Goal: Task Accomplishment & Management: Manage account settings

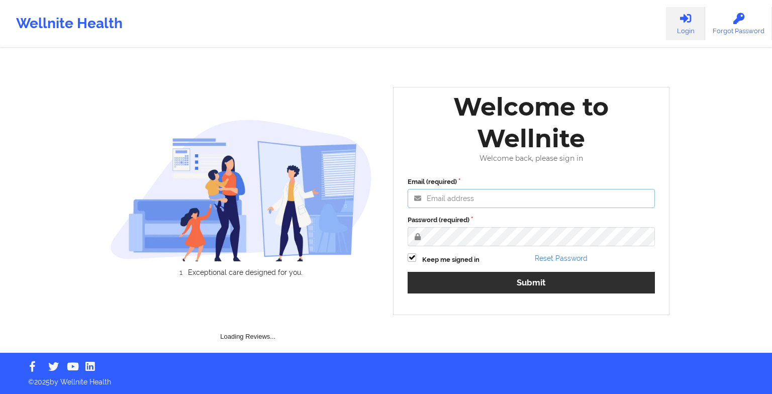
type input "[EMAIL_ADDRESS][DOMAIN_NAME]"
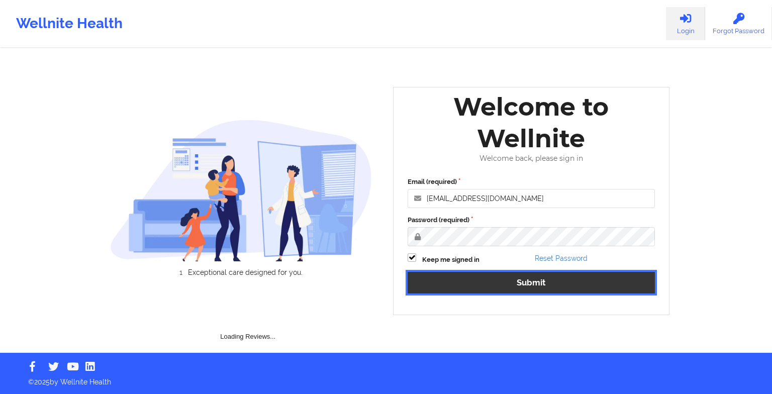
click at [481, 277] on button "Submit" at bounding box center [530, 283] width 247 height 22
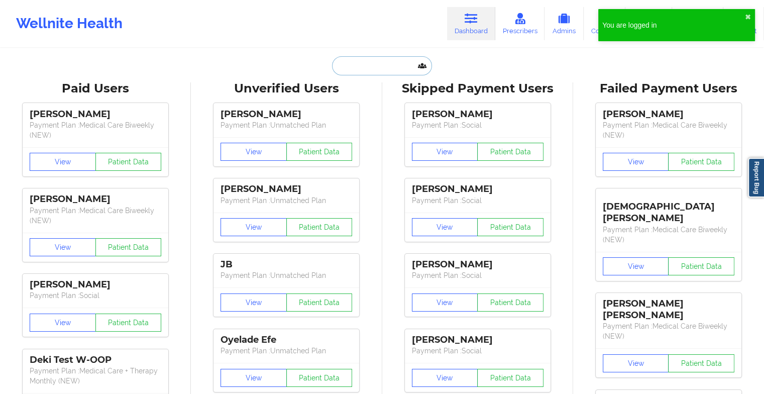
click at [373, 60] on input "text" at bounding box center [381, 65] width 99 height 19
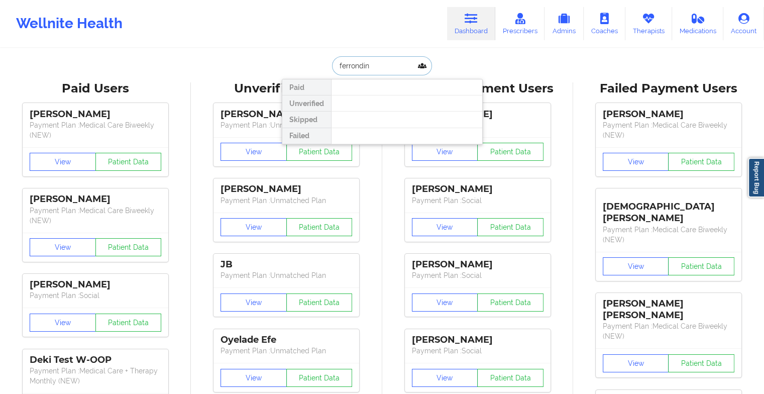
type input "[PERSON_NAME] din"
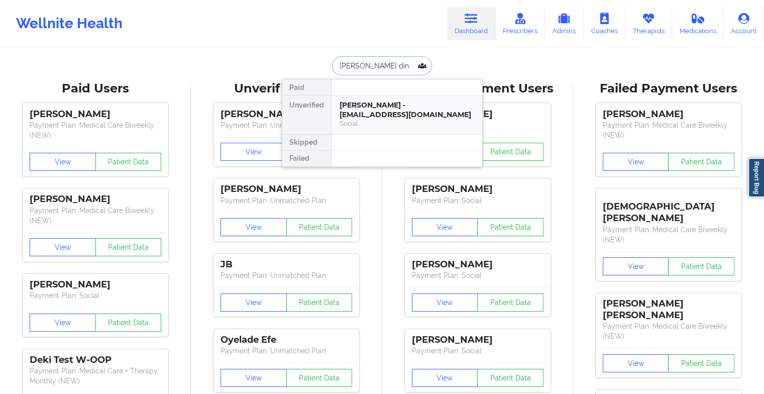
click at [371, 121] on div "Social" at bounding box center [407, 123] width 135 height 9
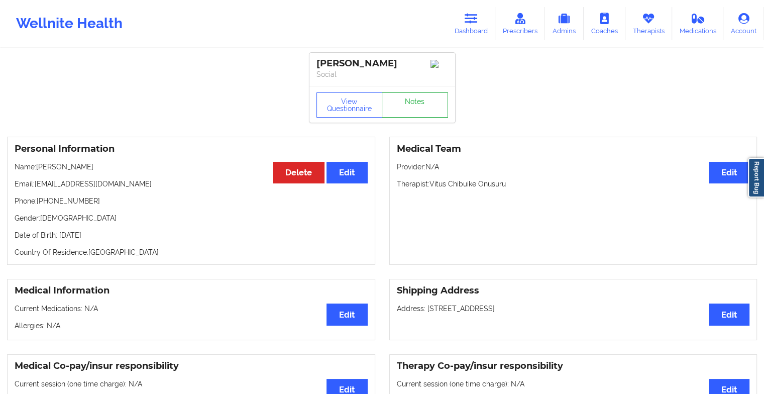
click at [406, 115] on link "Notes" at bounding box center [415, 104] width 66 height 25
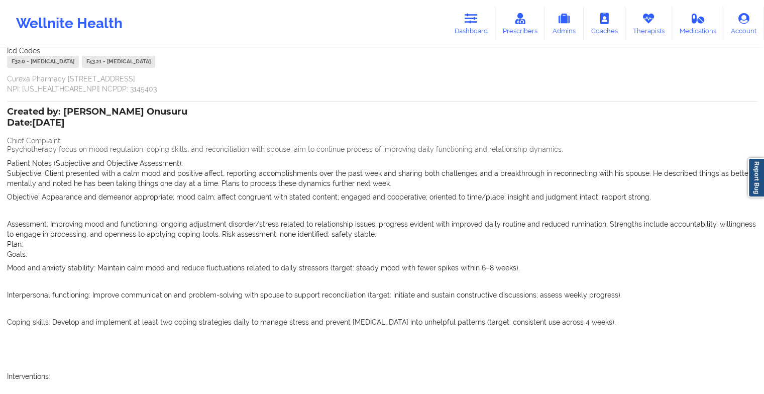
scroll to position [1352, 0]
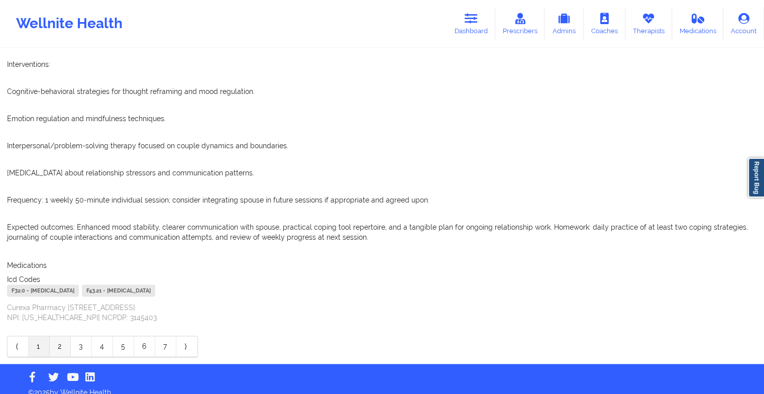
click at [59, 340] on link "2" at bounding box center [60, 346] width 21 height 20
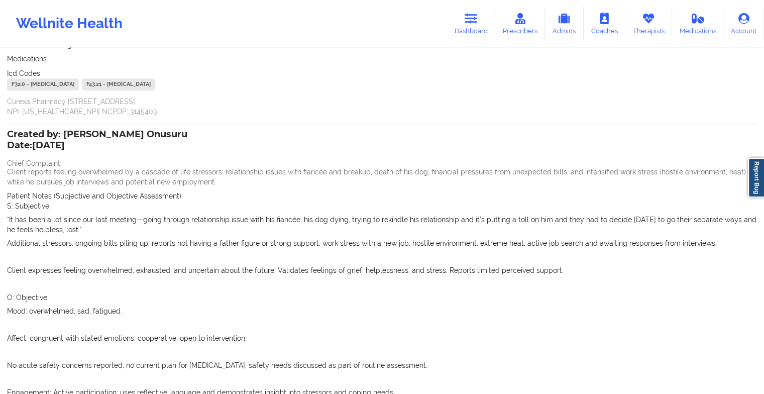
scroll to position [790, 0]
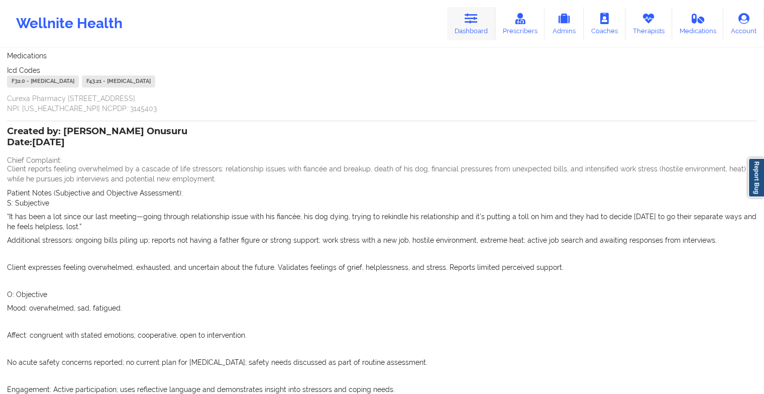
click at [471, 14] on icon at bounding box center [471, 18] width 13 height 11
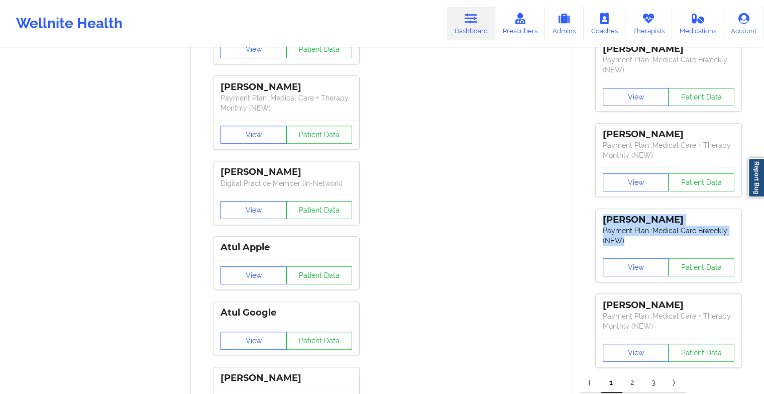
drag, startPoint x: 750, startPoint y: 202, endPoint x: 771, endPoint y: 149, distance: 57.7
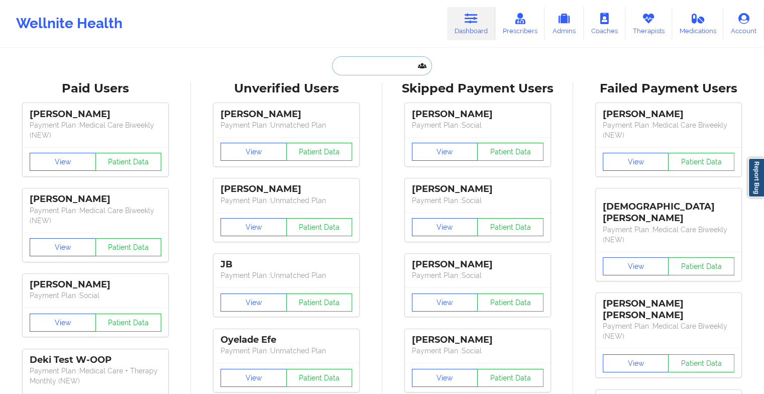
click at [392, 72] on input "text" at bounding box center [381, 65] width 99 height 19
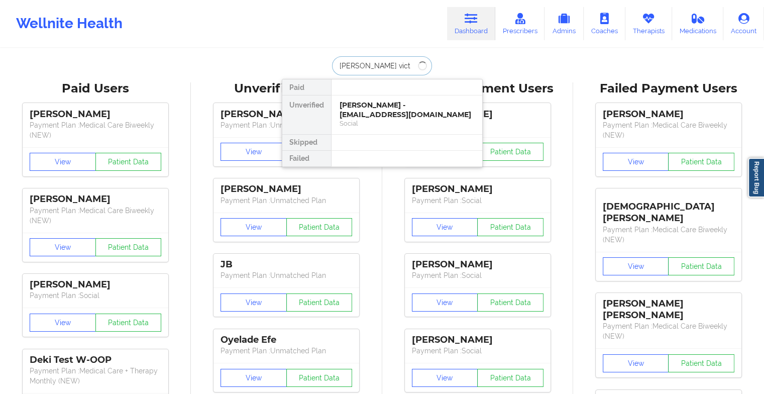
type input "darven victo"
click at [392, 112] on div "[PERSON_NAME] - [EMAIL_ADDRESS][DOMAIN_NAME]" at bounding box center [407, 109] width 135 height 19
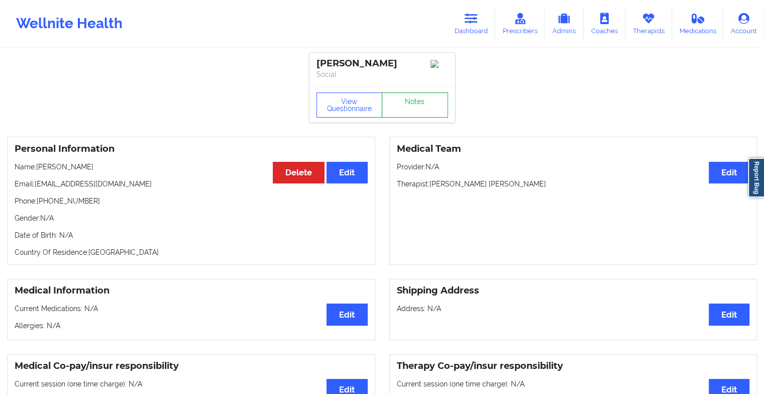
click at [424, 117] on link "Notes" at bounding box center [415, 104] width 66 height 25
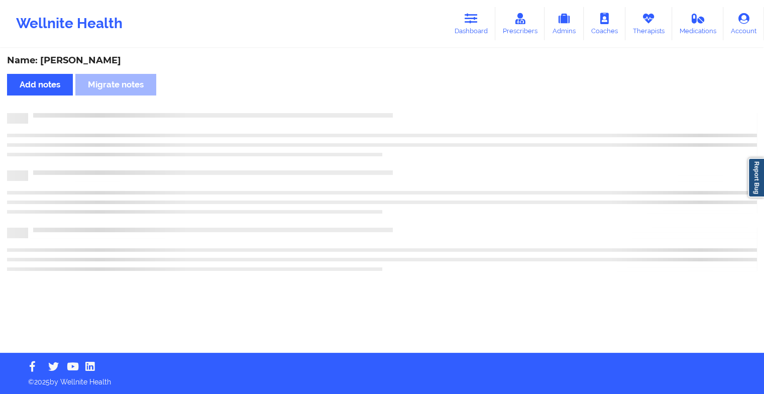
click at [424, 113] on div at bounding box center [392, 113] width 729 height 0
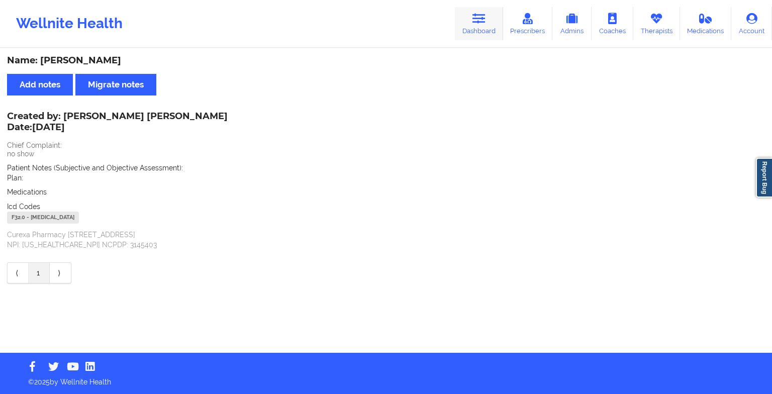
click at [464, 15] on link "Dashboard" at bounding box center [479, 23] width 48 height 33
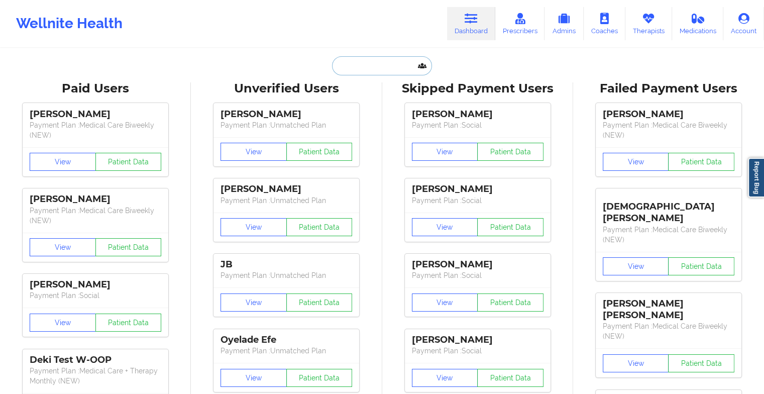
click at [381, 64] on input "text" at bounding box center [381, 65] width 99 height 19
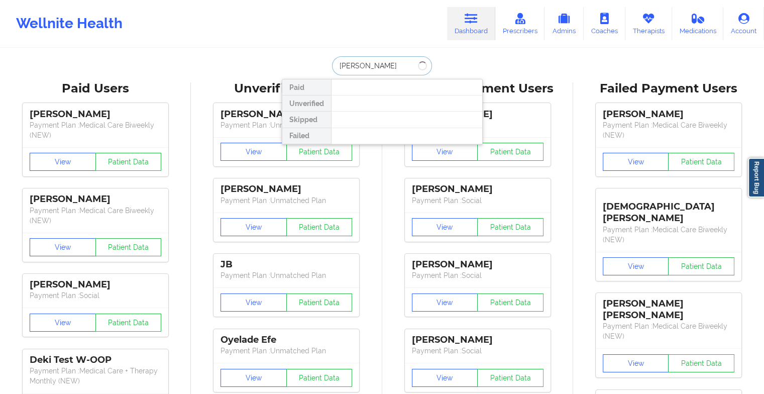
type input "[PERSON_NAME]"
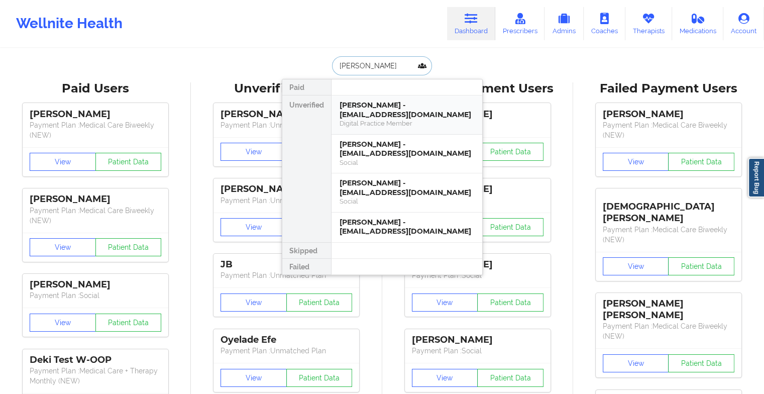
click at [393, 116] on div "[PERSON_NAME] - [EMAIL_ADDRESS][DOMAIN_NAME]" at bounding box center [407, 109] width 135 height 19
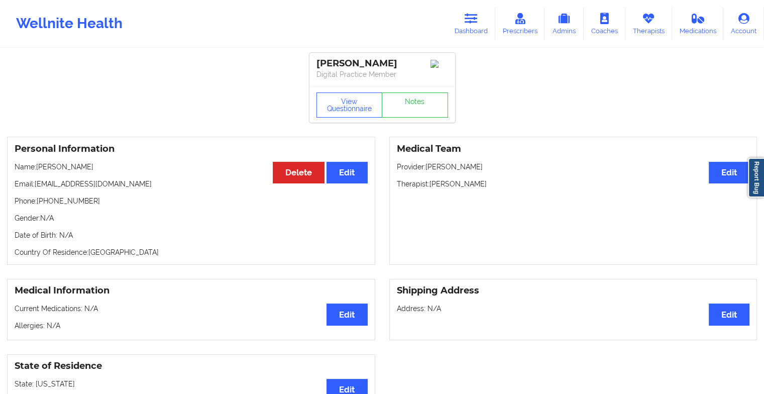
click at [403, 86] on div "[PERSON_NAME] Axhami Digital Practice Member" at bounding box center [382, 70] width 146 height 34
click at [412, 111] on link "Notes" at bounding box center [415, 104] width 66 height 25
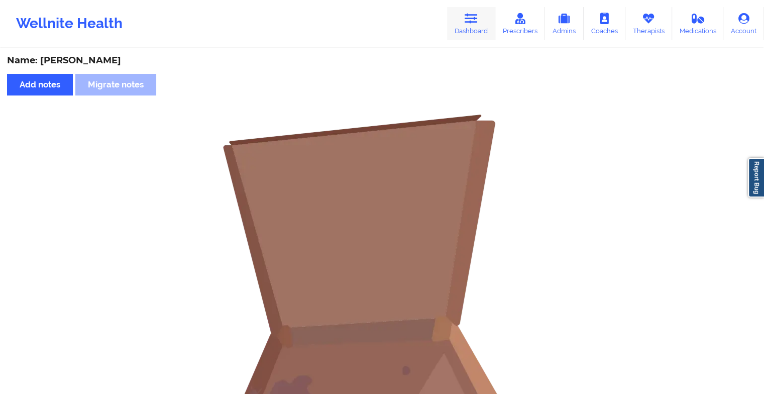
click at [478, 24] on link "Dashboard" at bounding box center [471, 23] width 48 height 33
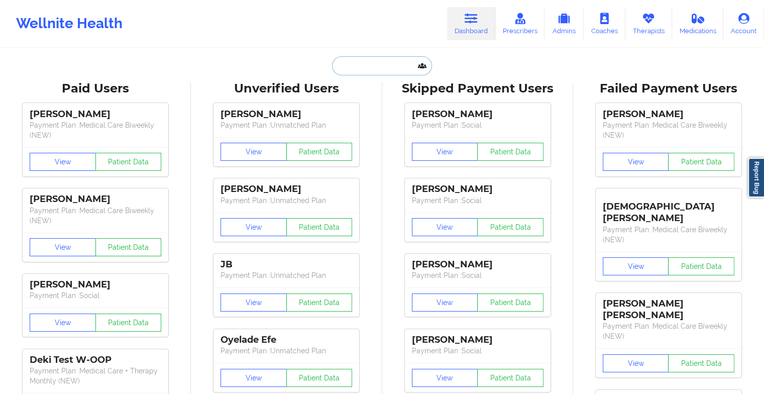
click at [368, 67] on input "text" at bounding box center [381, 65] width 99 height 19
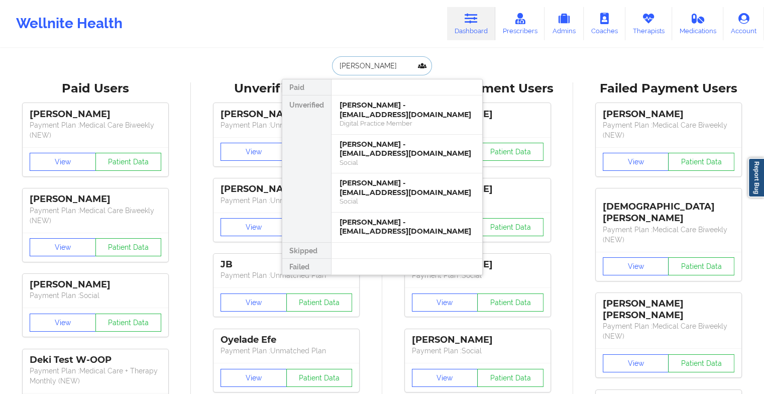
type input "[PERSON_NAME]"
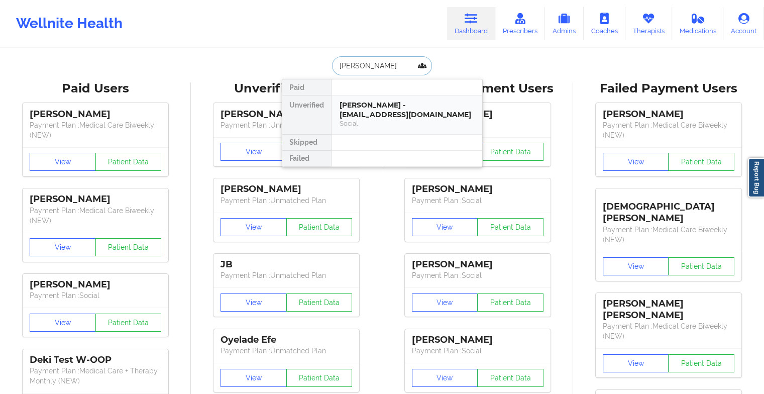
click at [395, 108] on div "[PERSON_NAME] - [EMAIL_ADDRESS][DOMAIN_NAME]" at bounding box center [407, 109] width 135 height 19
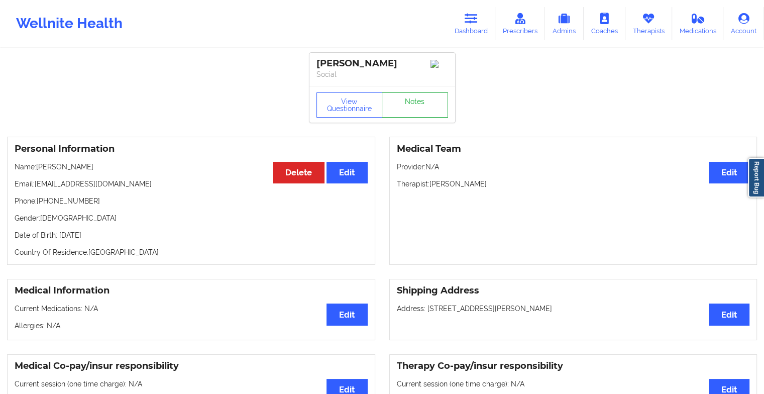
click at [412, 106] on link "Notes" at bounding box center [415, 104] width 66 height 25
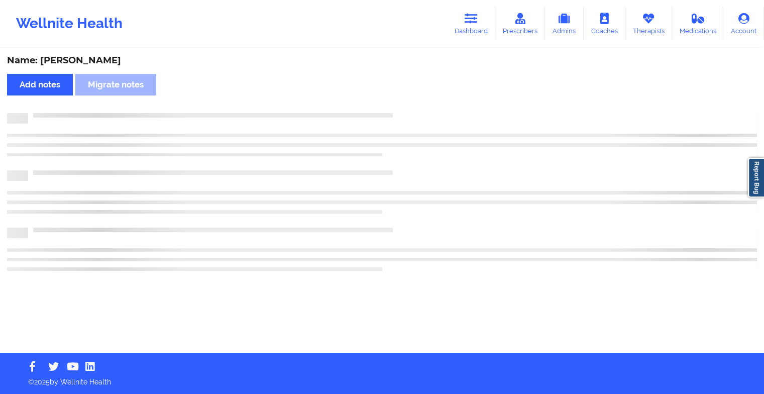
click at [412, 106] on div "Name: [PERSON_NAME] Add notes Migrate notes" at bounding box center [382, 200] width 764 height 303
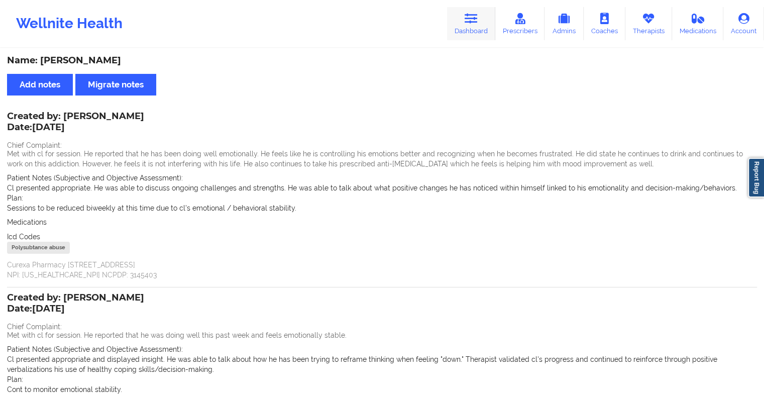
click at [470, 28] on link "Dashboard" at bounding box center [471, 23] width 48 height 33
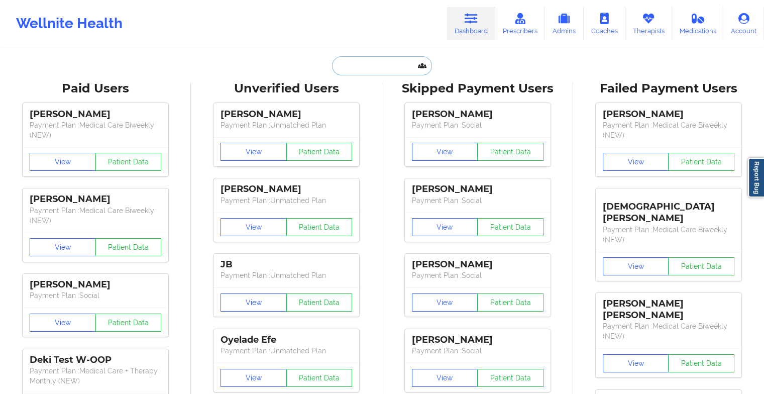
click at [378, 71] on input "text" at bounding box center [381, 65] width 99 height 19
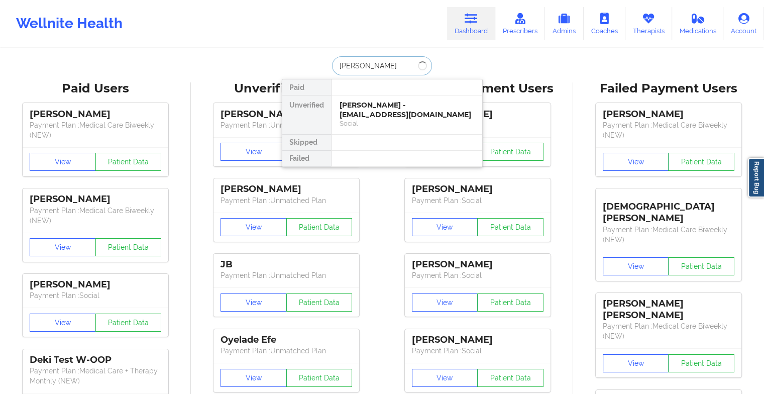
type input "[PERSON_NAME]"
click at [398, 104] on div "[PERSON_NAME] - [EMAIL_ADDRESS][DOMAIN_NAME]" at bounding box center [407, 109] width 135 height 19
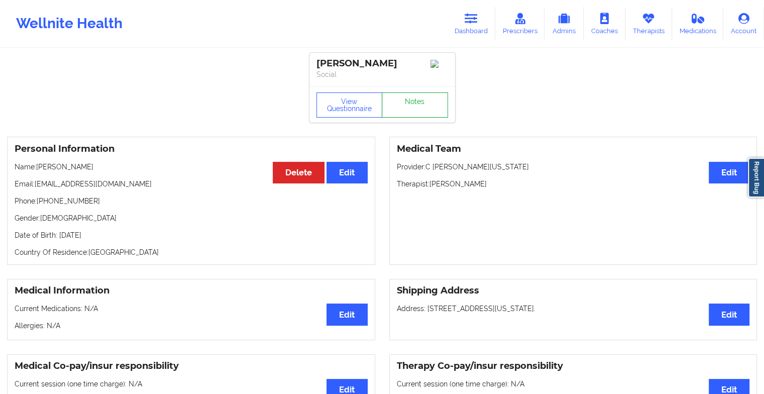
click at [418, 103] on link "Notes" at bounding box center [415, 104] width 66 height 25
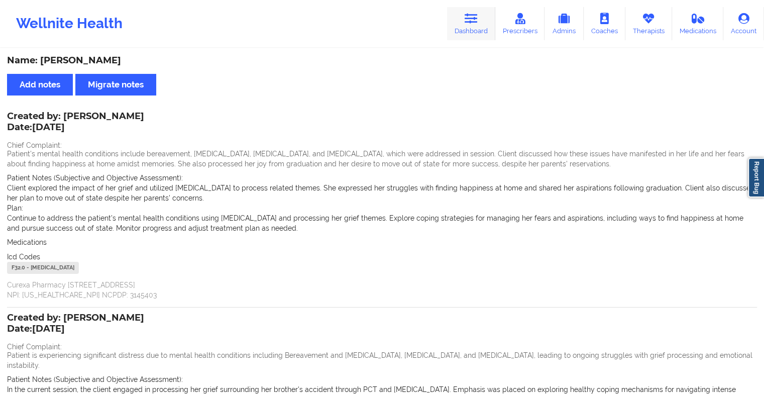
click at [462, 26] on link "Dashboard" at bounding box center [471, 23] width 48 height 33
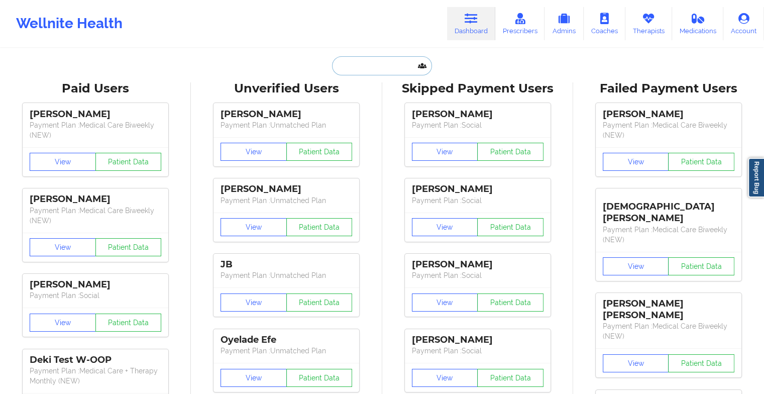
click at [370, 58] on input "text" at bounding box center [381, 65] width 99 height 19
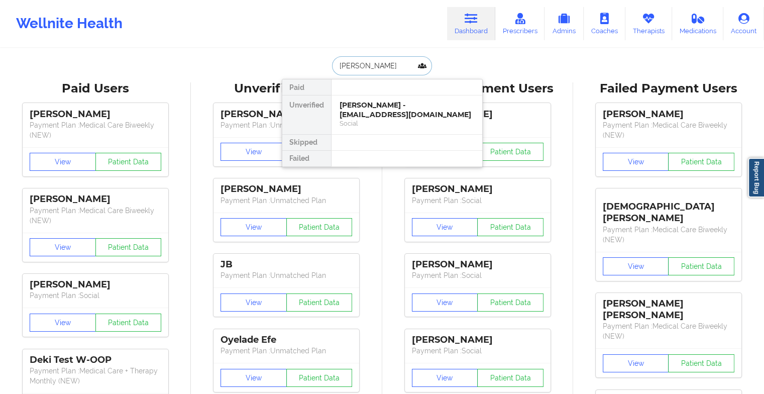
type input "[PERSON_NAME]"
click at [402, 112] on div "[PERSON_NAME] - [EMAIL_ADDRESS][DOMAIN_NAME]" at bounding box center [407, 109] width 135 height 19
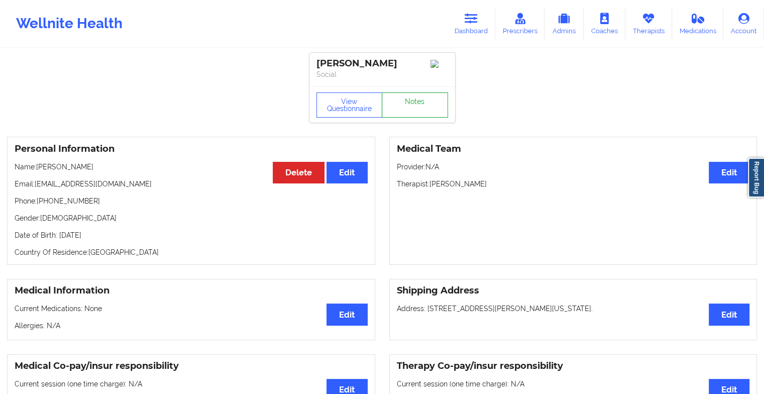
click at [414, 105] on link "Notes" at bounding box center [415, 104] width 66 height 25
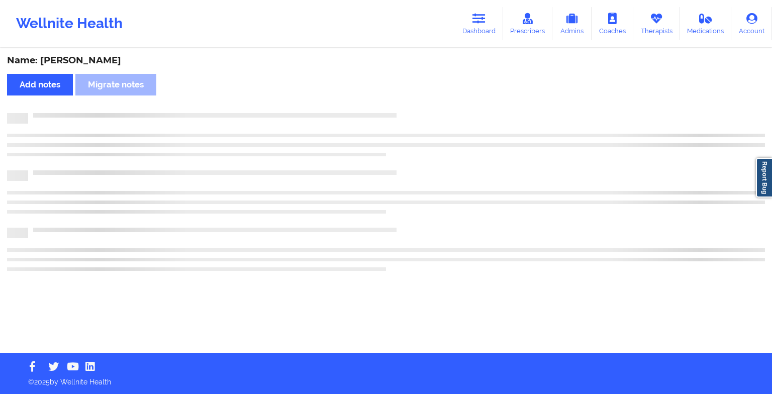
click at [414, 105] on div "Name: [PERSON_NAME] Add notes Migrate notes" at bounding box center [386, 200] width 772 height 303
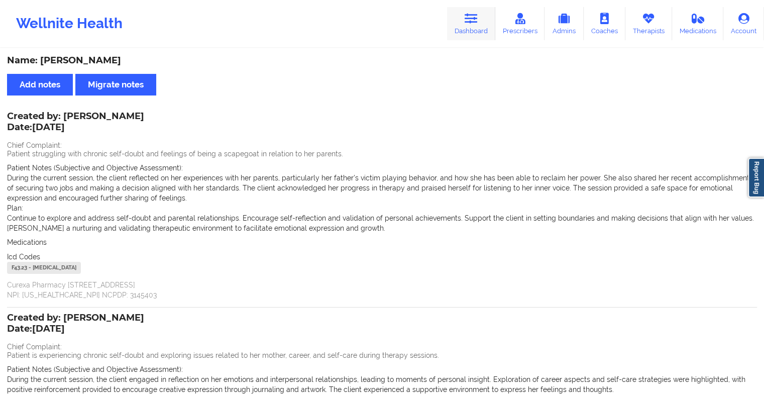
click at [460, 25] on link "Dashboard" at bounding box center [471, 23] width 48 height 33
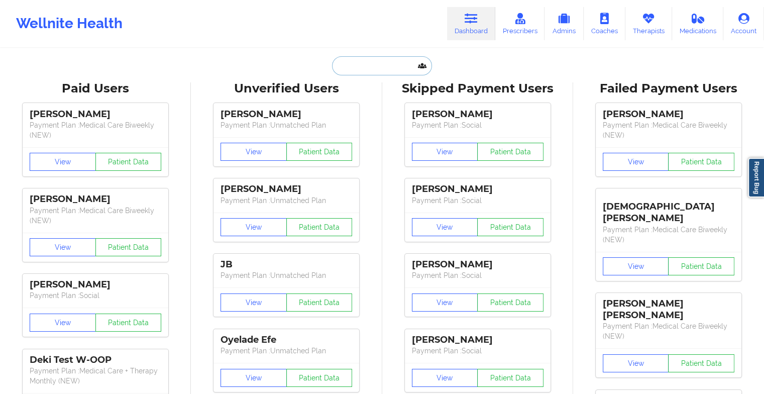
click at [378, 64] on input "text" at bounding box center [381, 65] width 99 height 19
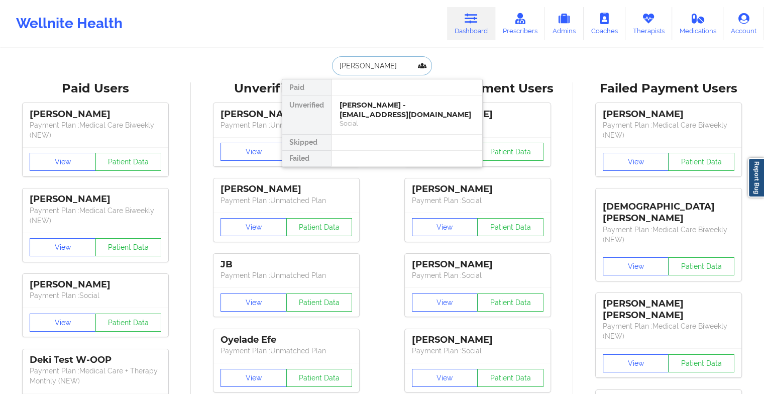
type input "[PERSON_NAME]"
click at [414, 108] on div "[PERSON_NAME] - [EMAIL_ADDRESS][DOMAIN_NAME]" at bounding box center [407, 109] width 135 height 19
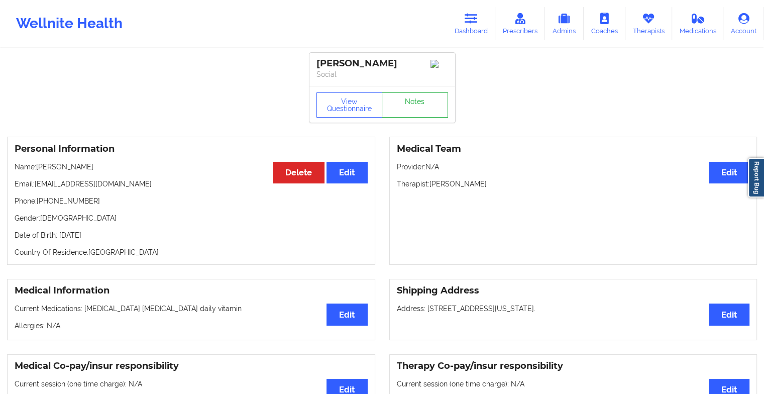
drag, startPoint x: 409, startPoint y: 94, endPoint x: 412, endPoint y: 108, distance: 14.4
click at [412, 108] on div "View Questionnaire Notes" at bounding box center [382, 104] width 146 height 36
click at [412, 108] on link "Notes" at bounding box center [415, 104] width 66 height 25
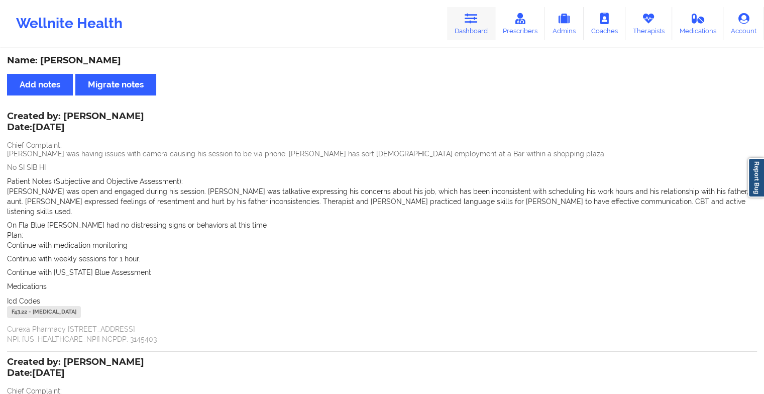
click at [469, 20] on icon at bounding box center [471, 18] width 13 height 11
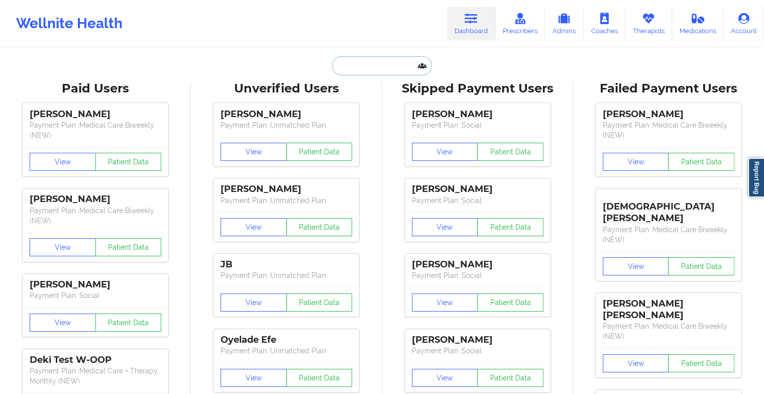
click at [382, 64] on input "text" at bounding box center [381, 65] width 99 height 19
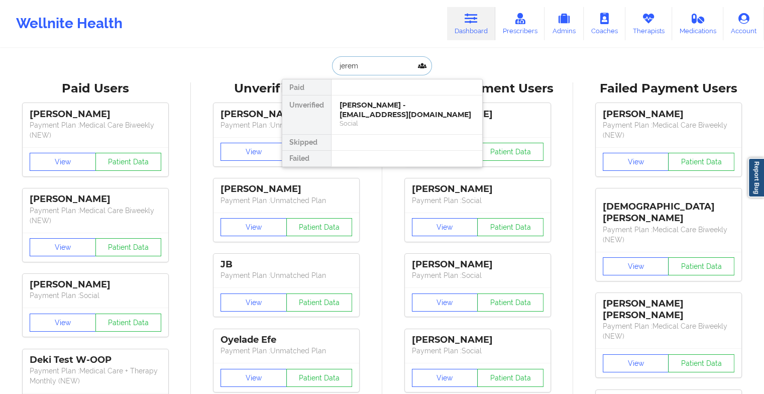
type input "[PERSON_NAME]"
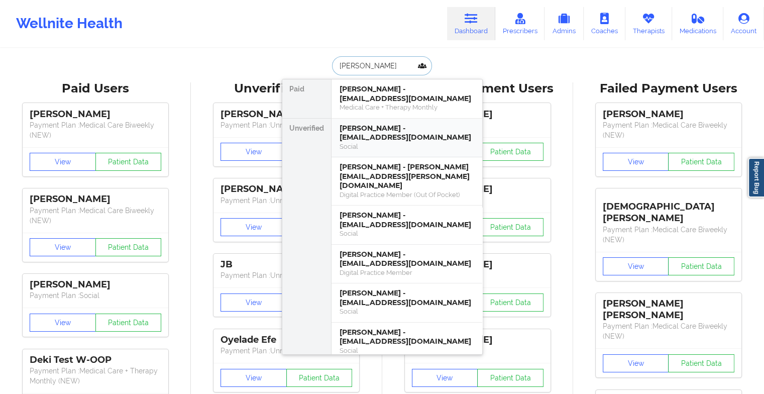
click at [388, 135] on div "[PERSON_NAME] - [EMAIL_ADDRESS][DOMAIN_NAME]" at bounding box center [407, 133] width 135 height 19
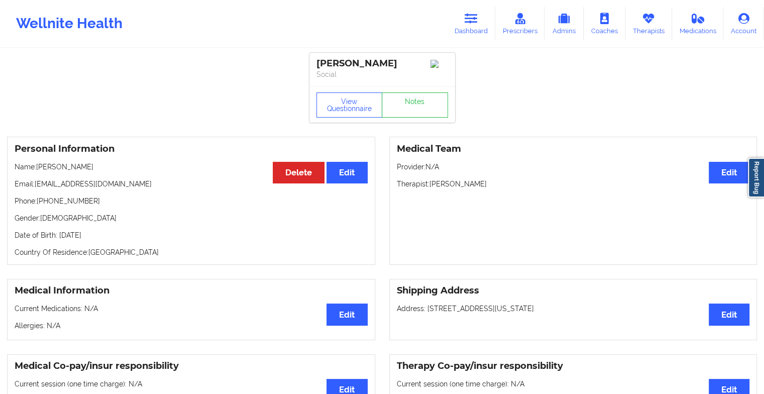
click at [426, 84] on div "[PERSON_NAME] Social" at bounding box center [382, 70] width 146 height 34
click at [415, 99] on link "Notes" at bounding box center [415, 104] width 66 height 25
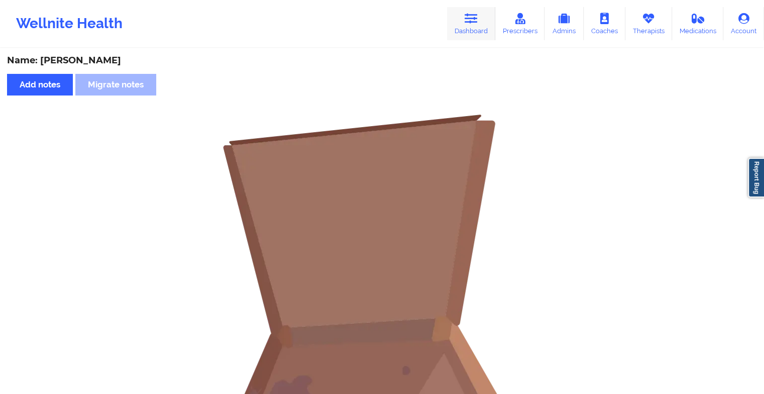
click at [477, 27] on link "Dashboard" at bounding box center [471, 23] width 48 height 33
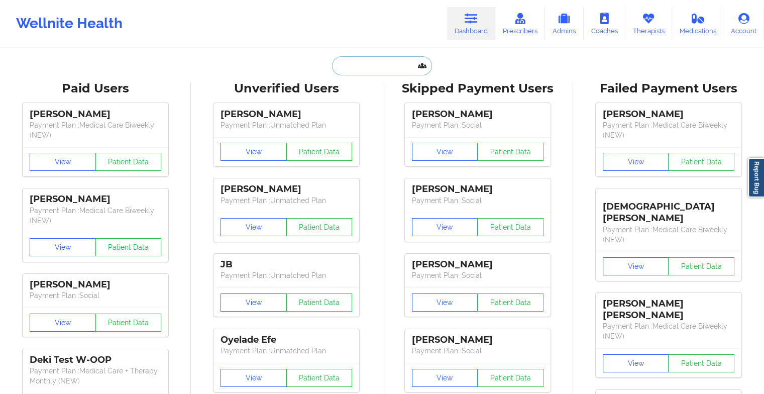
click at [362, 63] on input "text" at bounding box center [381, 65] width 99 height 19
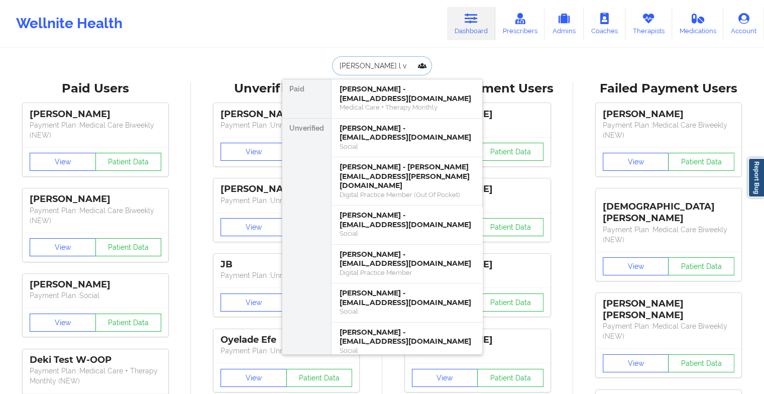
type input "[PERSON_NAME] l va"
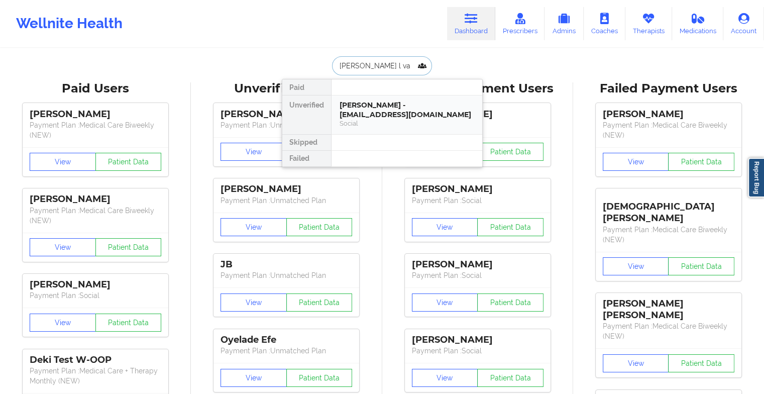
click at [393, 127] on div "Social" at bounding box center [407, 123] width 135 height 9
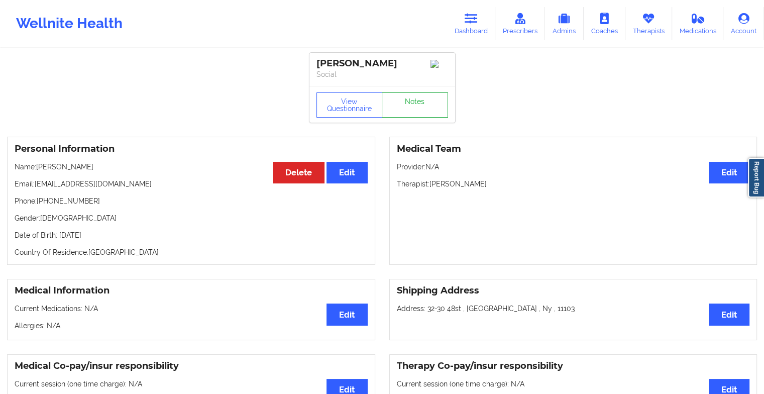
click at [409, 106] on link "Notes" at bounding box center [415, 104] width 66 height 25
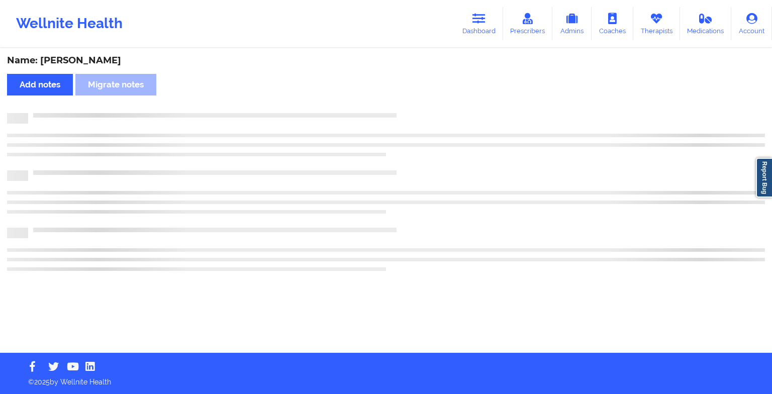
click at [409, 106] on div "Name: [PERSON_NAME] Add notes Migrate notes" at bounding box center [386, 200] width 772 height 303
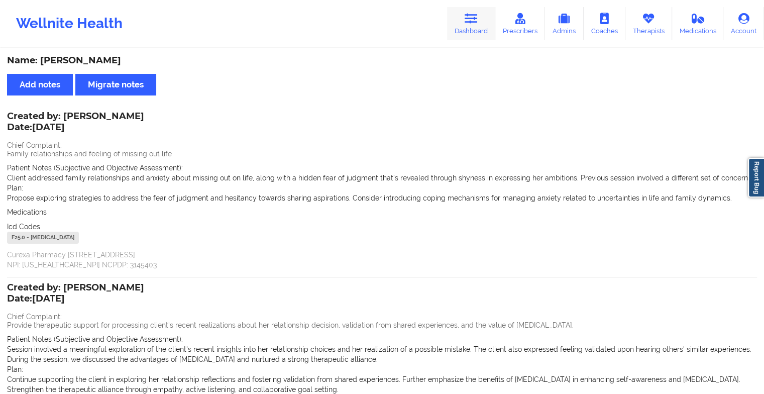
click at [464, 17] on link "Dashboard" at bounding box center [471, 23] width 48 height 33
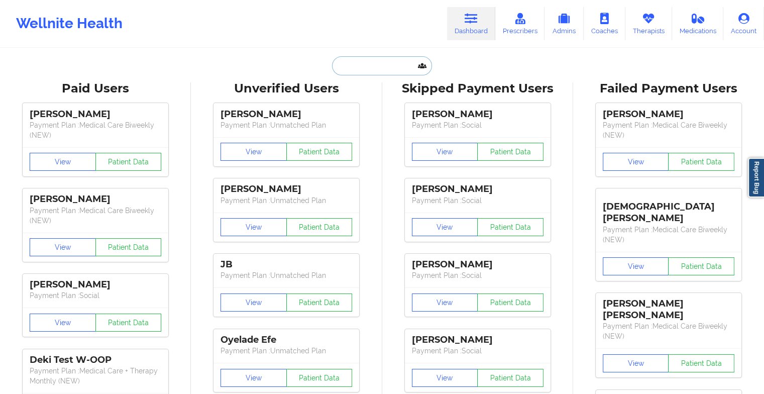
click at [370, 66] on input "text" at bounding box center [381, 65] width 99 height 19
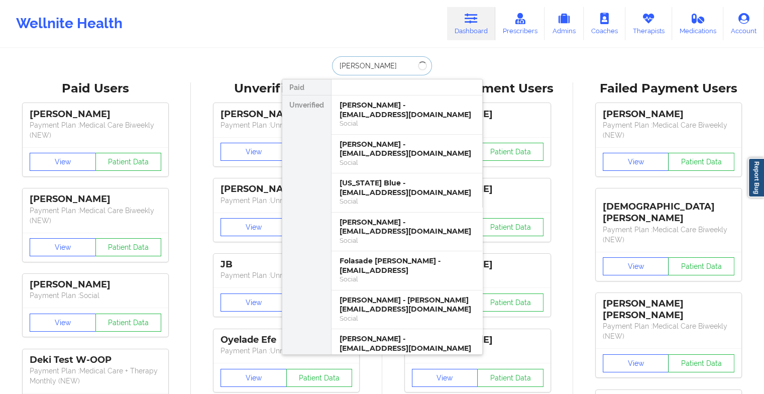
type input "[PERSON_NAME]"
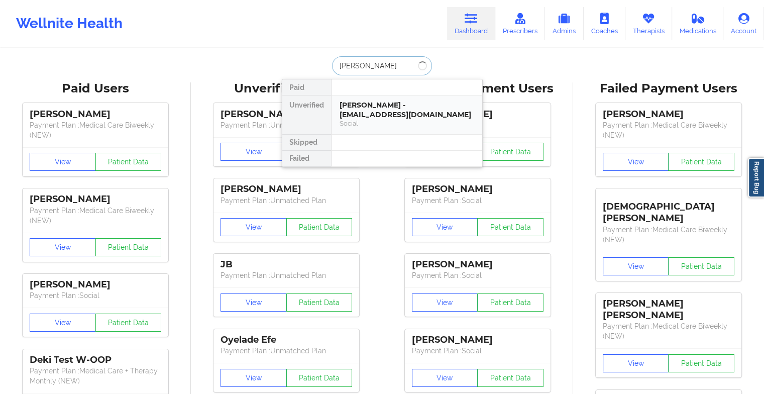
click at [369, 108] on div "[PERSON_NAME] - [EMAIL_ADDRESS][DOMAIN_NAME]" at bounding box center [407, 109] width 135 height 19
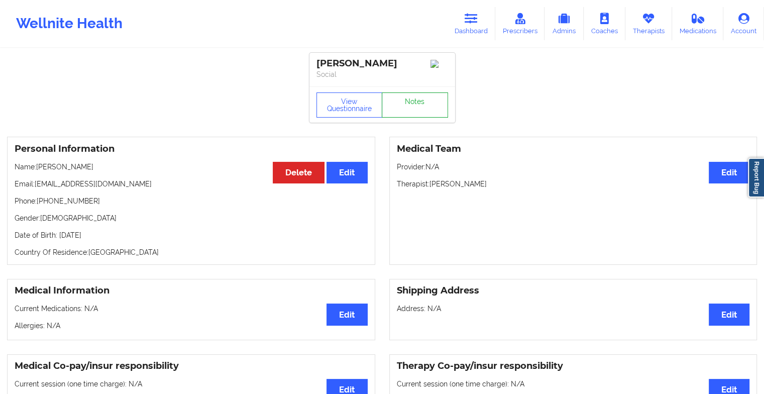
click at [416, 112] on link "Notes" at bounding box center [415, 104] width 66 height 25
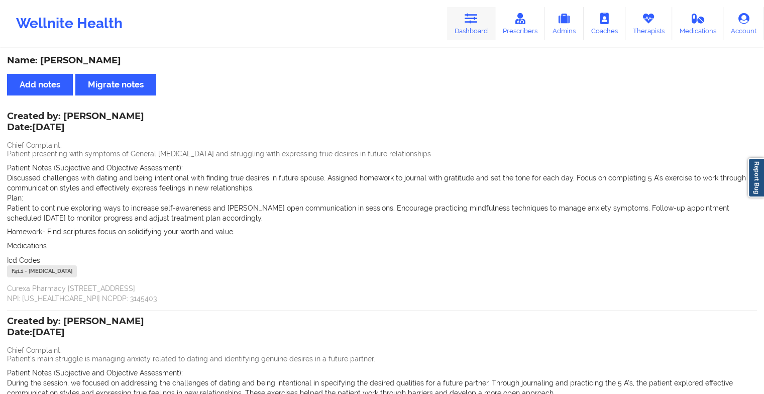
click at [472, 19] on icon at bounding box center [471, 18] width 13 height 11
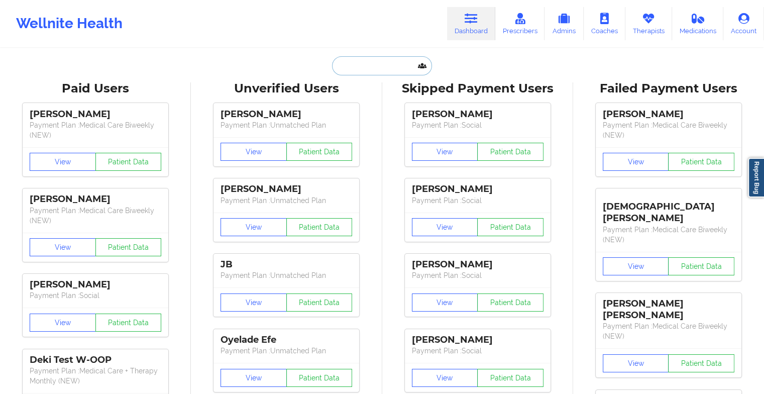
click at [366, 67] on input "text" at bounding box center [381, 65] width 99 height 19
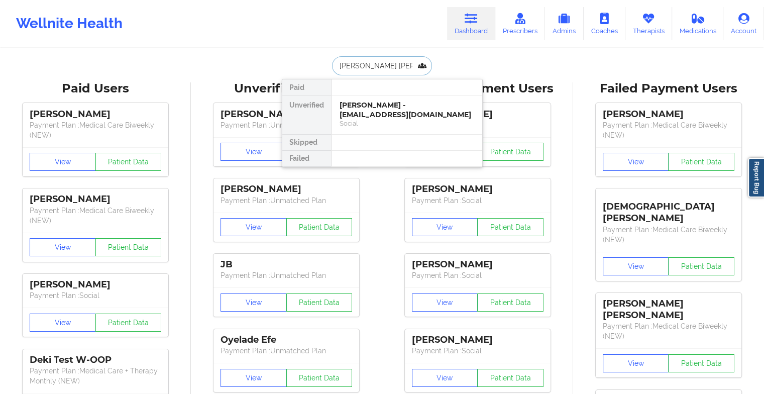
type input "[PERSON_NAME]"
click at [380, 106] on div "[PERSON_NAME] - [PERSON_NAME][EMAIL_ADDRESS][DOMAIN_NAME]" at bounding box center [407, 109] width 135 height 19
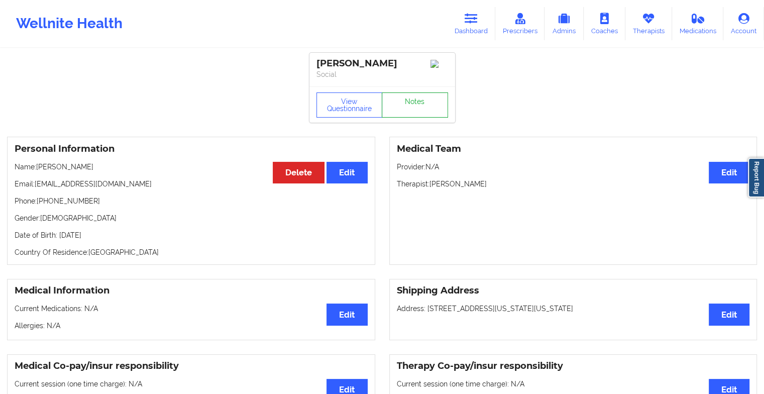
click at [412, 115] on link "Notes" at bounding box center [415, 104] width 66 height 25
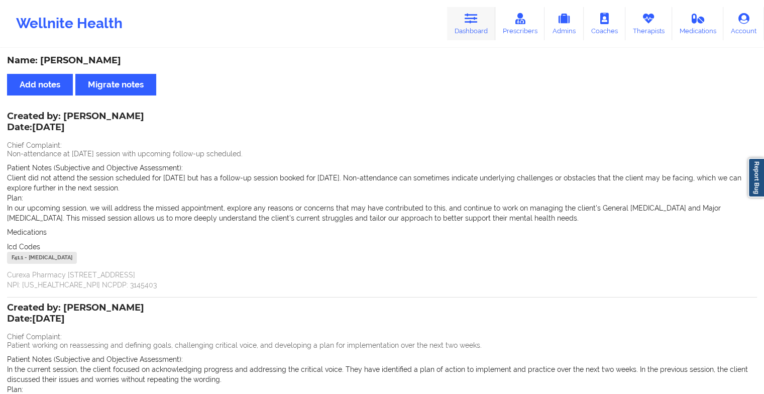
click at [470, 27] on link "Dashboard" at bounding box center [471, 23] width 48 height 33
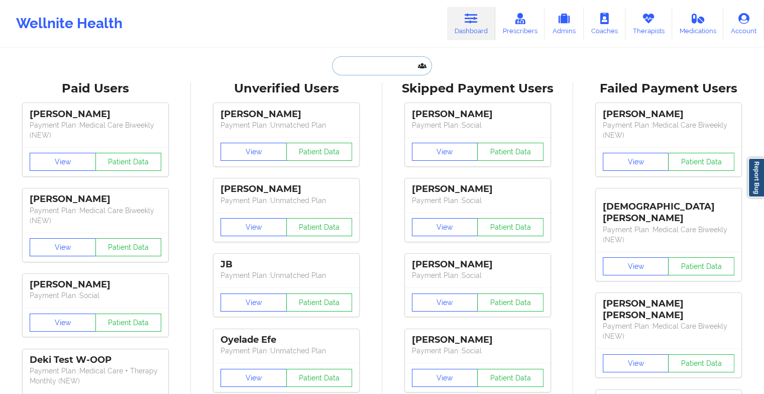
click at [364, 65] on input "text" at bounding box center [381, 65] width 99 height 19
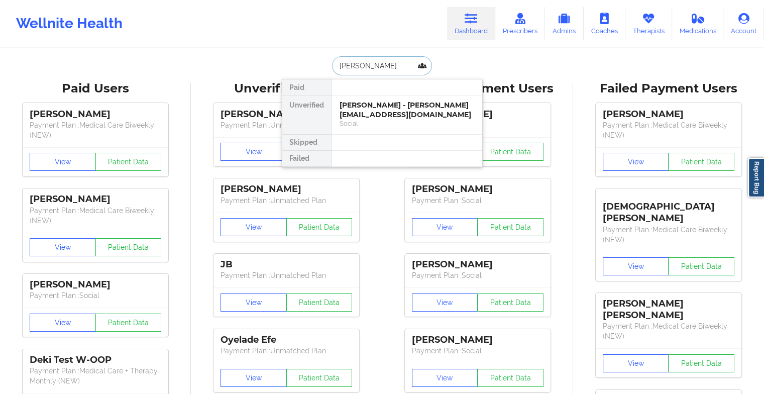
type input "[PERSON_NAME]"
click at [370, 121] on div "Social" at bounding box center [407, 123] width 135 height 9
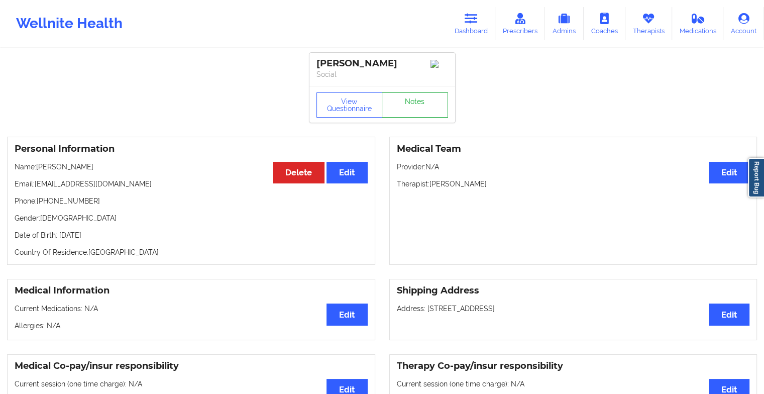
click at [415, 112] on link "Notes" at bounding box center [415, 104] width 66 height 25
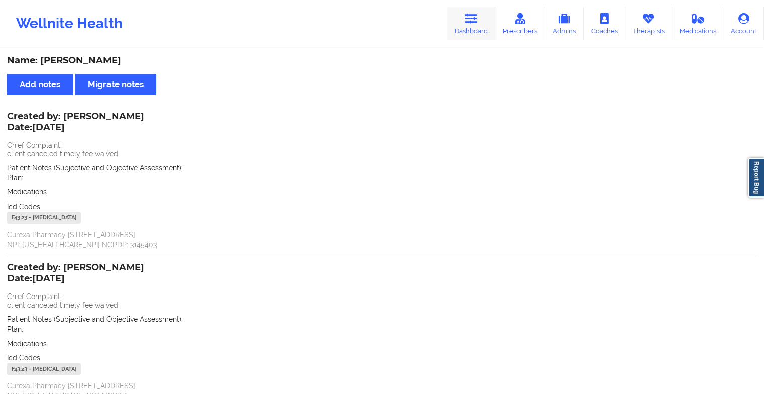
click at [479, 26] on link "Dashboard" at bounding box center [471, 23] width 48 height 33
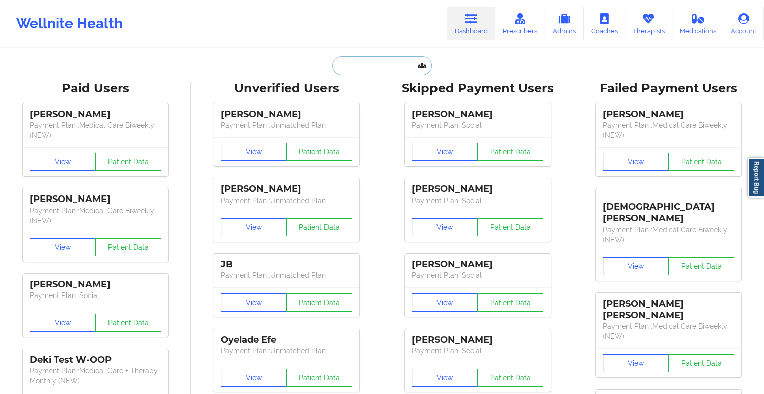
click at [386, 64] on input "text" at bounding box center [381, 65] width 99 height 19
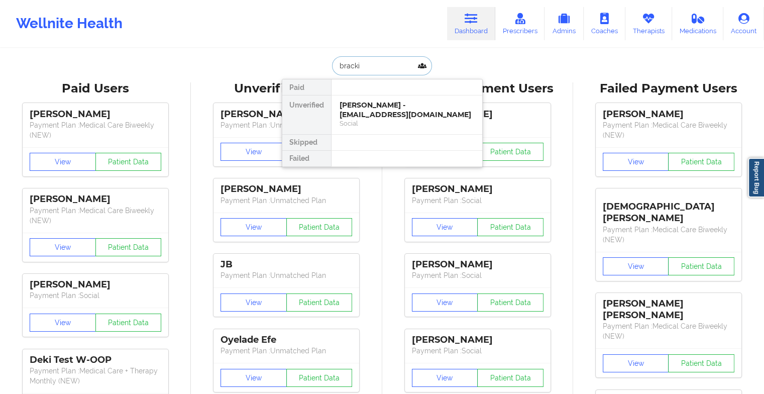
type input "[PERSON_NAME]"
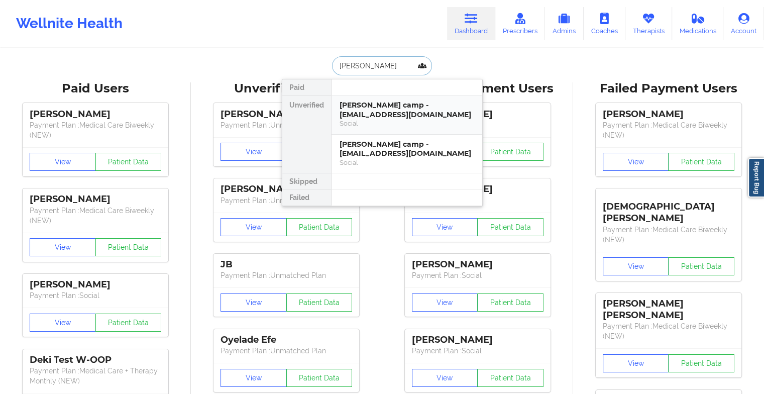
click at [355, 113] on div "[PERSON_NAME] camp - [EMAIL_ADDRESS][DOMAIN_NAME]" at bounding box center [407, 109] width 135 height 19
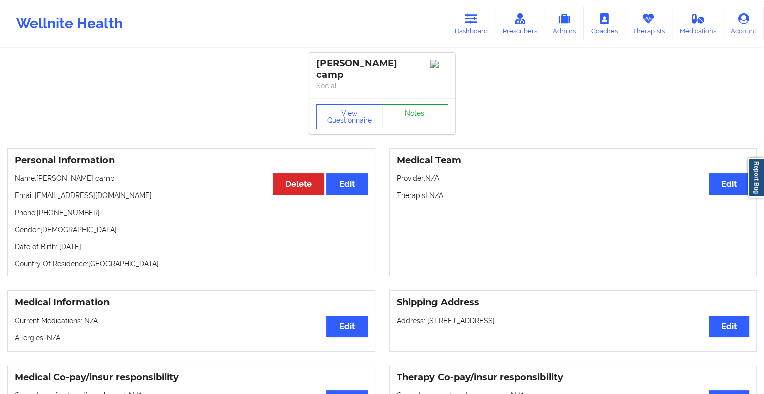
click at [388, 104] on link "Notes" at bounding box center [415, 116] width 66 height 25
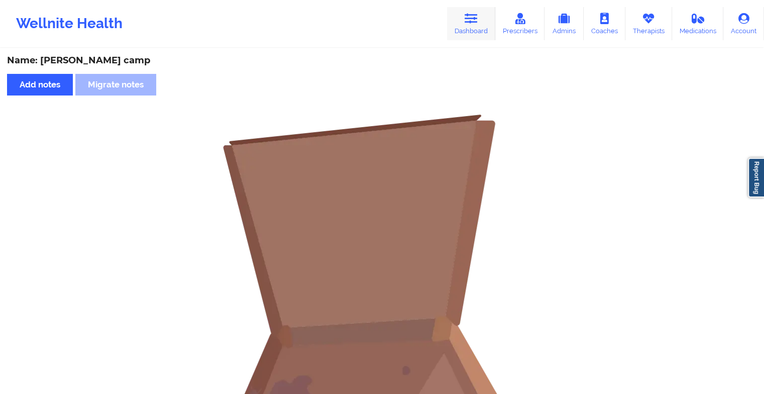
click at [466, 31] on link "Dashboard" at bounding box center [471, 23] width 48 height 33
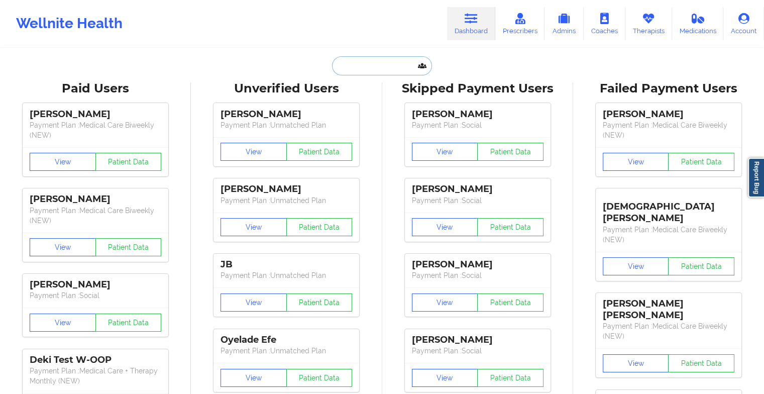
click at [398, 68] on input "text" at bounding box center [381, 65] width 99 height 19
type input "b"
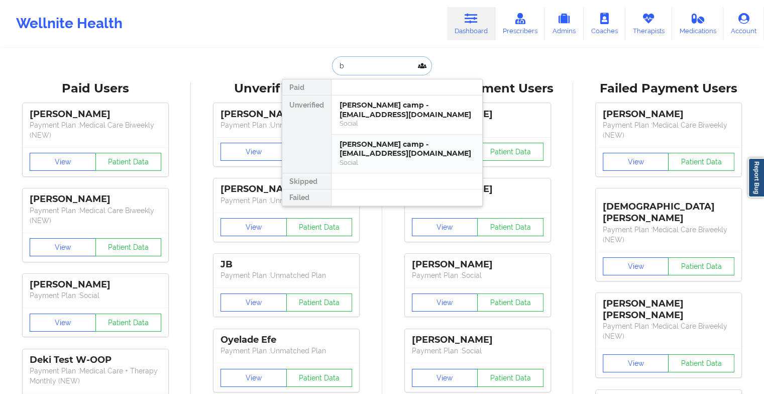
click at [382, 149] on div "[PERSON_NAME] camp - [EMAIL_ADDRESS][DOMAIN_NAME]" at bounding box center [407, 149] width 135 height 19
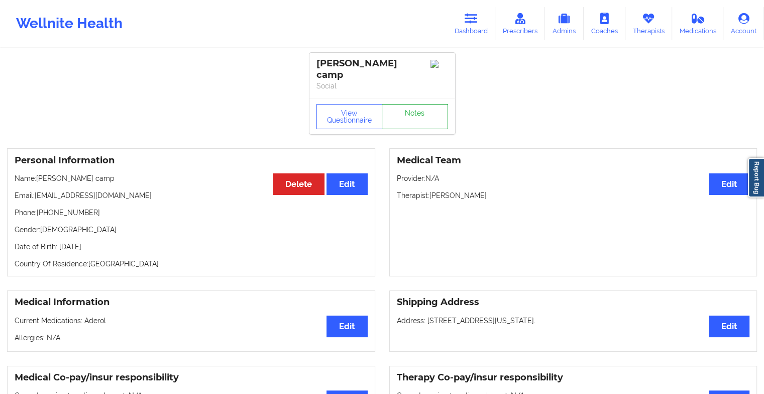
click at [407, 109] on link "Notes" at bounding box center [415, 116] width 66 height 25
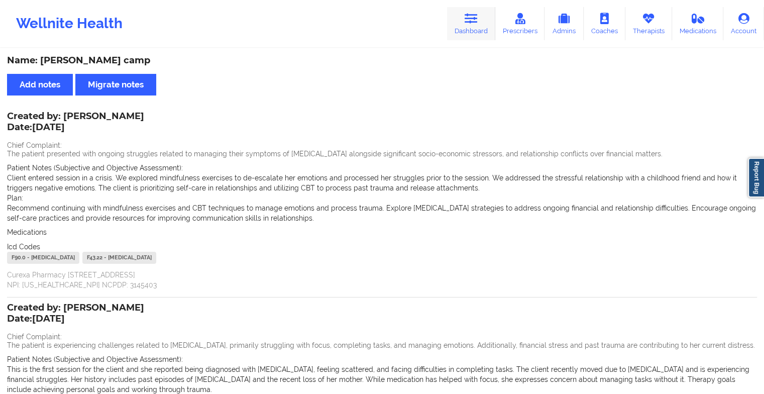
click at [460, 22] on link "Dashboard" at bounding box center [471, 23] width 48 height 33
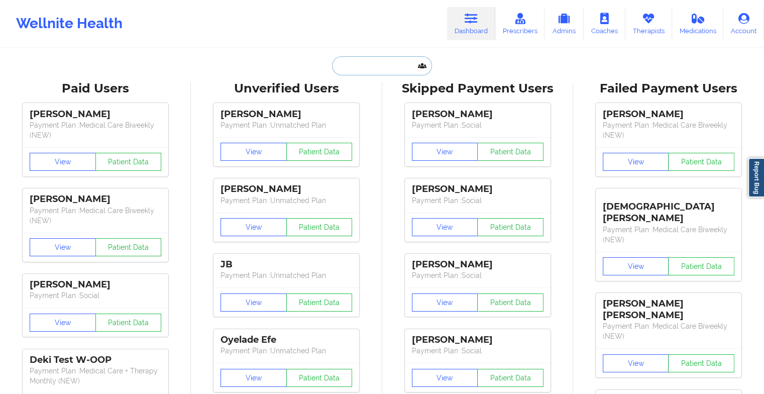
click at [380, 66] on input "text" at bounding box center [381, 65] width 99 height 19
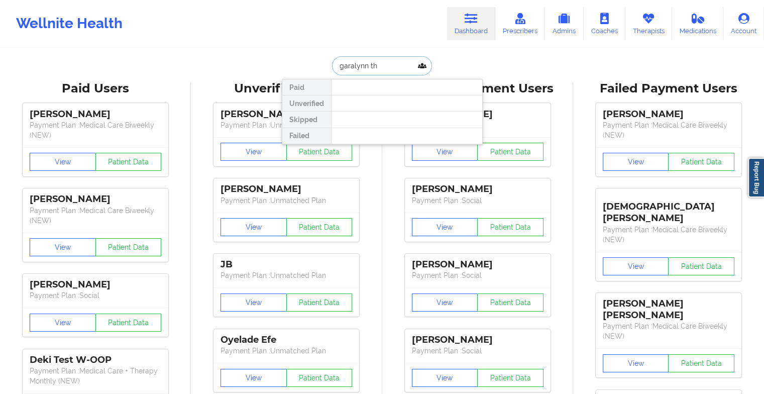
type input "[PERSON_NAME]"
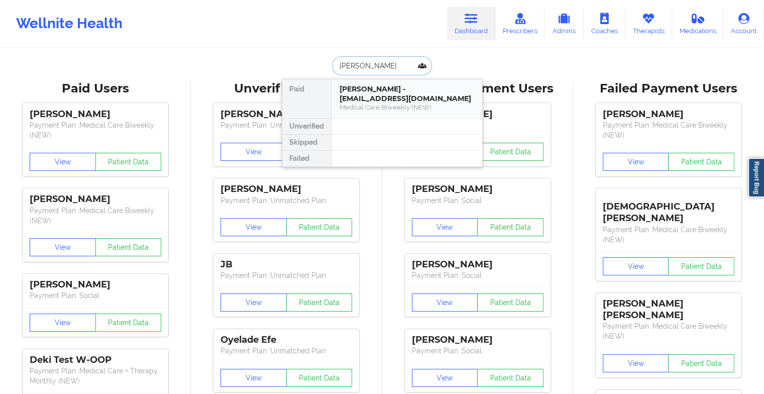
click at [381, 100] on div "[PERSON_NAME] - [EMAIL_ADDRESS][DOMAIN_NAME]" at bounding box center [407, 93] width 135 height 19
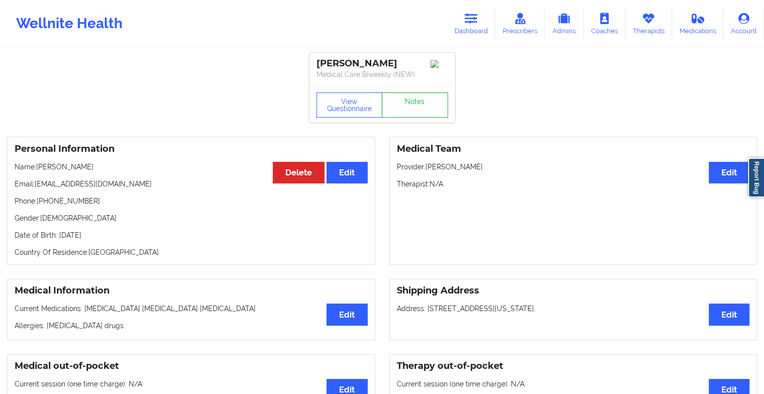
click at [414, 109] on link "Notes" at bounding box center [415, 104] width 66 height 25
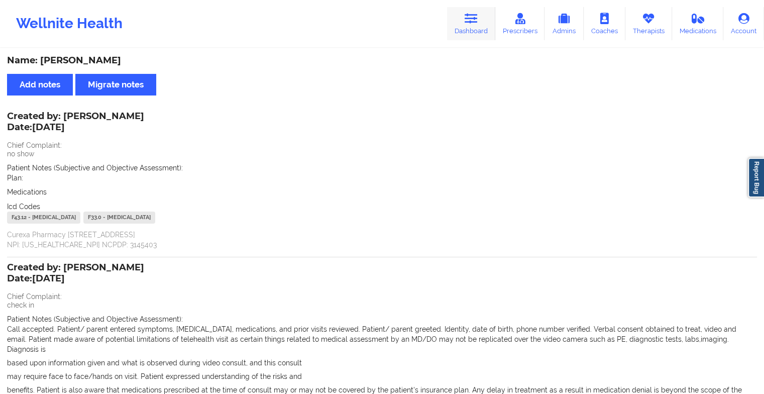
click at [465, 23] on link "Dashboard" at bounding box center [471, 23] width 48 height 33
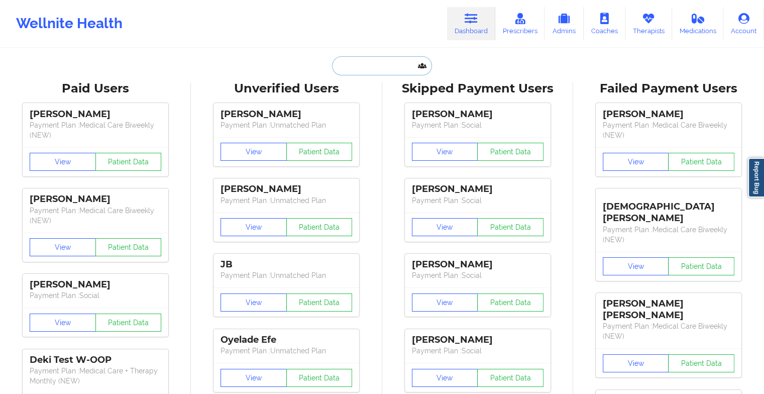
click at [363, 60] on input "text" at bounding box center [381, 65] width 99 height 19
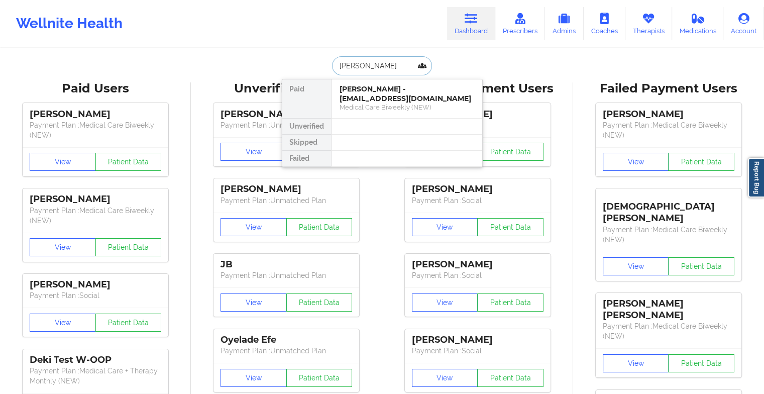
type input "[PERSON_NAME]"
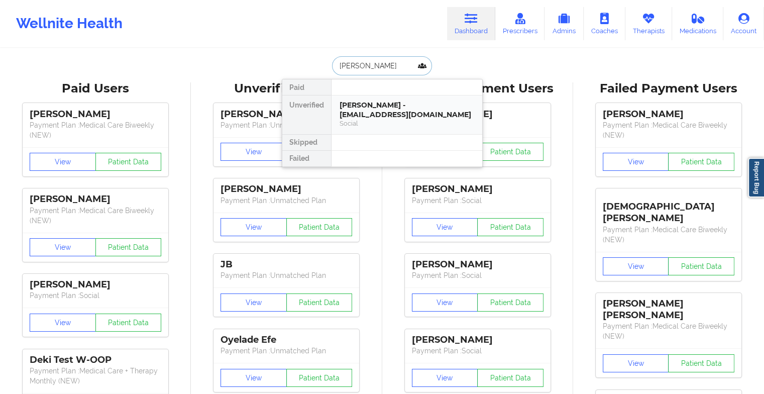
click at [377, 119] on div "Social" at bounding box center [407, 123] width 135 height 9
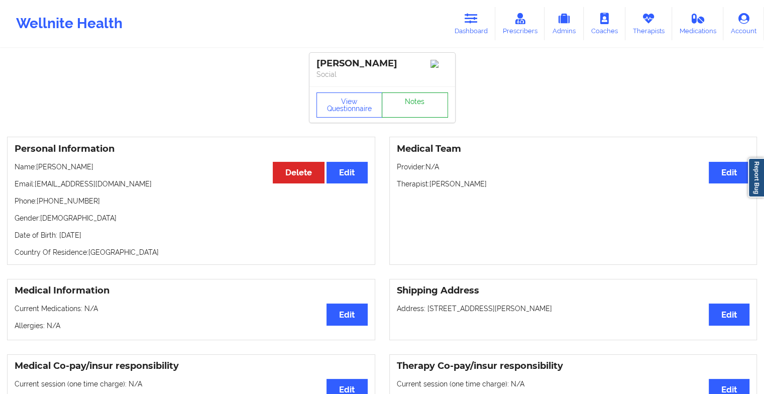
click at [398, 108] on link "Notes" at bounding box center [415, 104] width 66 height 25
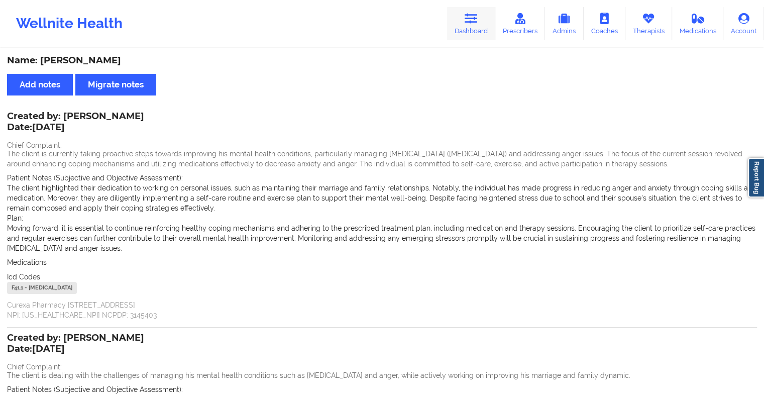
click at [470, 20] on icon at bounding box center [471, 18] width 13 height 11
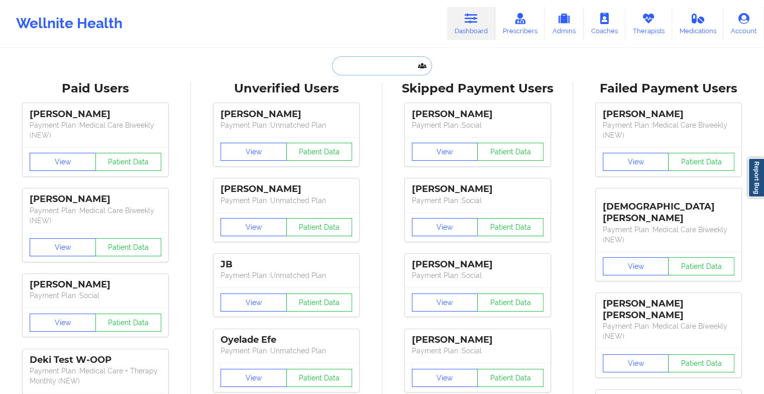
click at [392, 65] on input "text" at bounding box center [381, 65] width 99 height 19
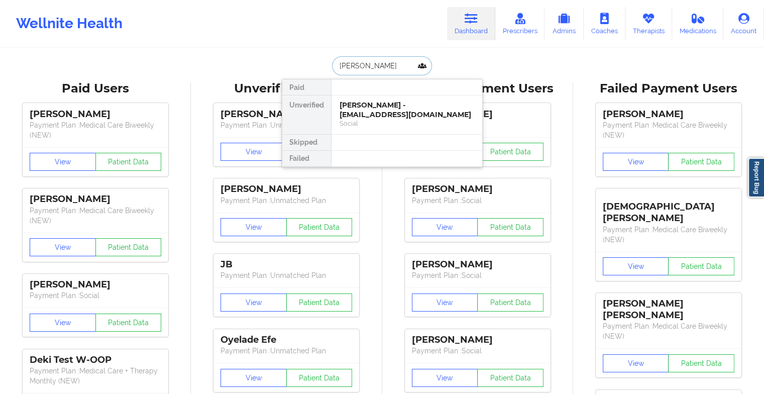
type input "[PERSON_NAME]"
click at [366, 106] on div "[PERSON_NAME] - [PERSON_NAME][EMAIL_ADDRESS][DOMAIN_NAME]" at bounding box center [407, 109] width 135 height 19
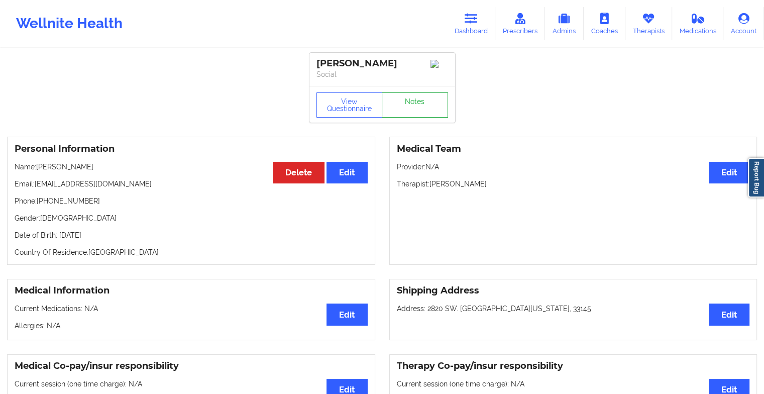
click at [424, 106] on link "Notes" at bounding box center [415, 104] width 66 height 25
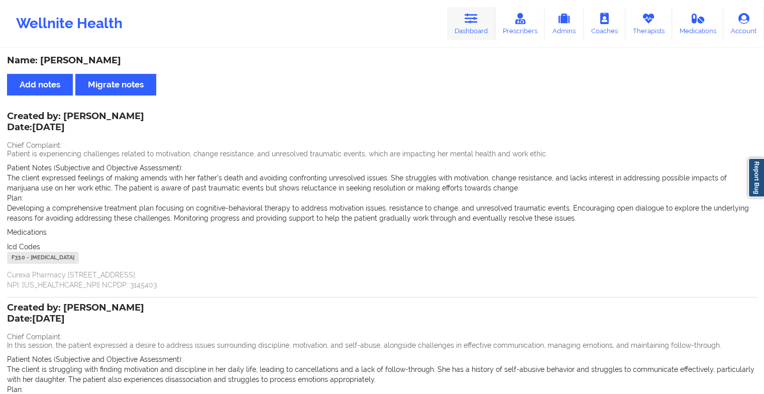
click at [475, 18] on icon at bounding box center [471, 18] width 13 height 11
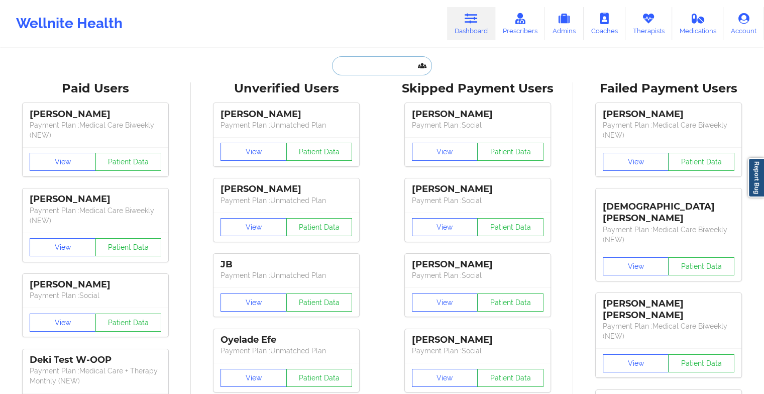
click at [384, 68] on input "text" at bounding box center [381, 65] width 99 height 19
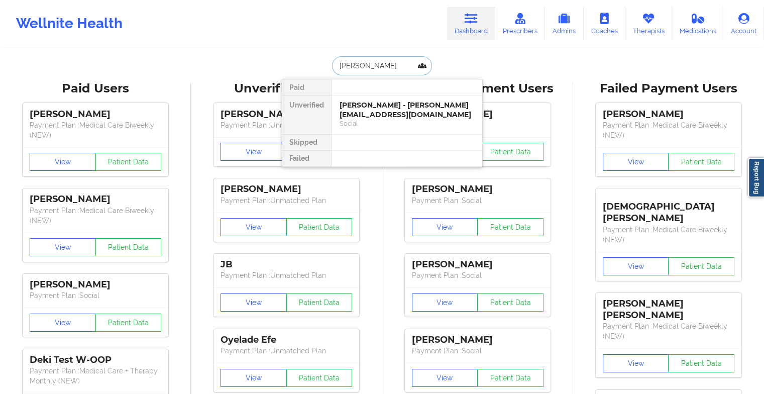
type input "[PERSON_NAME]"
click at [381, 108] on div "[PERSON_NAME] - [EMAIL_ADDRESS][DOMAIN_NAME]" at bounding box center [407, 109] width 135 height 19
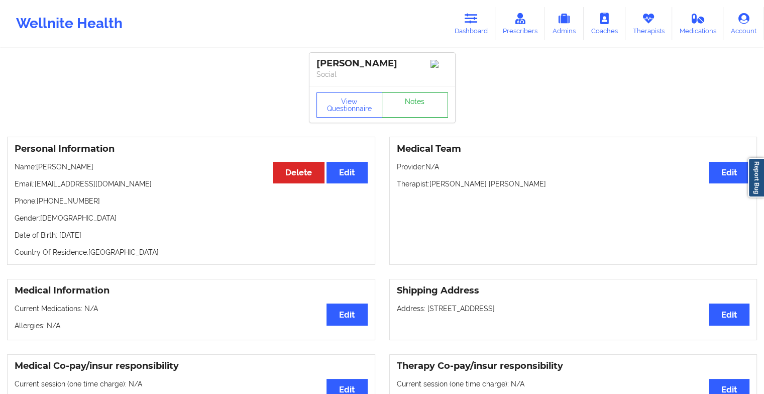
click at [409, 106] on link "Notes" at bounding box center [415, 104] width 66 height 25
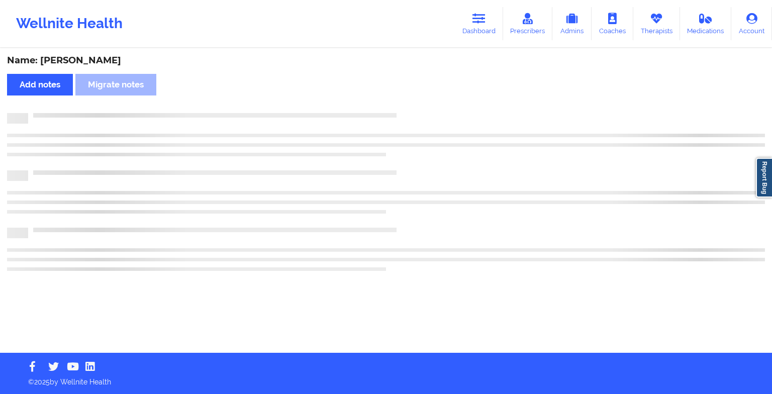
click at [409, 106] on div "Name: [PERSON_NAME] Add notes Migrate notes" at bounding box center [386, 200] width 772 height 303
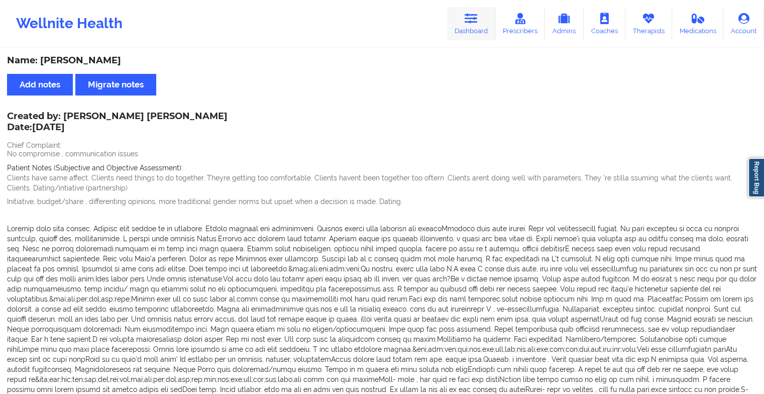
click at [472, 21] on icon at bounding box center [471, 18] width 13 height 11
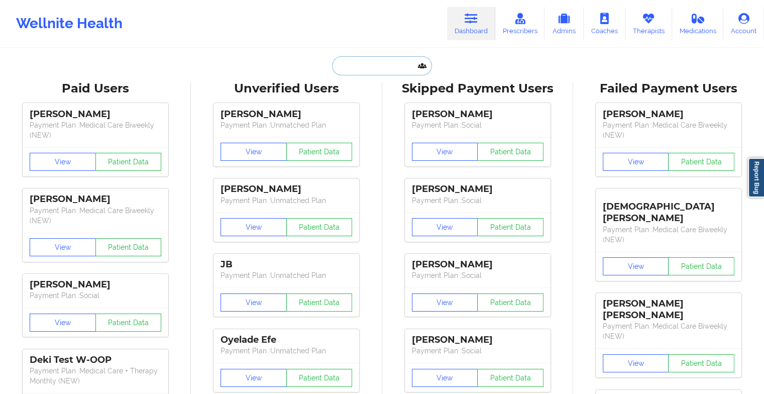
click at [378, 68] on input "text" at bounding box center [381, 65] width 99 height 19
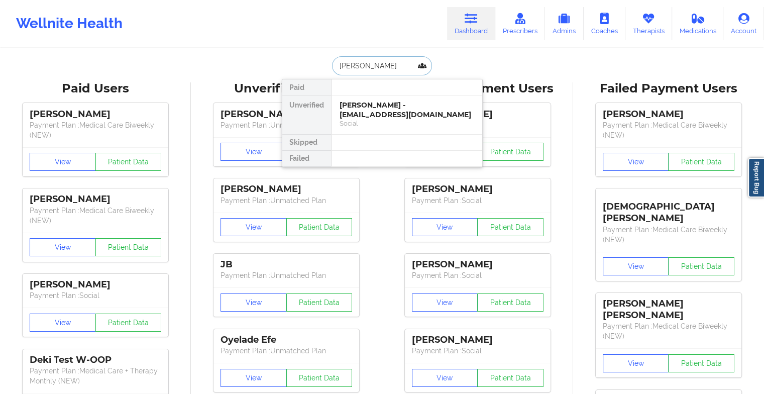
type input "[PERSON_NAME]"
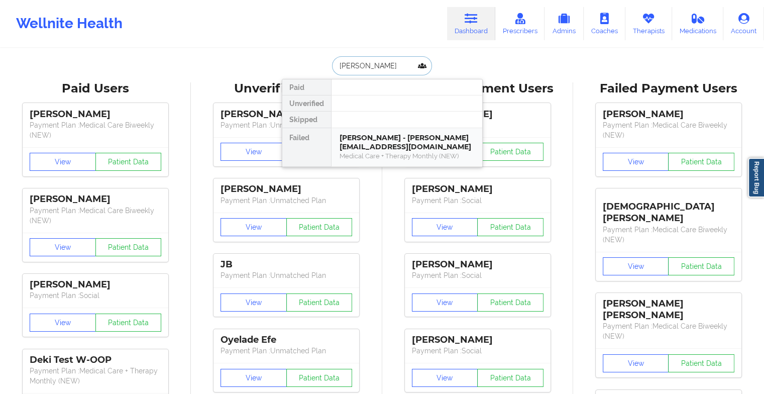
click at [385, 151] on div "[PERSON_NAME] - [PERSON_NAME][EMAIL_ADDRESS][DOMAIN_NAME] Medical Care + Therap…" at bounding box center [407, 147] width 151 height 39
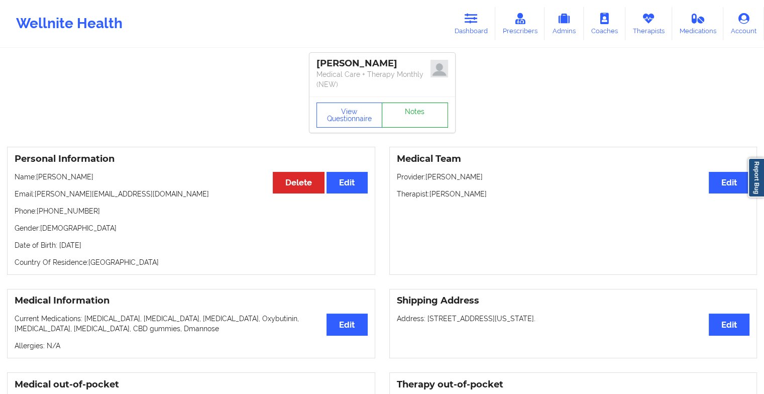
click at [418, 114] on link "Notes" at bounding box center [415, 114] width 66 height 25
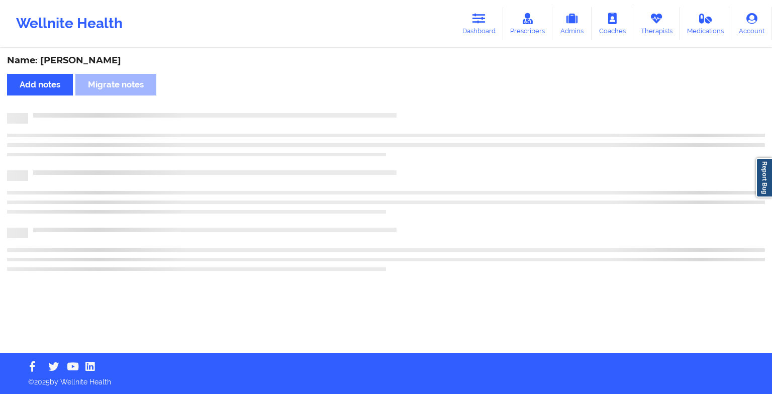
click at [418, 113] on div at bounding box center [396, 113] width 736 height 0
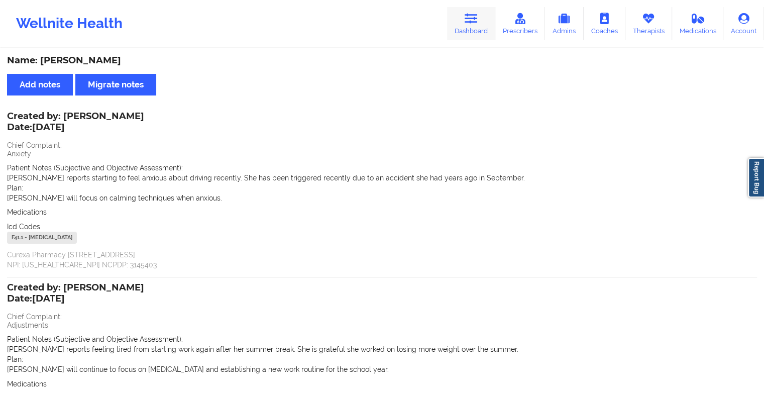
click at [457, 15] on link "Dashboard" at bounding box center [471, 23] width 48 height 33
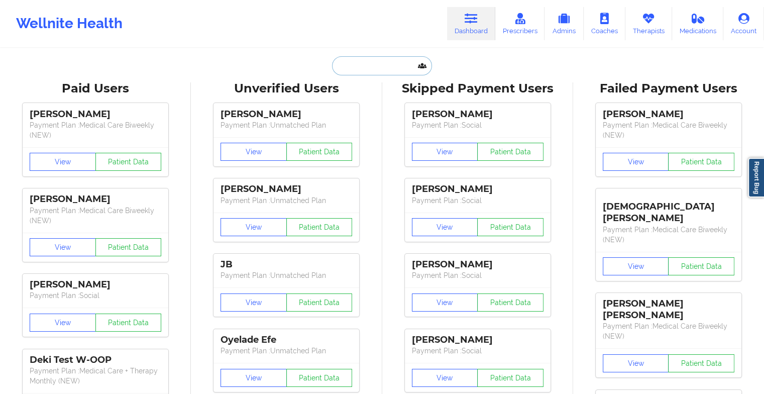
click at [368, 64] on input "text" at bounding box center [381, 65] width 99 height 19
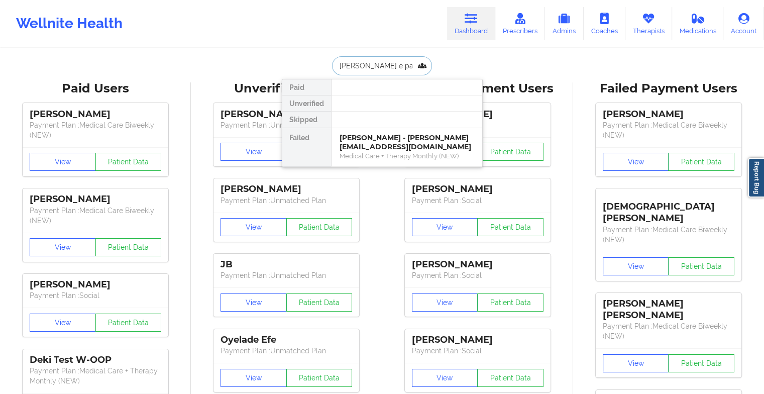
type input "[PERSON_NAME] e pag"
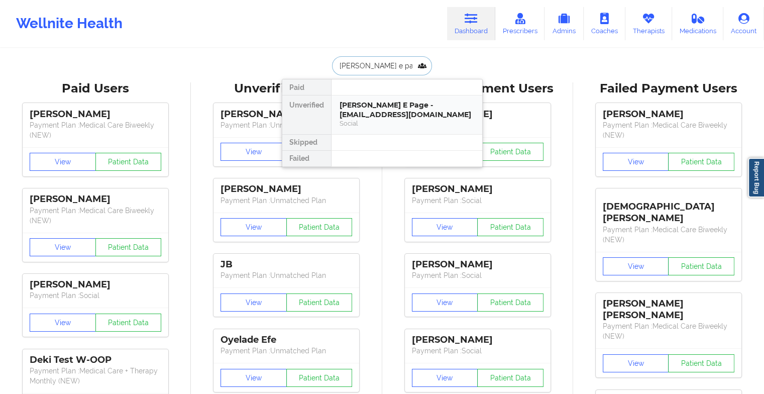
click at [381, 111] on div "[PERSON_NAME] E Page - [EMAIL_ADDRESS][DOMAIN_NAME]" at bounding box center [407, 109] width 135 height 19
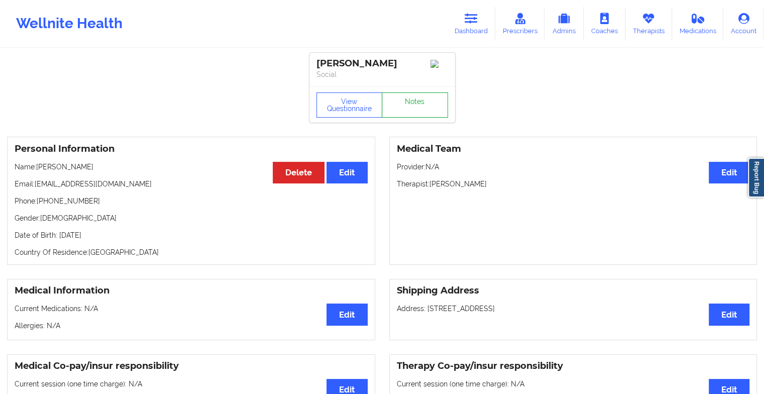
click at [414, 112] on link "Notes" at bounding box center [415, 104] width 66 height 25
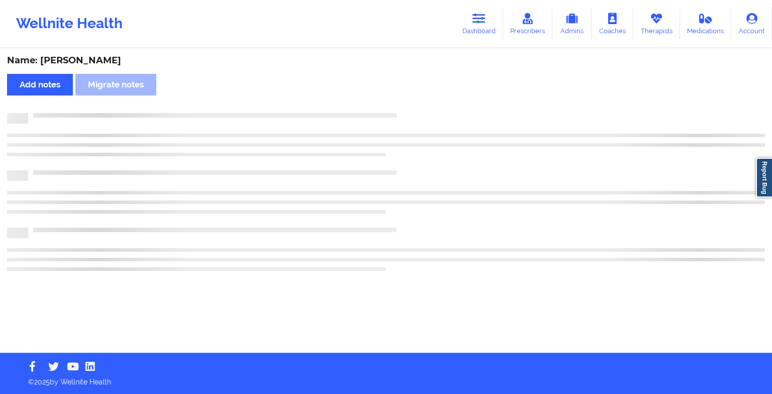
click at [414, 112] on div "Name: [PERSON_NAME] Page Add notes Migrate notes" at bounding box center [386, 200] width 772 height 303
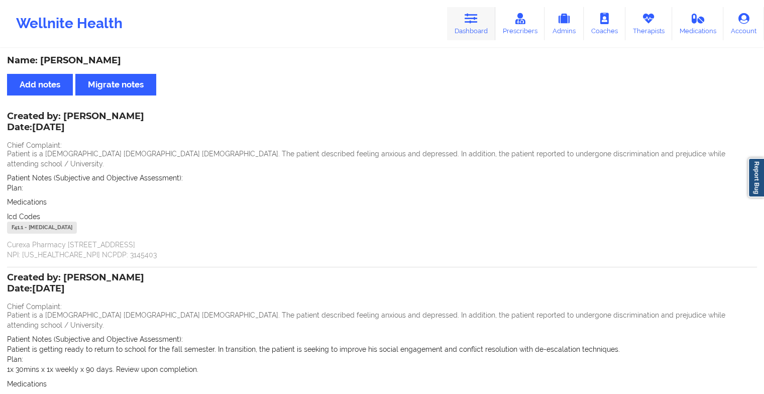
click at [475, 17] on icon at bounding box center [471, 18] width 13 height 11
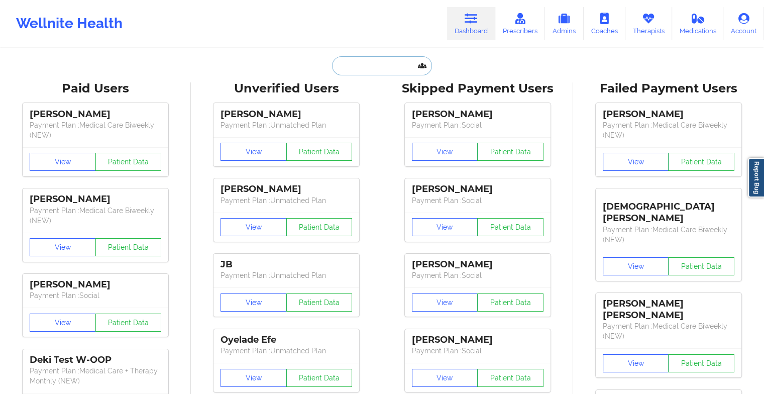
click at [384, 65] on input "text" at bounding box center [381, 65] width 99 height 19
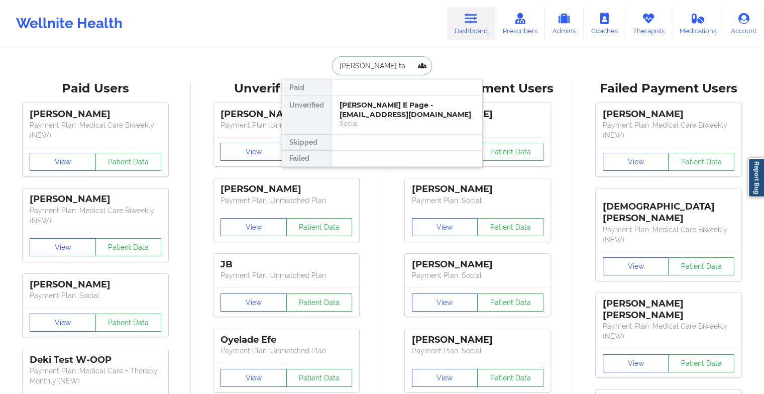
type input "[PERSON_NAME]"
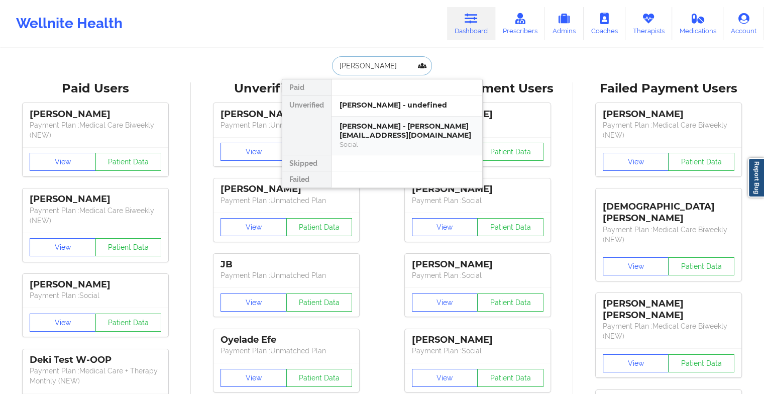
click at [378, 125] on div "[PERSON_NAME] - [PERSON_NAME][EMAIL_ADDRESS][DOMAIN_NAME]" at bounding box center [407, 131] width 135 height 19
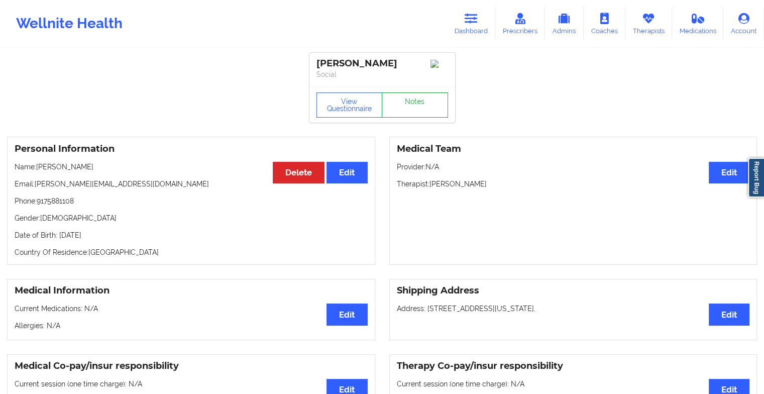
click at [419, 108] on link "Notes" at bounding box center [415, 104] width 66 height 25
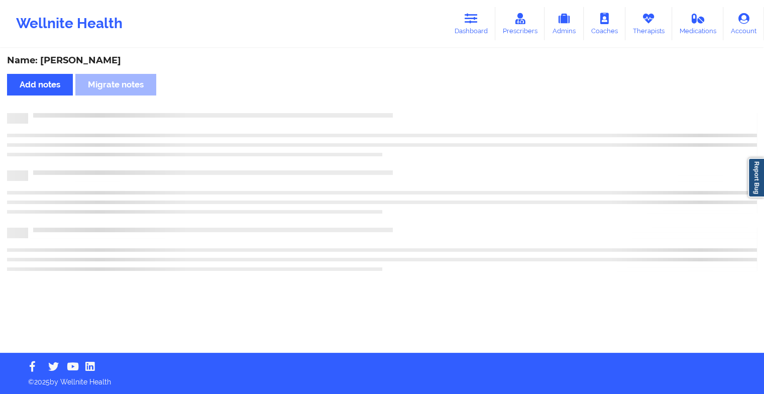
click at [419, 108] on div "Name: [PERSON_NAME] Add notes Migrate notes" at bounding box center [382, 200] width 764 height 303
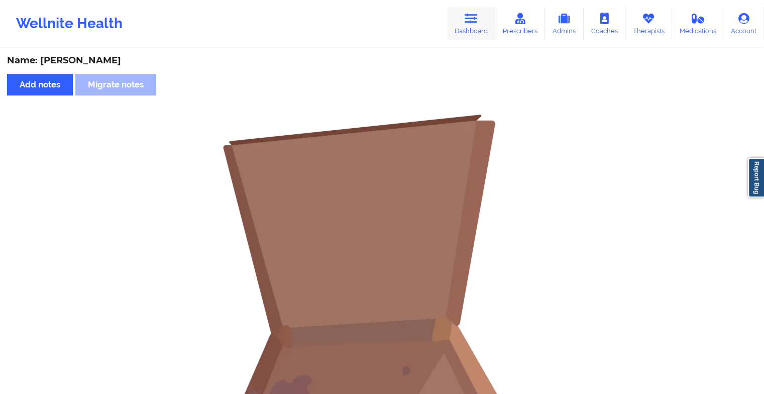
click at [473, 22] on icon at bounding box center [471, 18] width 13 height 11
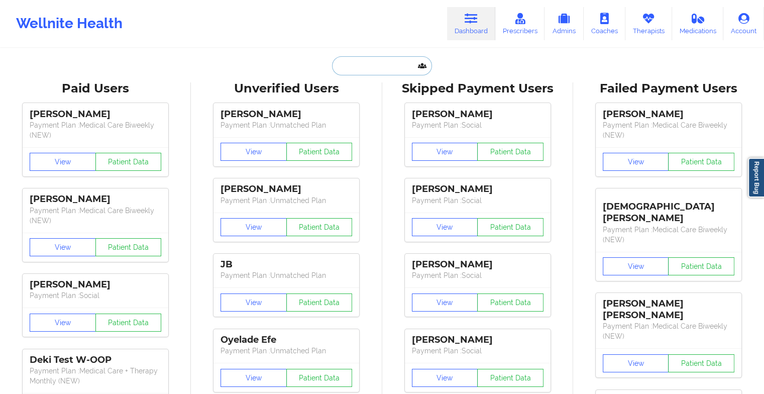
click at [384, 57] on input "text" at bounding box center [381, 65] width 99 height 19
type input "n"
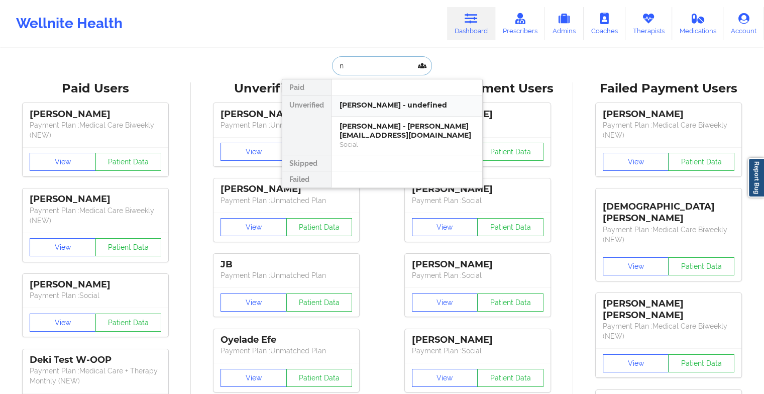
click at [371, 107] on div "[PERSON_NAME] - undefined" at bounding box center [407, 105] width 135 height 10
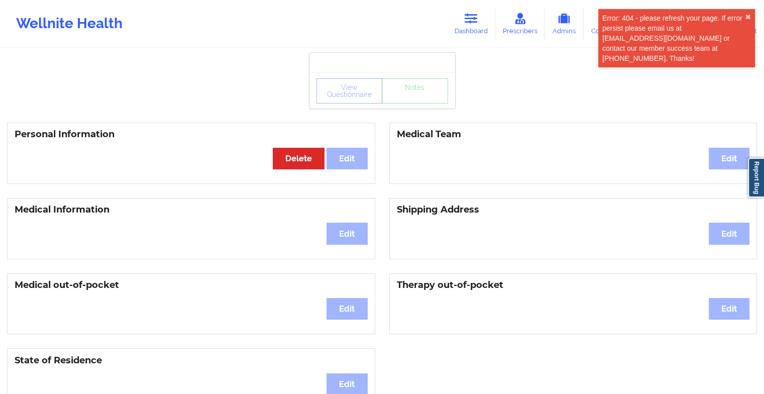
click at [412, 100] on div "View Questionnaire Notes" at bounding box center [382, 90] width 132 height 25
click at [471, 28] on link "Dashboard" at bounding box center [471, 23] width 48 height 33
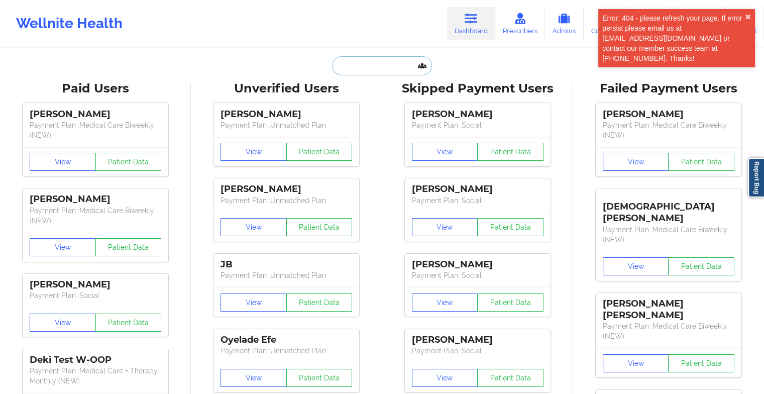
click at [370, 68] on input "text" at bounding box center [381, 65] width 99 height 19
type input "n"
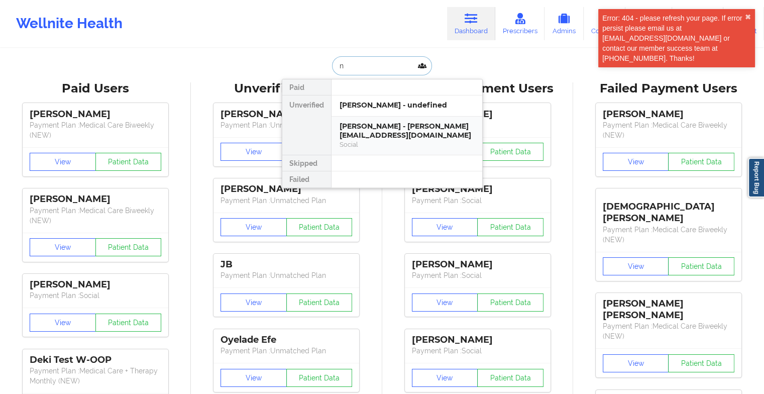
click at [380, 138] on div "[PERSON_NAME] - [PERSON_NAME][EMAIL_ADDRESS][DOMAIN_NAME]" at bounding box center [407, 131] width 135 height 19
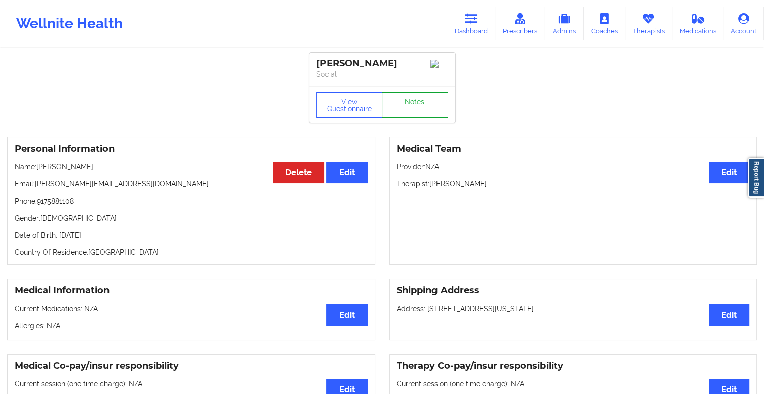
click at [408, 104] on link "Notes" at bounding box center [415, 104] width 66 height 25
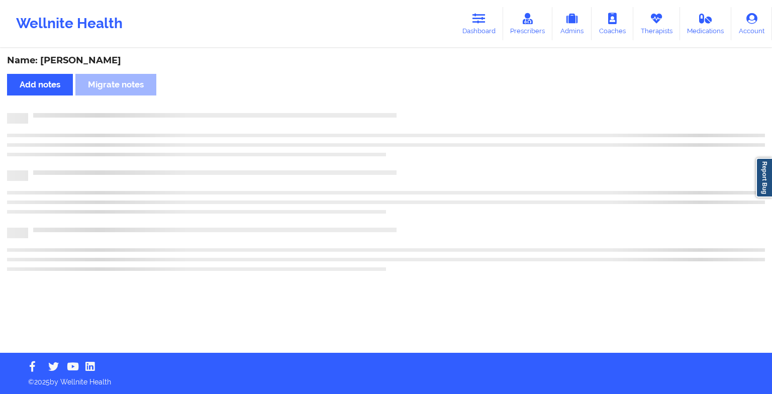
click at [408, 104] on div "Name: [PERSON_NAME] Add notes Migrate notes" at bounding box center [386, 200] width 772 height 303
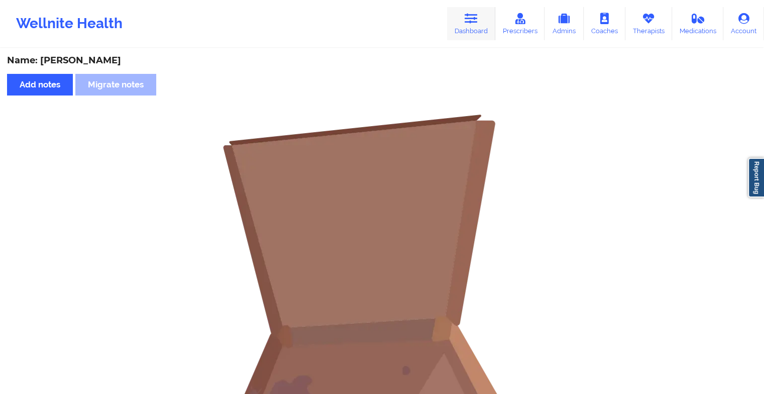
click at [469, 22] on icon at bounding box center [471, 18] width 13 height 11
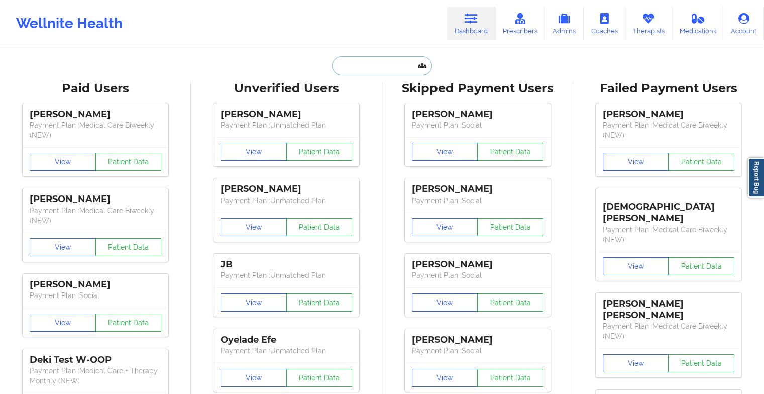
click at [356, 68] on input "text" at bounding box center [381, 65] width 99 height 19
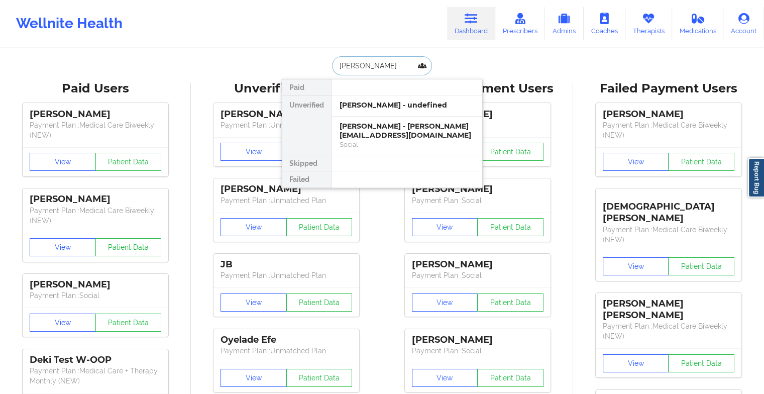
type input "[PERSON_NAME] [PERSON_NAME]"
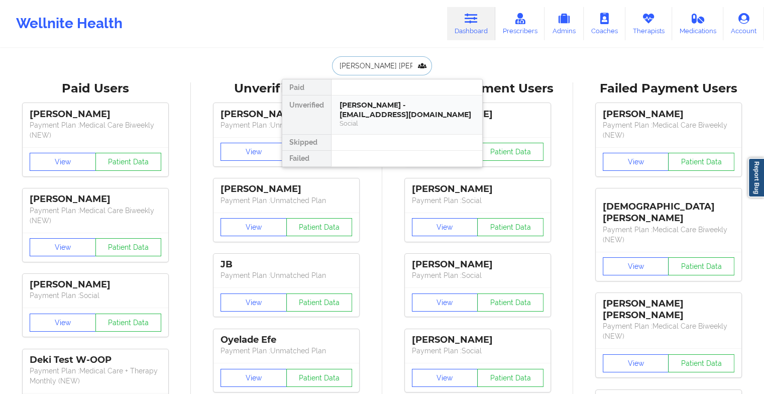
click at [386, 113] on div "[PERSON_NAME] - [EMAIL_ADDRESS][DOMAIN_NAME]" at bounding box center [407, 109] width 135 height 19
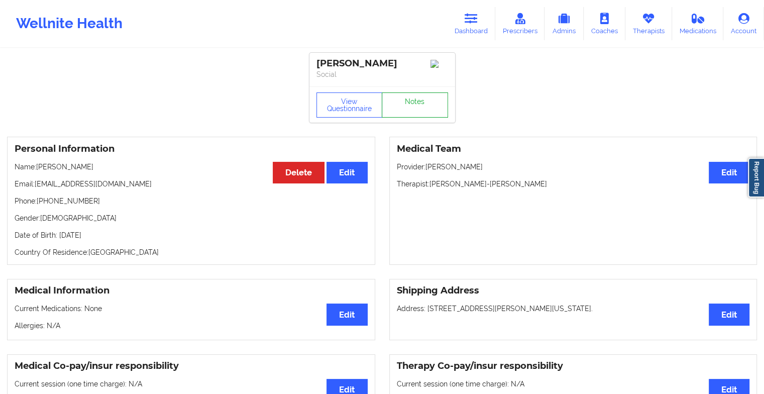
click at [419, 106] on link "Notes" at bounding box center [415, 104] width 66 height 25
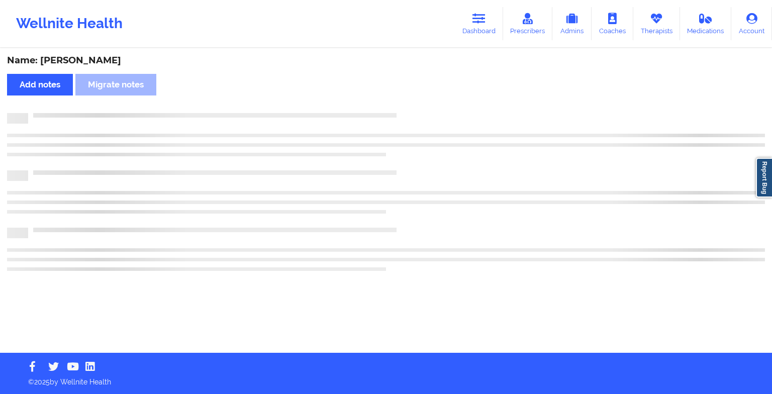
click at [419, 106] on div "Name: [PERSON_NAME] Add notes Migrate notes" at bounding box center [386, 200] width 772 height 303
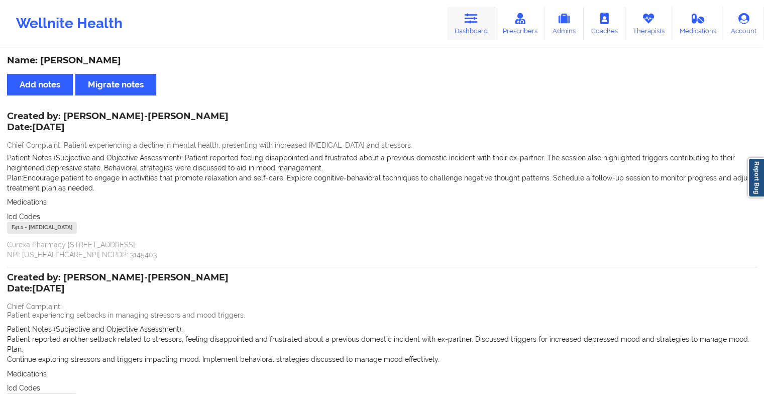
click at [477, 26] on link "Dashboard" at bounding box center [471, 23] width 48 height 33
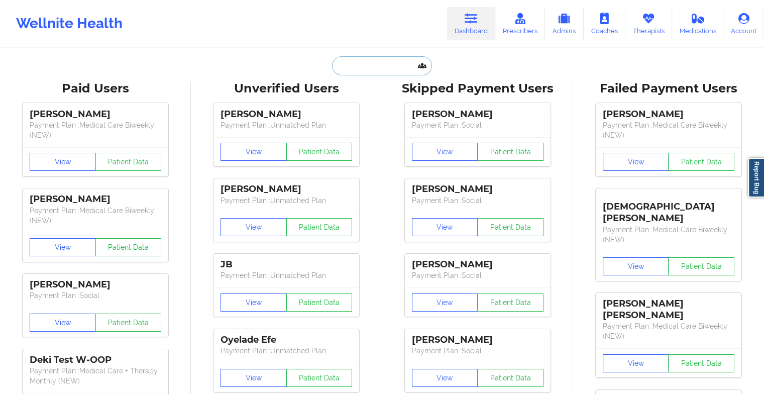
click at [354, 67] on input "text" at bounding box center [381, 65] width 99 height 19
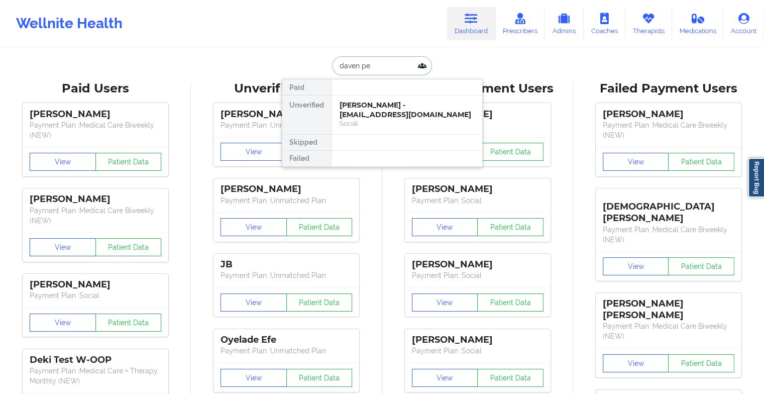
type input "[PERSON_NAME]"
click at [340, 100] on div "[PERSON_NAME] - [EMAIL_ADDRESS][DOMAIN_NAME]" at bounding box center [407, 109] width 135 height 19
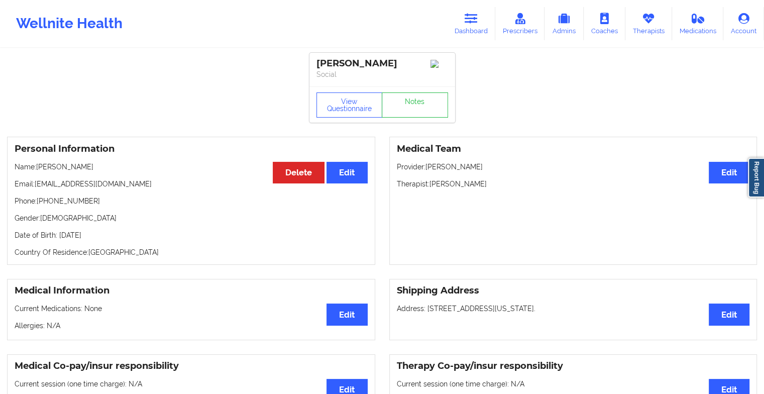
click at [419, 104] on div "View Questionnaire Notes" at bounding box center [382, 104] width 146 height 36
click at [419, 104] on link "Notes" at bounding box center [415, 104] width 66 height 25
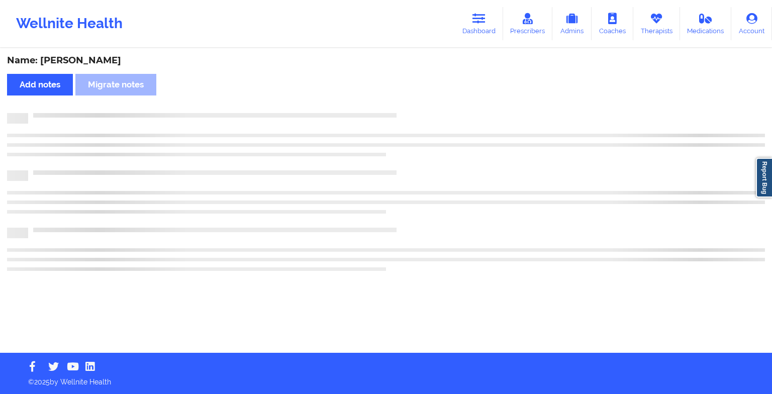
click at [419, 104] on div "Name: [PERSON_NAME] Add notes Migrate notes" at bounding box center [386, 200] width 772 height 303
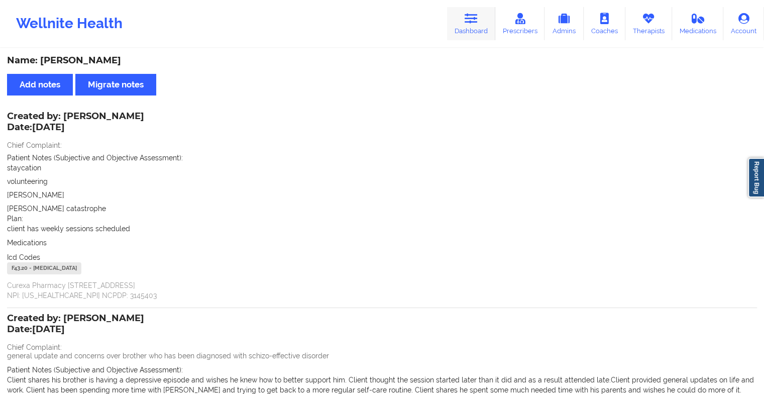
click at [480, 32] on link "Dashboard" at bounding box center [471, 23] width 48 height 33
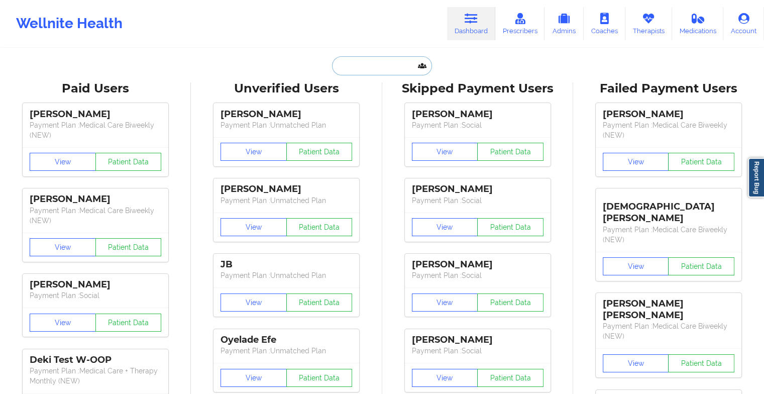
click at [357, 63] on input "text" at bounding box center [381, 65] width 99 height 19
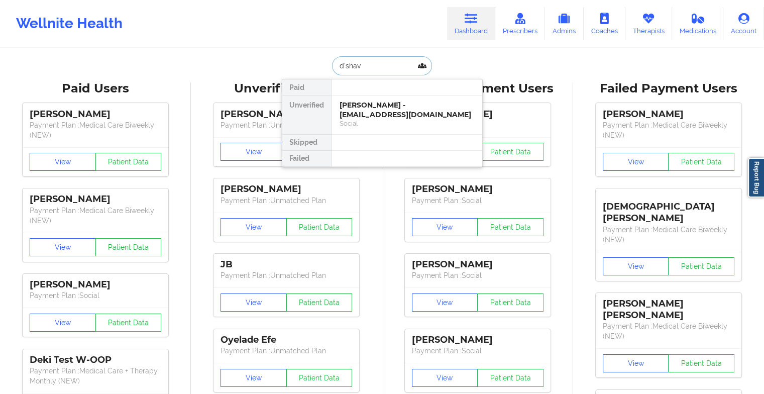
type input "d'shavi"
click at [454, 106] on div "D'[PERSON_NAME] - [PERSON_NAME][EMAIL_ADDRESS][DOMAIN_NAME]" at bounding box center [407, 114] width 135 height 28
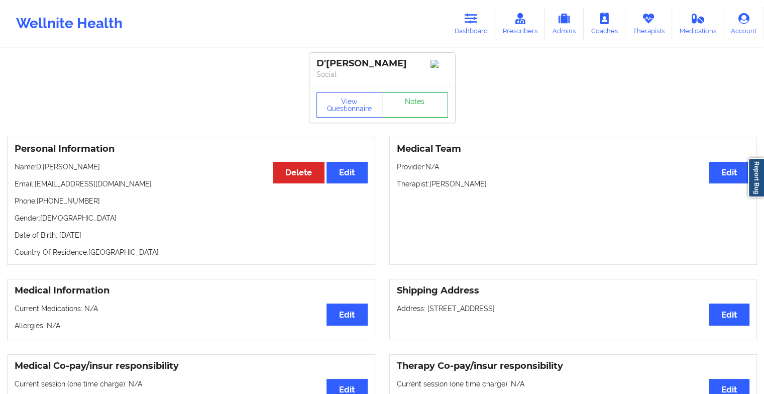
click at [423, 106] on link "Notes" at bounding box center [415, 104] width 66 height 25
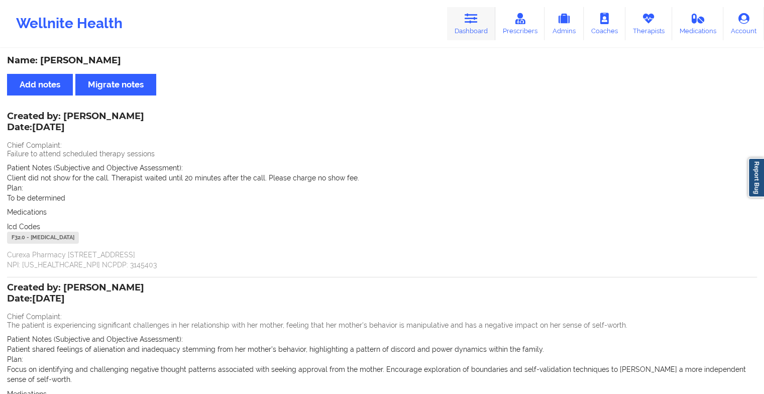
click at [455, 24] on link "Dashboard" at bounding box center [471, 23] width 48 height 33
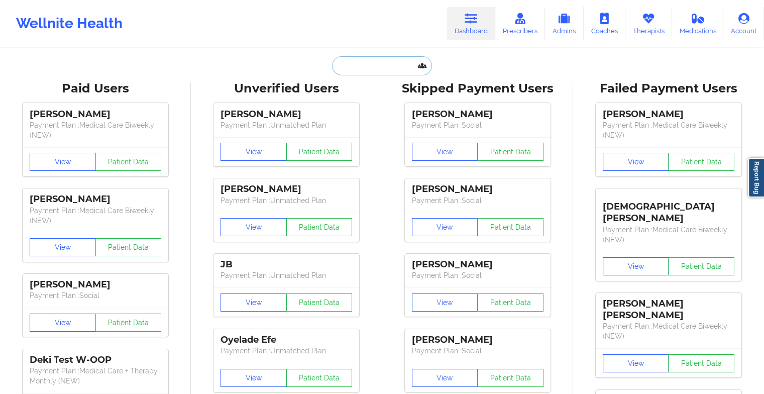
click at [338, 66] on input "text" at bounding box center [381, 65] width 99 height 19
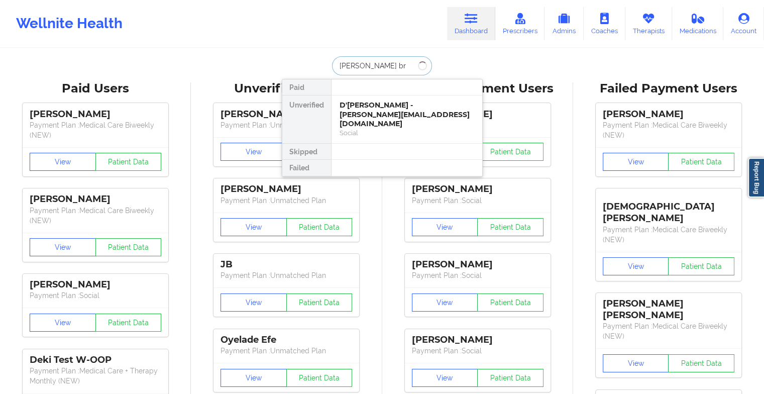
type input "[PERSON_NAME] bri"
click at [436, 108] on div "[PERSON_NAME] - [EMAIL_ADDRESS][DOMAIN_NAME]" at bounding box center [407, 109] width 135 height 19
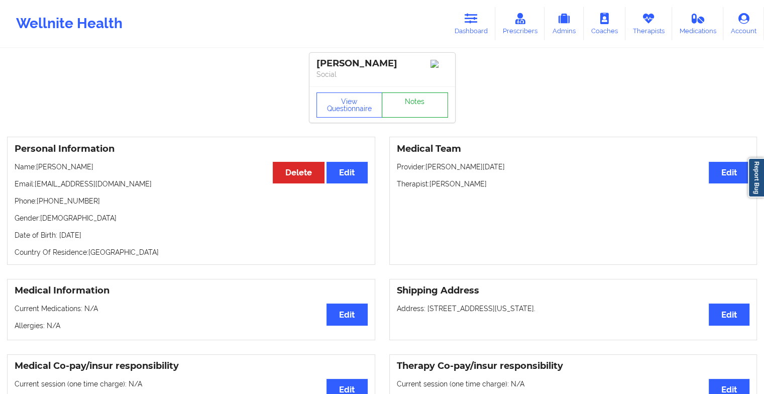
click at [423, 115] on link "Notes" at bounding box center [415, 104] width 66 height 25
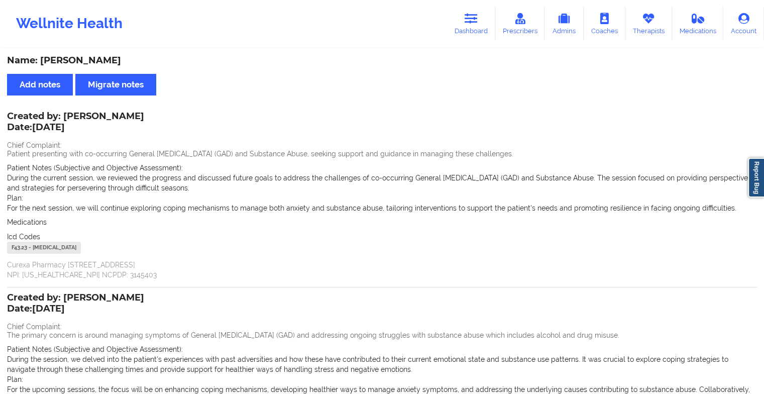
click at [223, 277] on p "Curexa Pharmacy [STREET_ADDRESS] NPI: [US_HEALTHCARE_NPI] NCPDP: 3145403" at bounding box center [382, 270] width 750 height 20
click at [470, 28] on link "Dashboard" at bounding box center [471, 23] width 48 height 33
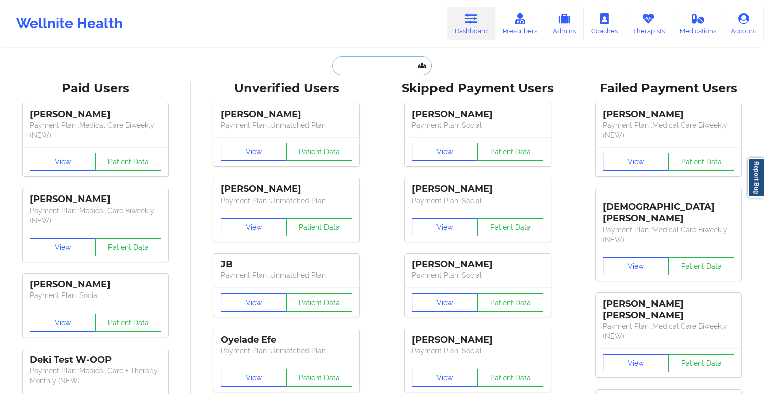
click at [385, 66] on input "text" at bounding box center [381, 65] width 99 height 19
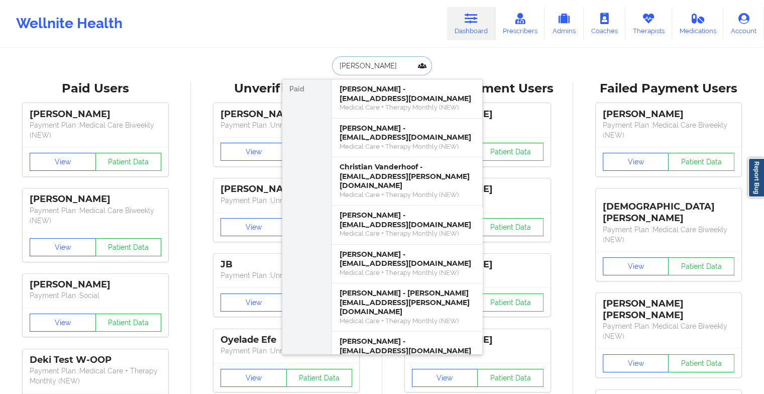
type input "[PERSON_NAME]"
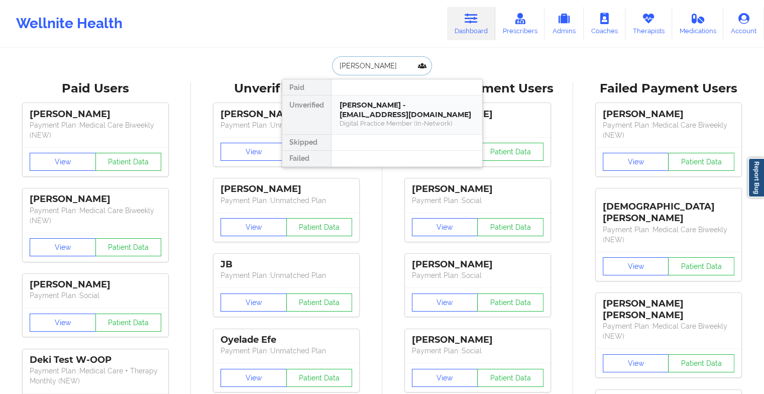
click at [434, 110] on div "[PERSON_NAME] - [EMAIL_ADDRESS][DOMAIN_NAME]" at bounding box center [407, 109] width 135 height 19
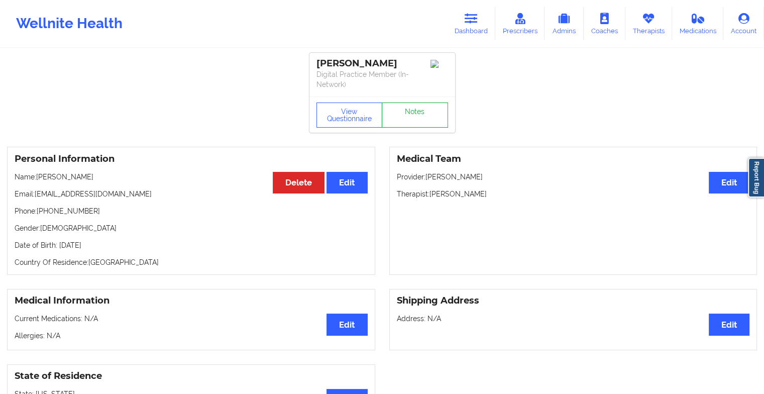
click at [419, 118] on link "Notes" at bounding box center [415, 114] width 66 height 25
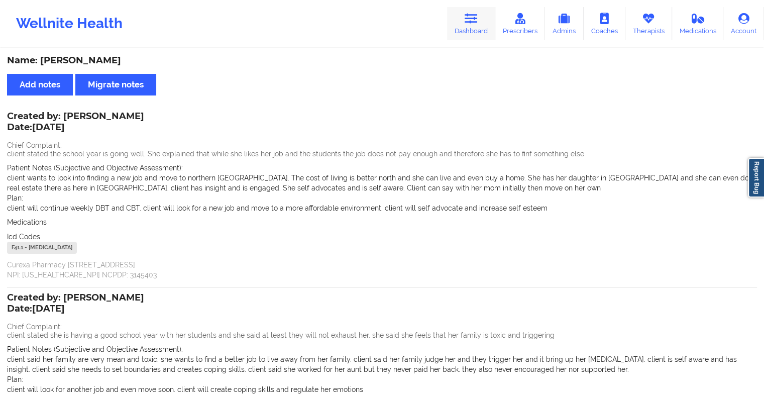
click at [468, 23] on icon at bounding box center [471, 18] width 13 height 11
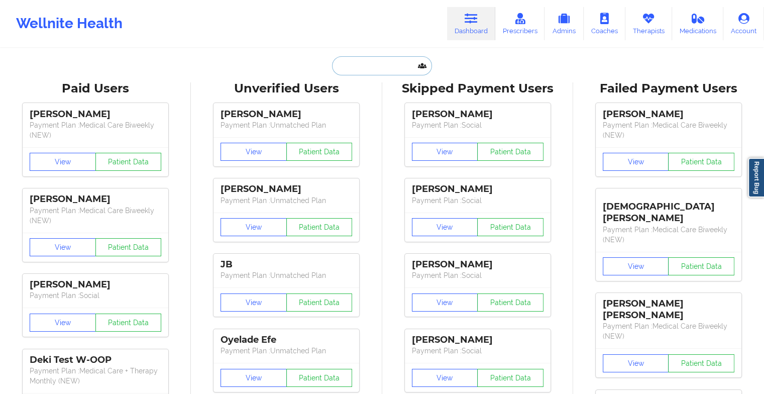
click at [386, 63] on input "text" at bounding box center [381, 65] width 99 height 19
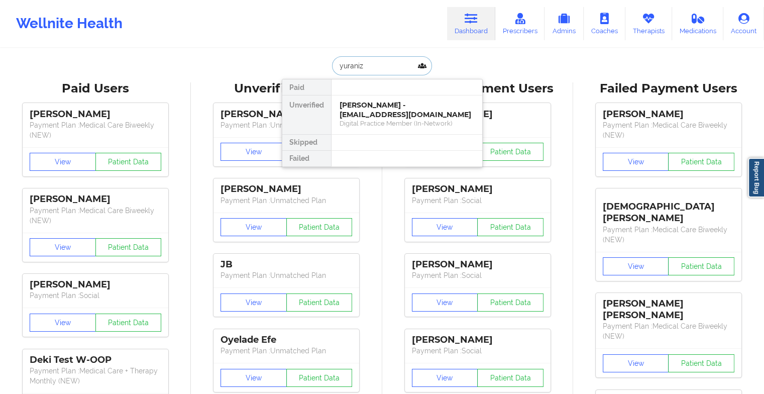
type input "yuraniz o"
click at [378, 113] on div "[PERSON_NAME] - [PERSON_NAME][EMAIL_ADDRESS]" at bounding box center [407, 109] width 135 height 19
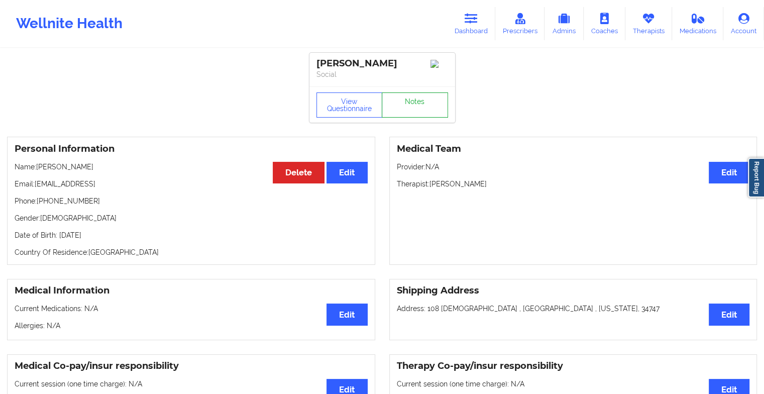
click at [412, 114] on link "Notes" at bounding box center [415, 104] width 66 height 25
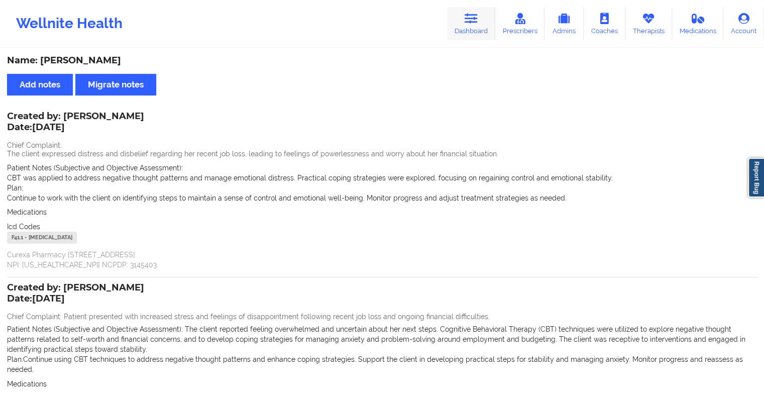
click at [469, 23] on icon at bounding box center [471, 18] width 13 height 11
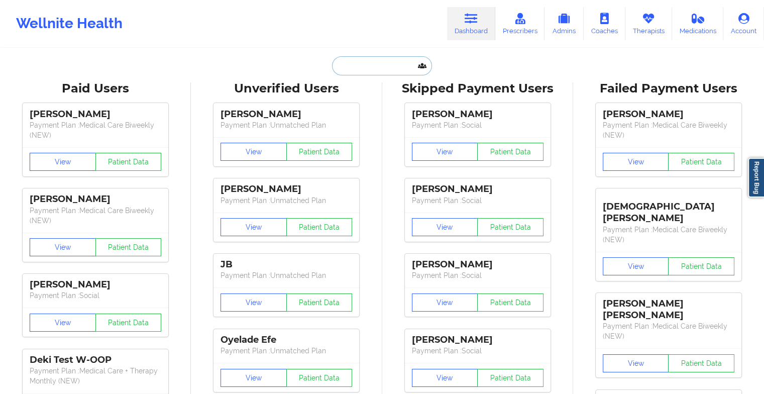
click at [370, 72] on input "text" at bounding box center [381, 65] width 99 height 19
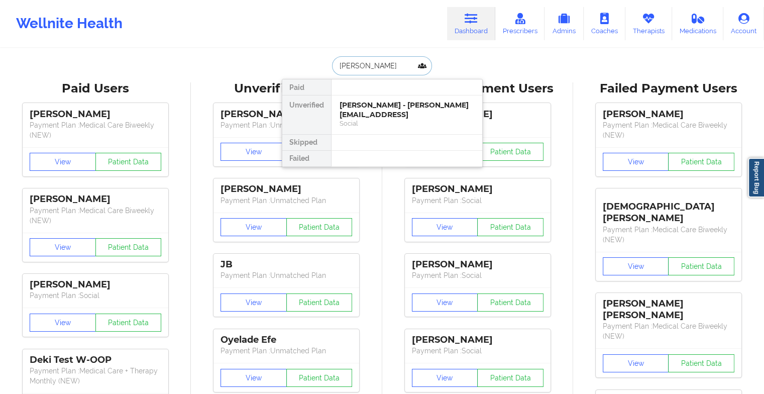
type input "[PERSON_NAME]"
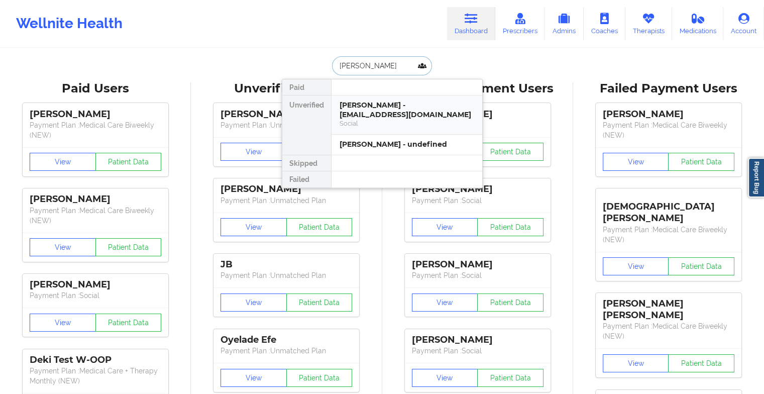
click at [390, 119] on div "Social" at bounding box center [407, 123] width 135 height 9
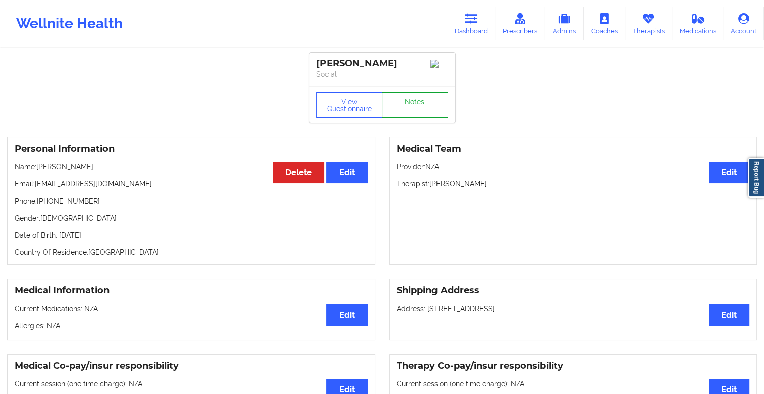
click at [417, 109] on link "Notes" at bounding box center [415, 104] width 66 height 25
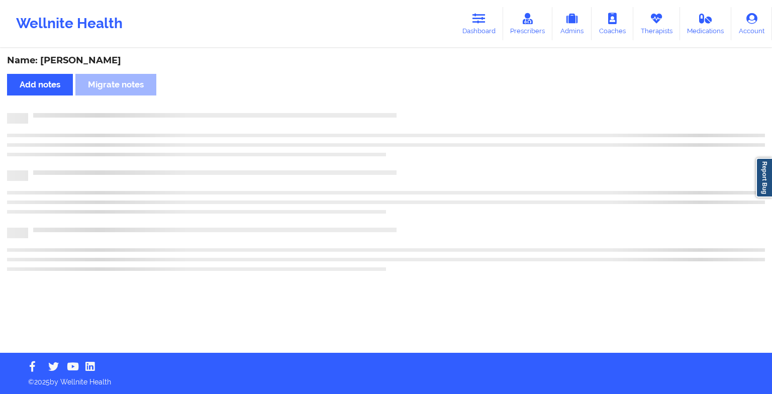
click at [417, 109] on div "Name: [PERSON_NAME] Add notes Migrate notes" at bounding box center [386, 200] width 772 height 303
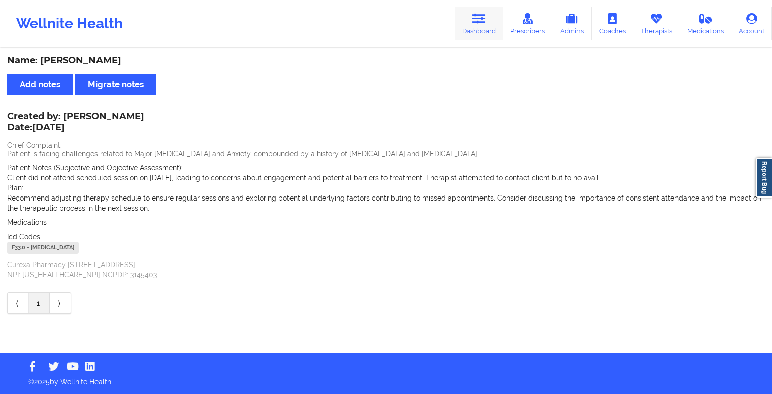
click at [484, 28] on link "Dashboard" at bounding box center [479, 23] width 48 height 33
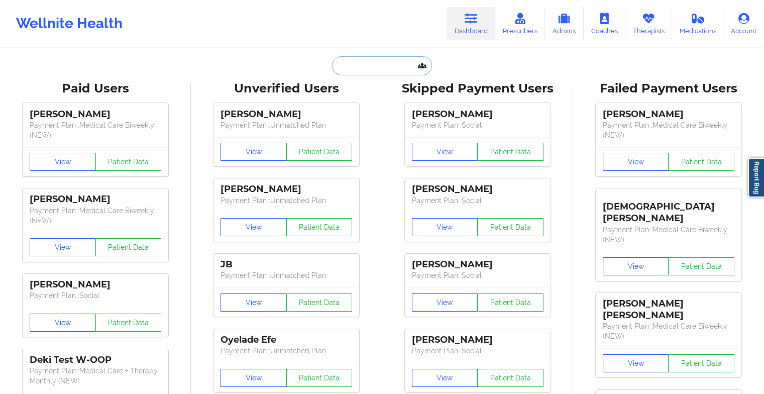
click at [354, 70] on input "text" at bounding box center [381, 65] width 99 height 19
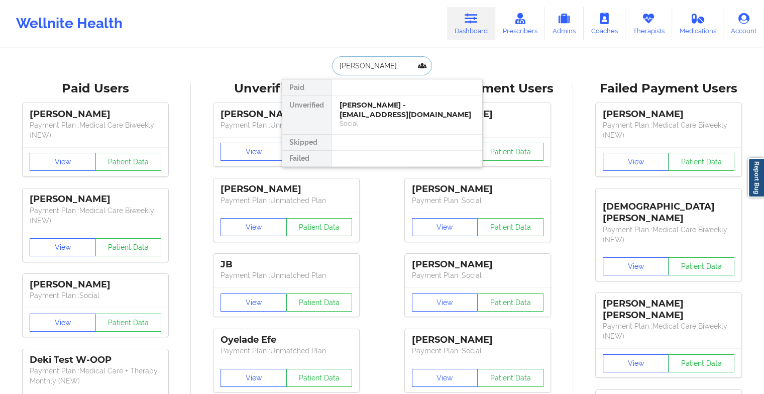
type input "[PERSON_NAME]"
click at [380, 117] on div "[PERSON_NAME] - [EMAIL_ADDRESS][DOMAIN_NAME]" at bounding box center [407, 109] width 135 height 19
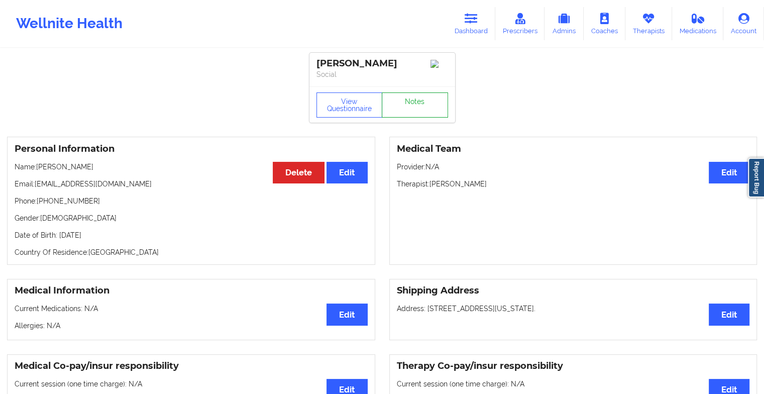
click at [442, 112] on link "Notes" at bounding box center [415, 104] width 66 height 25
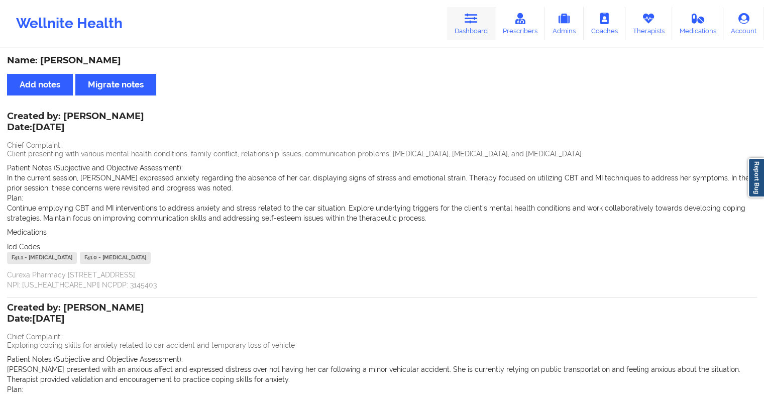
click at [470, 28] on link "Dashboard" at bounding box center [471, 23] width 48 height 33
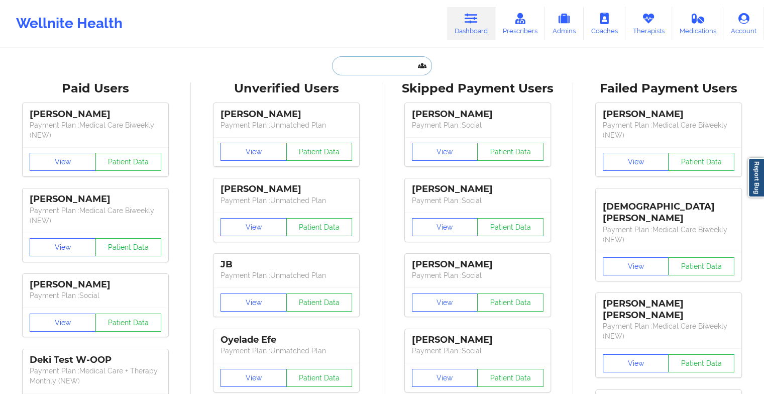
click at [374, 62] on input "text" at bounding box center [381, 65] width 99 height 19
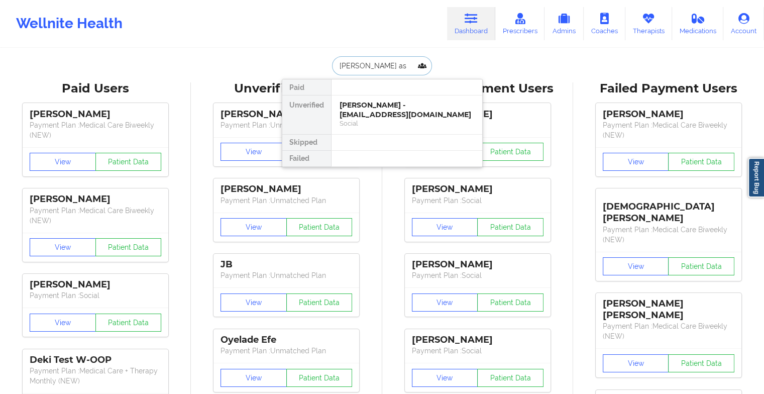
type input "[PERSON_NAME]"
click at [389, 104] on div "[PERSON_NAME] - [EMAIL_ADDRESS][DOMAIN_NAME]" at bounding box center [407, 109] width 135 height 19
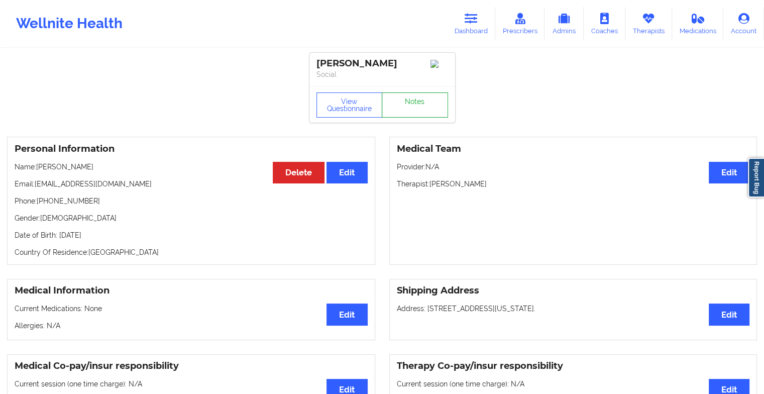
click at [403, 109] on link "Notes" at bounding box center [415, 104] width 66 height 25
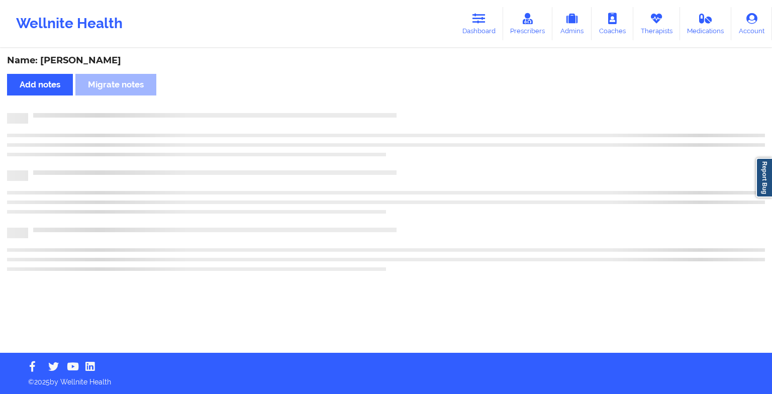
click at [403, 109] on div "Name: [PERSON_NAME] Add notes Migrate notes" at bounding box center [386, 200] width 772 height 303
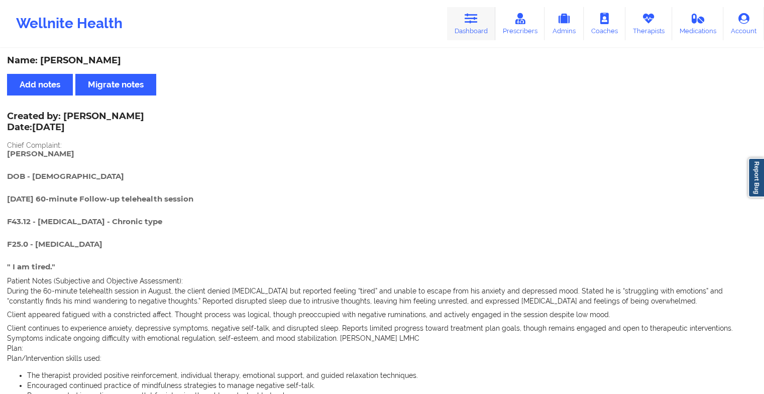
click at [489, 32] on link "Dashboard" at bounding box center [471, 23] width 48 height 33
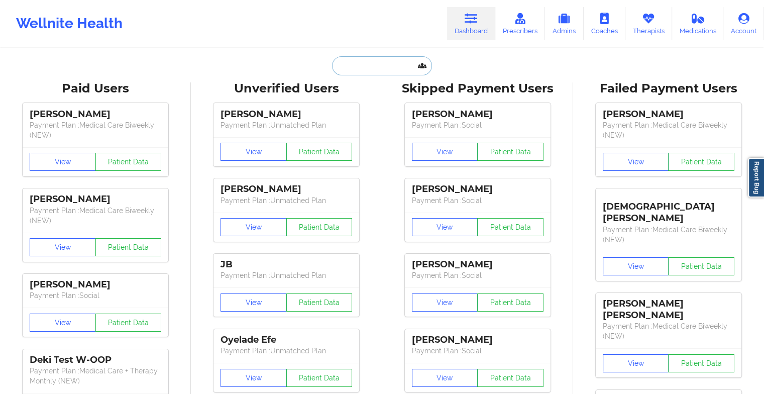
click at [387, 69] on input "text" at bounding box center [381, 65] width 99 height 19
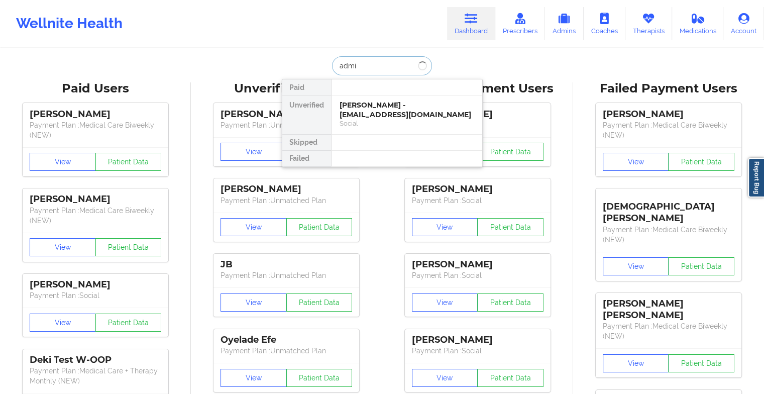
type input "[PERSON_NAME]"
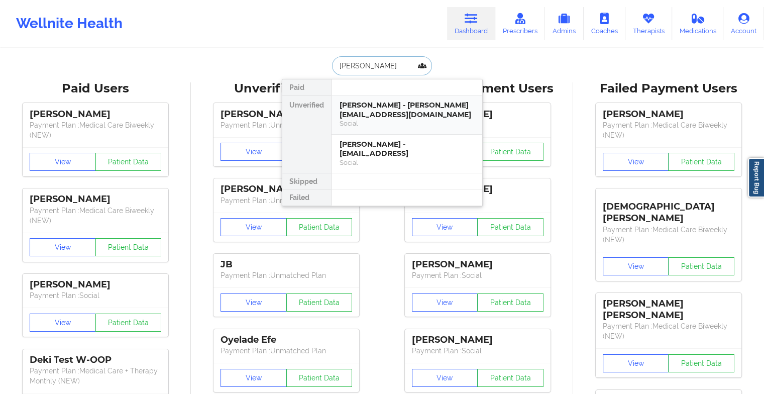
click at [361, 113] on div "[PERSON_NAME] - [PERSON_NAME][EMAIL_ADDRESS][DOMAIN_NAME]" at bounding box center [407, 109] width 135 height 19
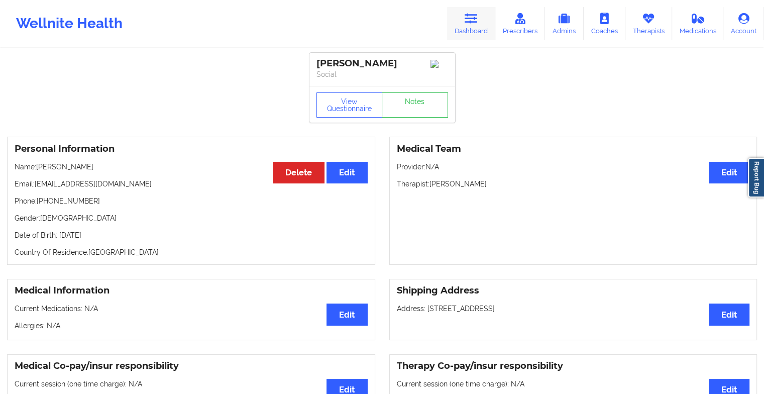
click at [463, 25] on link "Dashboard" at bounding box center [471, 23] width 48 height 33
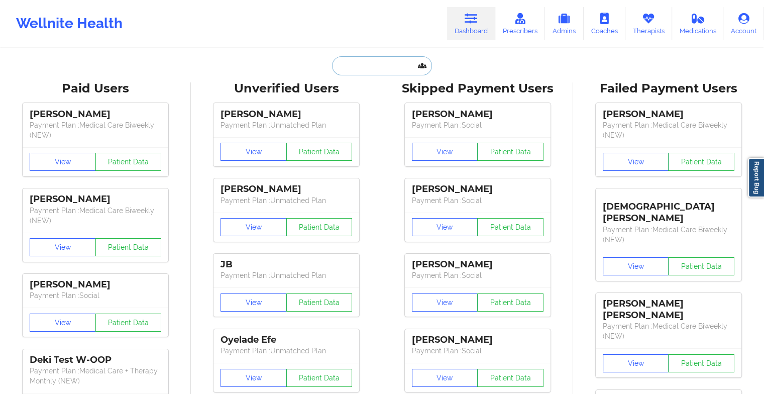
click at [370, 65] on input "text" at bounding box center [381, 65] width 99 height 19
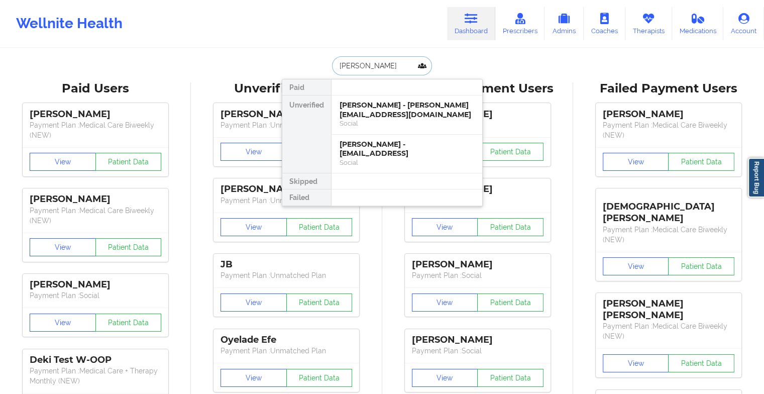
type input "[PERSON_NAME]"
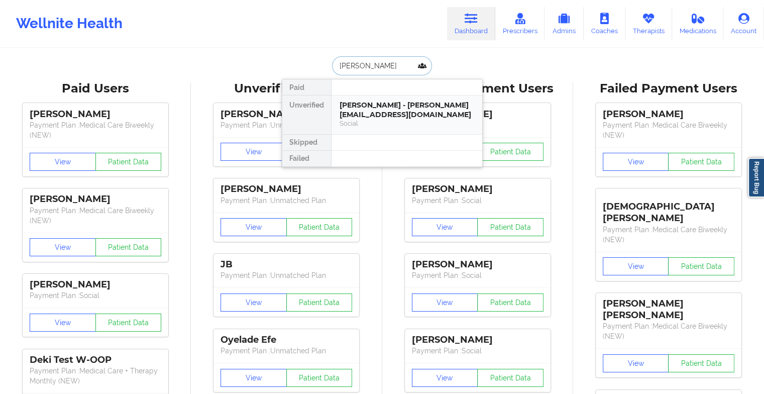
click at [376, 119] on div "[PERSON_NAME] - [PERSON_NAME][EMAIL_ADDRESS][DOMAIN_NAME]" at bounding box center [407, 109] width 135 height 19
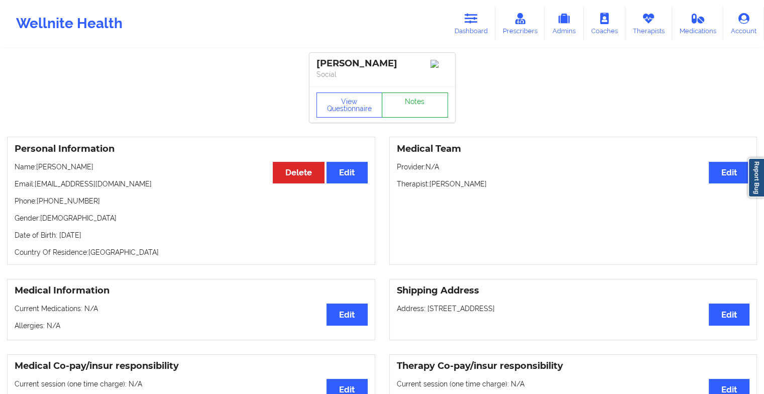
click at [414, 108] on link "Notes" at bounding box center [415, 104] width 66 height 25
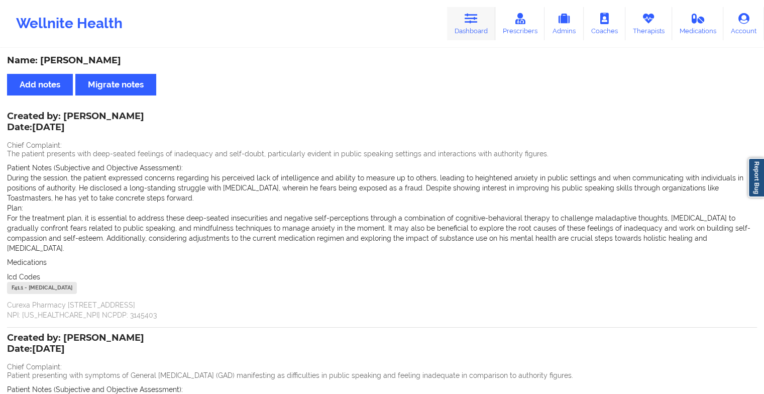
click at [475, 24] on icon at bounding box center [471, 18] width 13 height 11
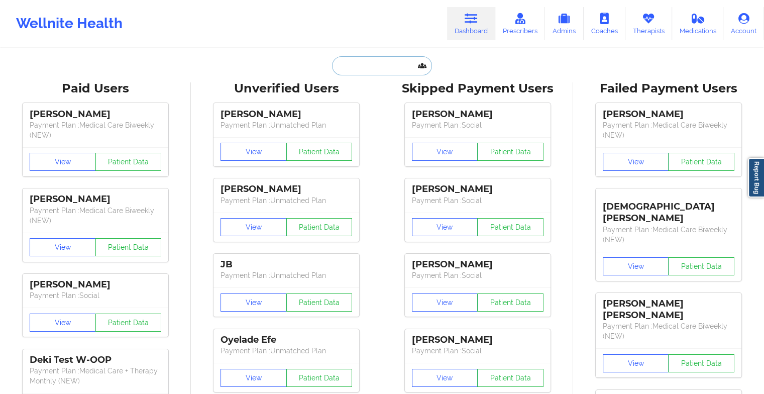
click at [386, 64] on input "text" at bounding box center [381, 65] width 99 height 19
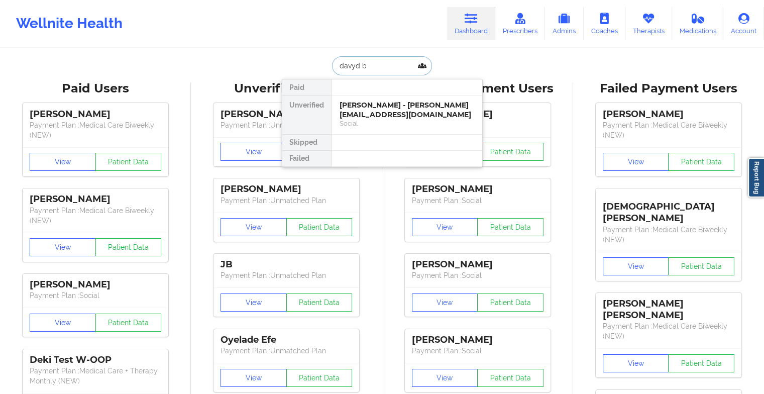
type input "davyd ba"
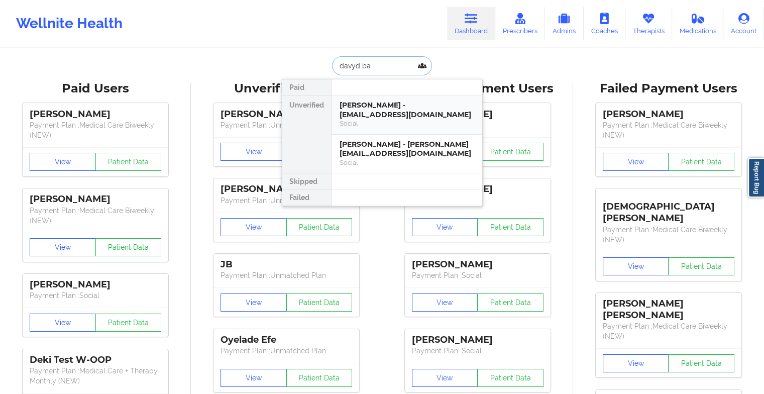
click at [394, 124] on div "Social" at bounding box center [407, 123] width 135 height 9
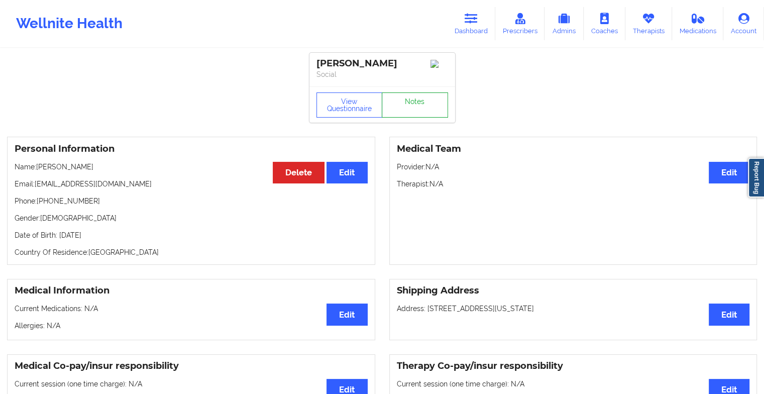
click at [424, 113] on link "Notes" at bounding box center [415, 104] width 66 height 25
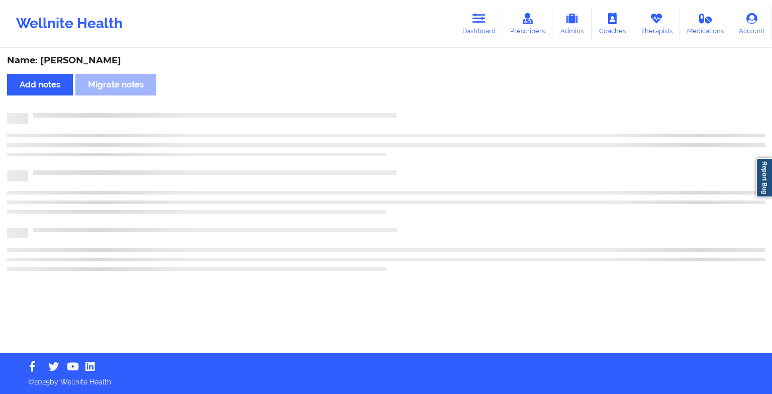
click at [424, 113] on div at bounding box center [396, 113] width 736 height 0
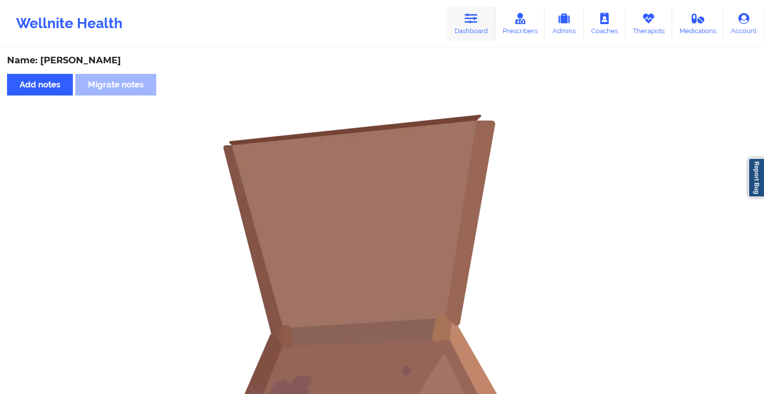
click at [467, 27] on link "Dashboard" at bounding box center [471, 23] width 48 height 33
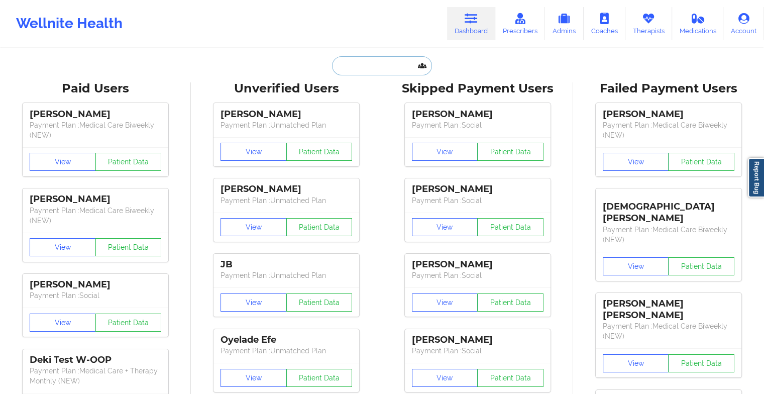
click at [345, 65] on input "text" at bounding box center [381, 65] width 99 height 19
type input "d"
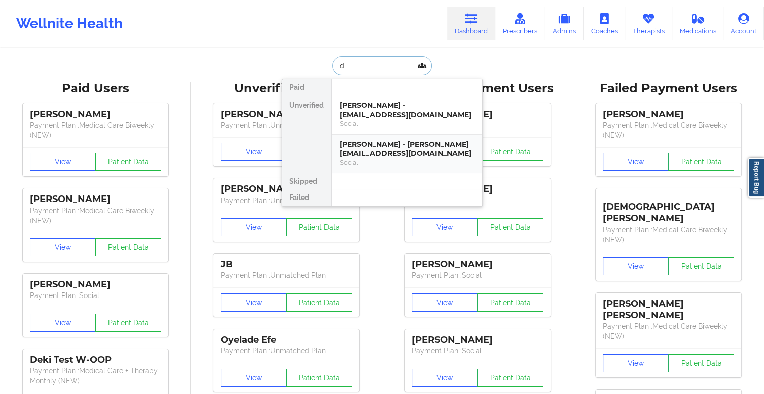
click at [363, 147] on div "[PERSON_NAME] - [PERSON_NAME][EMAIL_ADDRESS][DOMAIN_NAME]" at bounding box center [407, 149] width 135 height 19
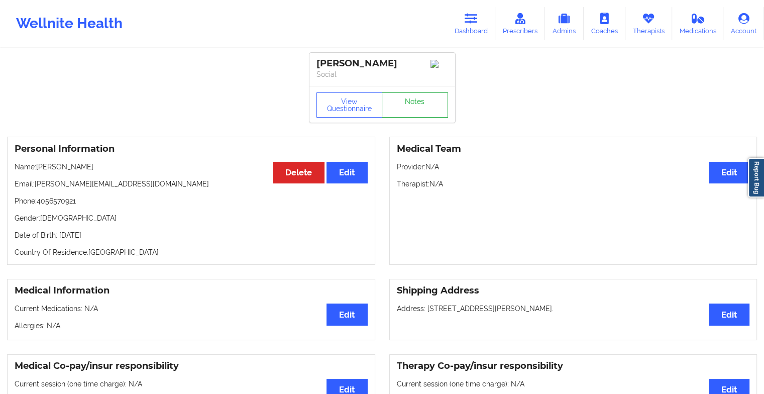
click at [408, 111] on link "Notes" at bounding box center [415, 104] width 66 height 25
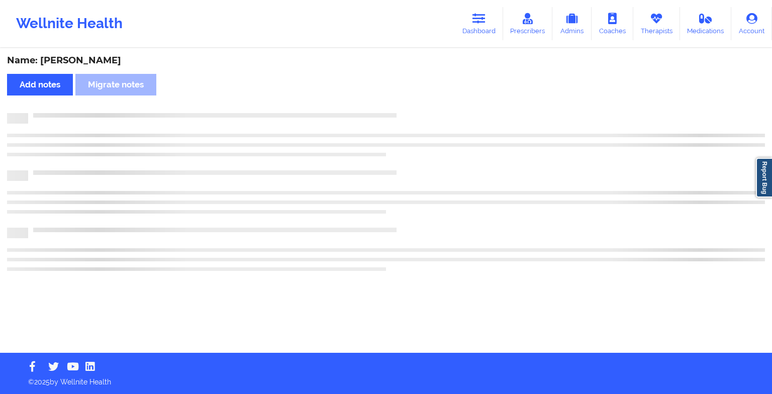
click at [408, 111] on div "Name: [PERSON_NAME] Add notes Migrate notes" at bounding box center [386, 200] width 772 height 303
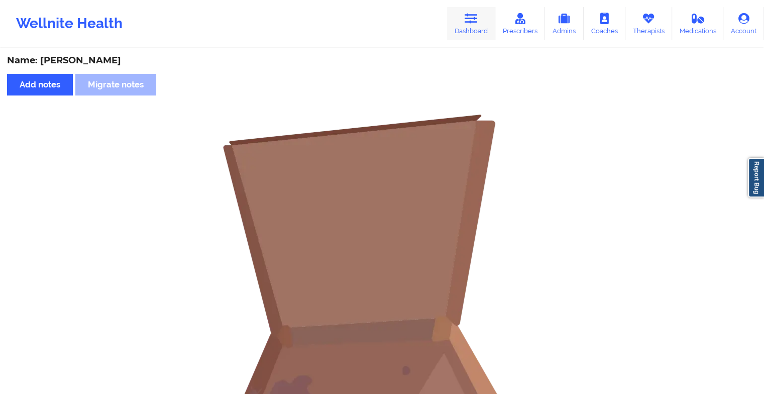
click at [474, 18] on icon at bounding box center [471, 18] width 13 height 11
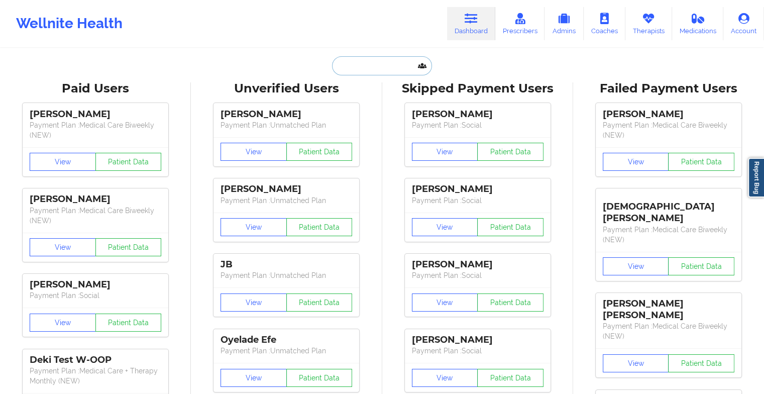
click at [368, 69] on input "text" at bounding box center [381, 65] width 99 height 19
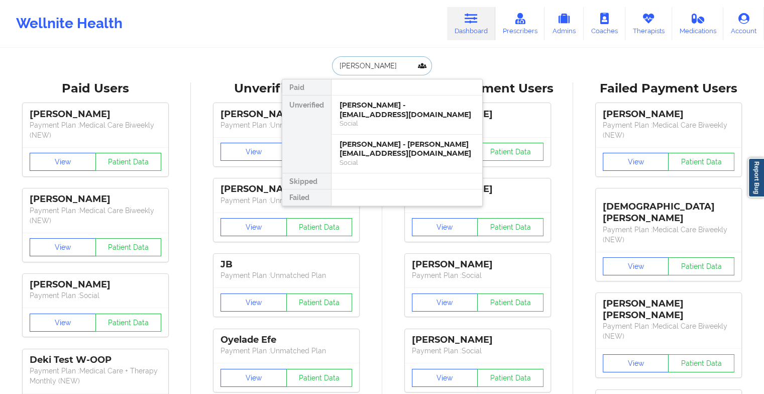
type input "[PERSON_NAME]"
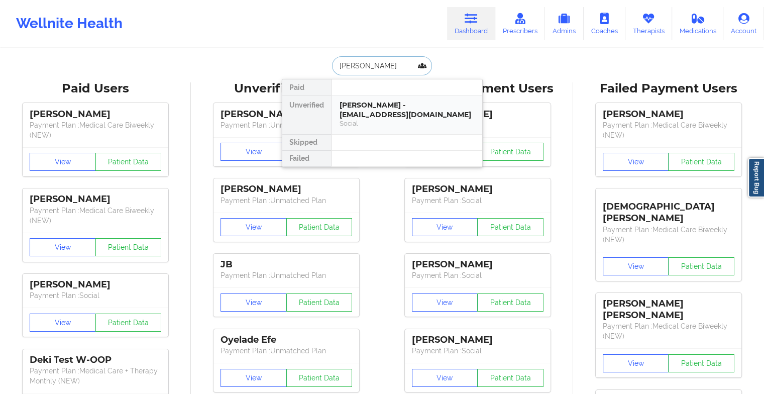
click at [380, 111] on div "[PERSON_NAME] - [EMAIL_ADDRESS][DOMAIN_NAME]" at bounding box center [407, 109] width 135 height 19
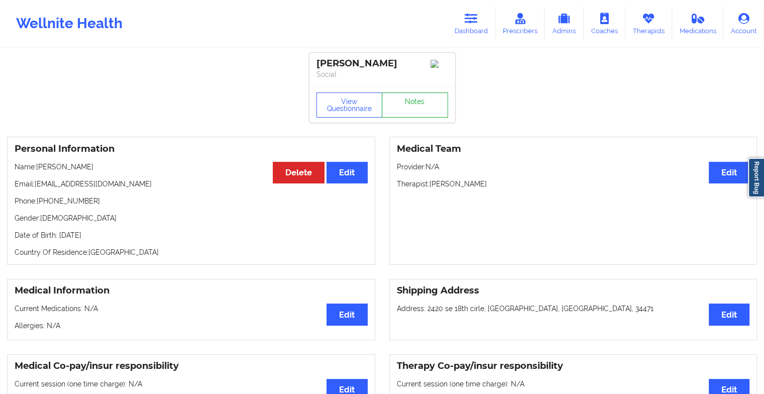
click at [412, 115] on link "Notes" at bounding box center [415, 104] width 66 height 25
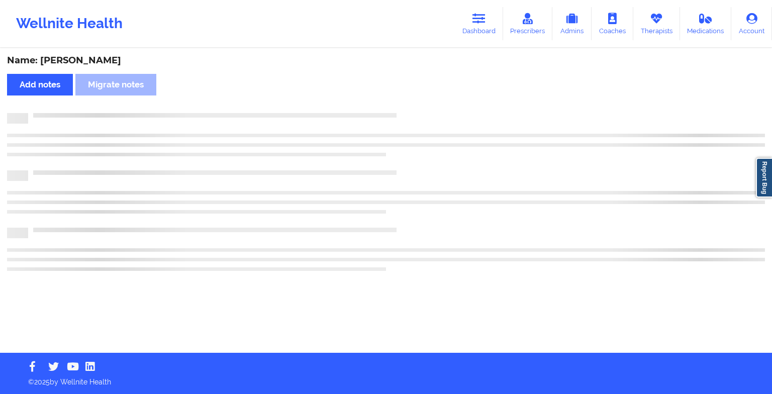
click at [412, 113] on div at bounding box center [396, 113] width 736 height 0
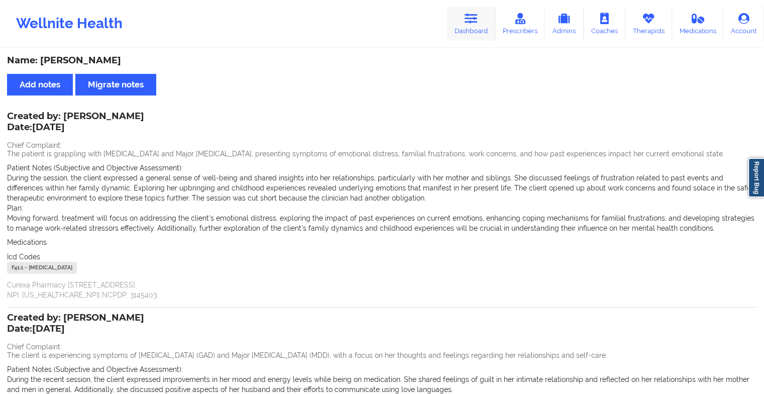
click at [474, 20] on icon at bounding box center [471, 18] width 13 height 11
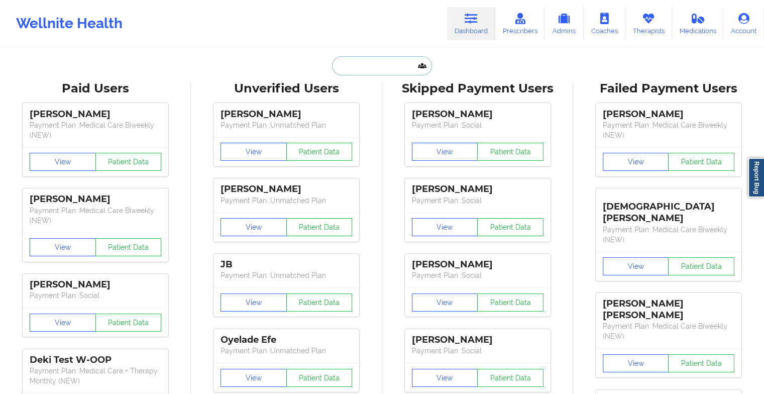
click at [366, 69] on input "text" at bounding box center [381, 65] width 99 height 19
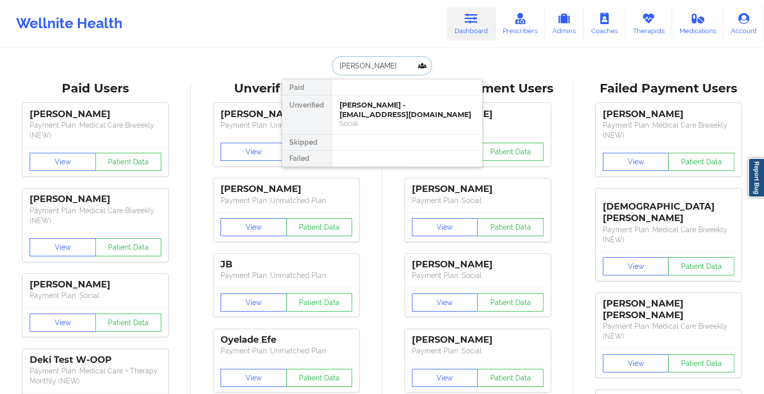
type input "[PERSON_NAME]"
click at [392, 121] on div "Social" at bounding box center [407, 123] width 135 height 9
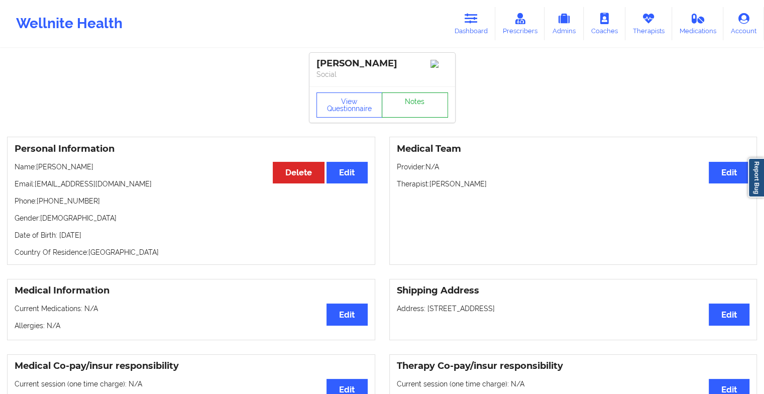
click at [416, 113] on link "Notes" at bounding box center [415, 104] width 66 height 25
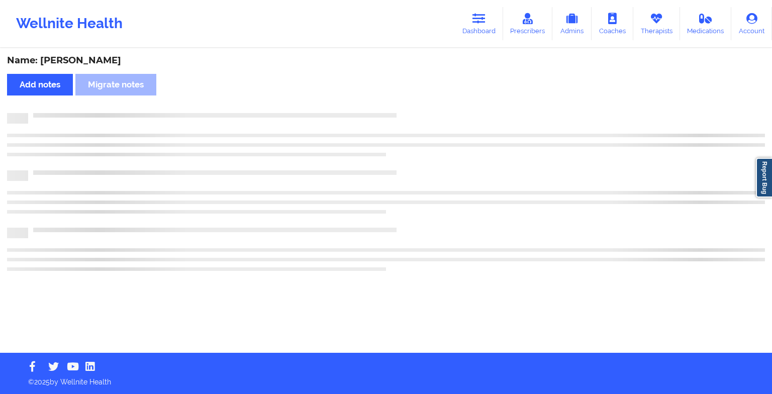
click at [416, 113] on div at bounding box center [396, 113] width 736 height 0
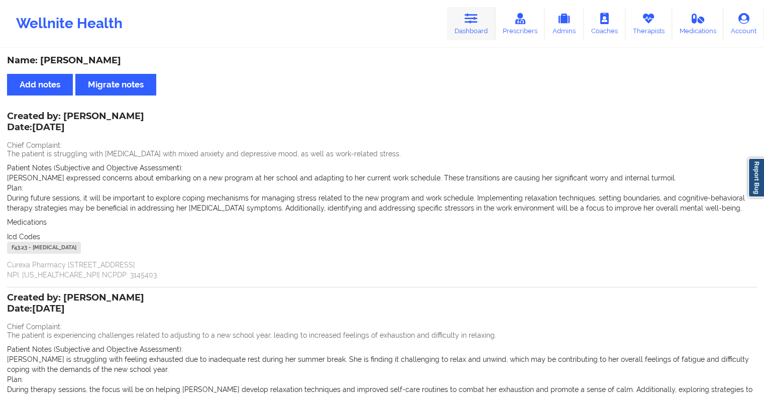
click at [471, 19] on icon at bounding box center [471, 18] width 13 height 11
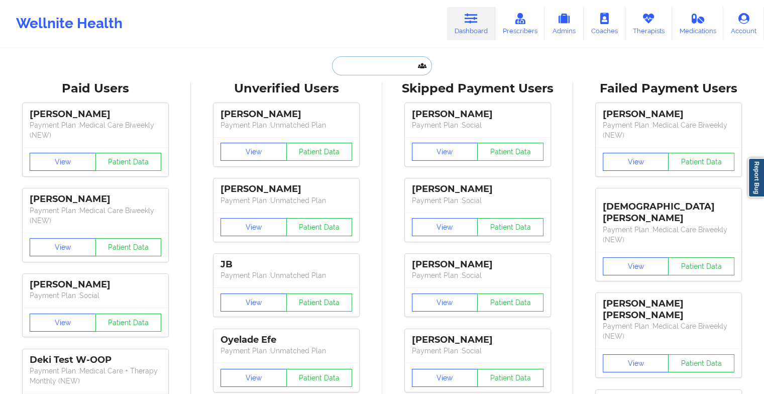
click at [370, 63] on input "text" at bounding box center [381, 65] width 99 height 19
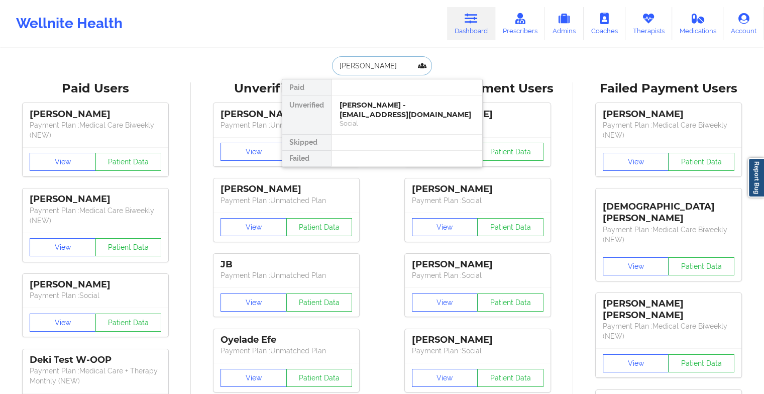
type input "[PERSON_NAME]"
click at [414, 103] on div "[PERSON_NAME] - [EMAIL_ADDRESS][DOMAIN_NAME]" at bounding box center [407, 109] width 135 height 19
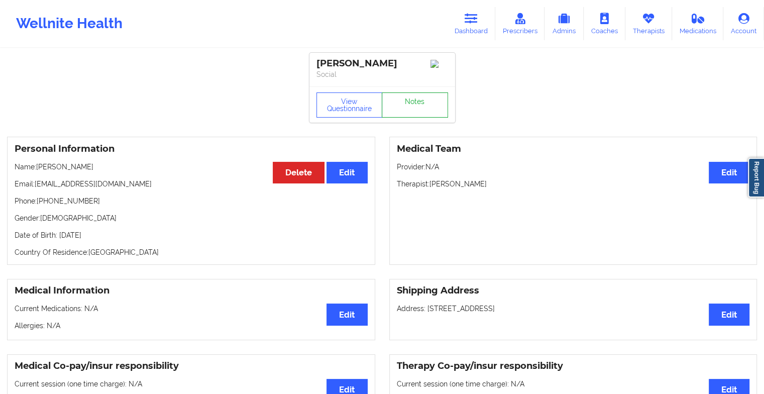
click at [410, 114] on link "Notes" at bounding box center [415, 104] width 66 height 25
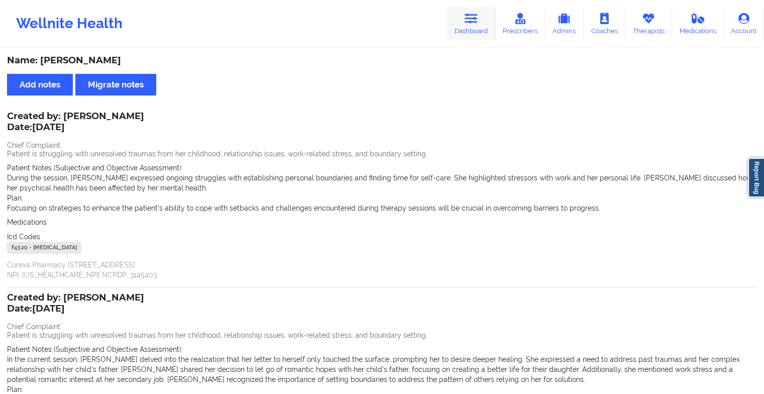
click at [466, 21] on icon at bounding box center [471, 18] width 13 height 11
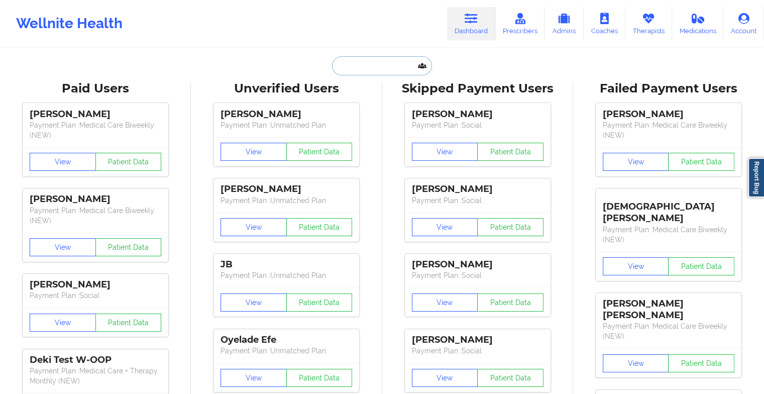
click at [390, 63] on input "text" at bounding box center [381, 65] width 99 height 19
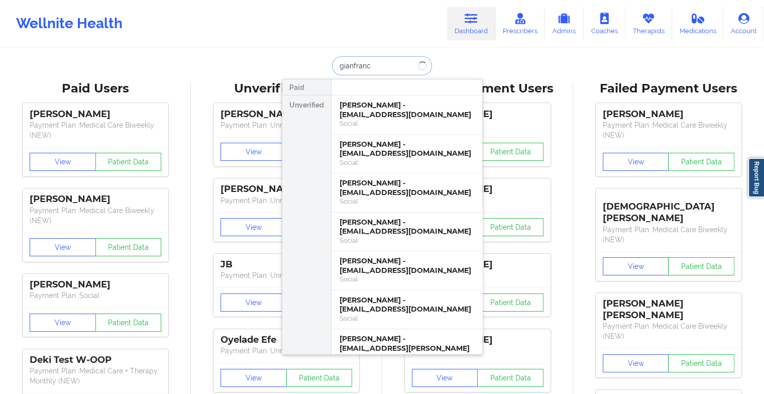
type input "[PERSON_NAME]"
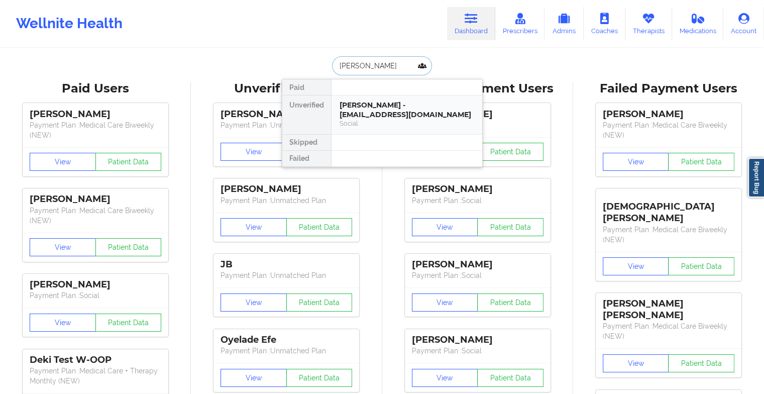
click at [436, 111] on div "[PERSON_NAME] - [EMAIL_ADDRESS][DOMAIN_NAME]" at bounding box center [407, 109] width 135 height 19
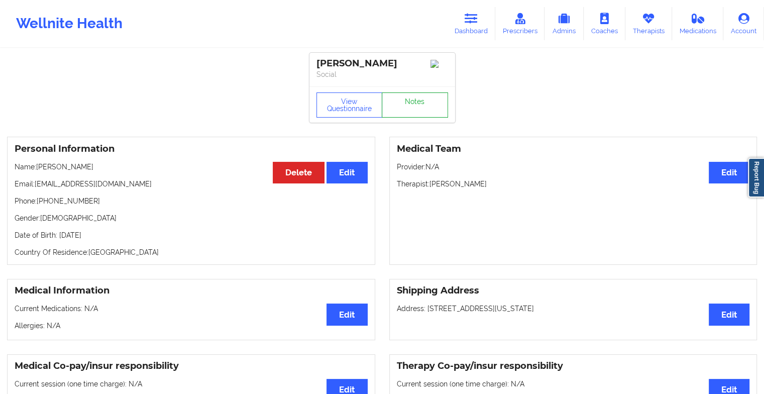
click at [412, 108] on link "Notes" at bounding box center [415, 104] width 66 height 25
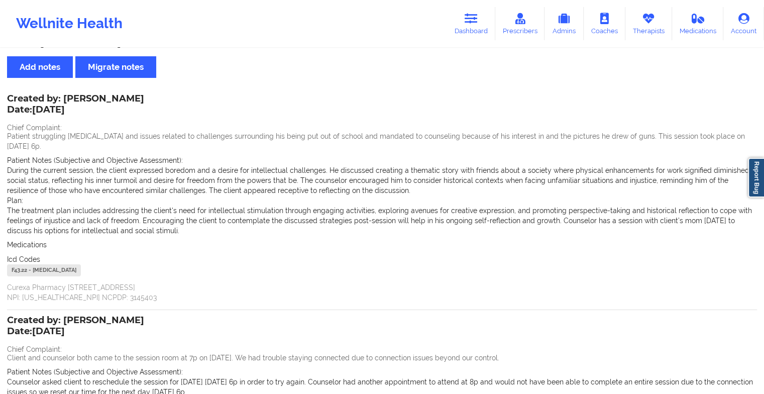
scroll to position [17, 0]
click at [673, 36] on link "Medications" at bounding box center [698, 23] width 52 height 33
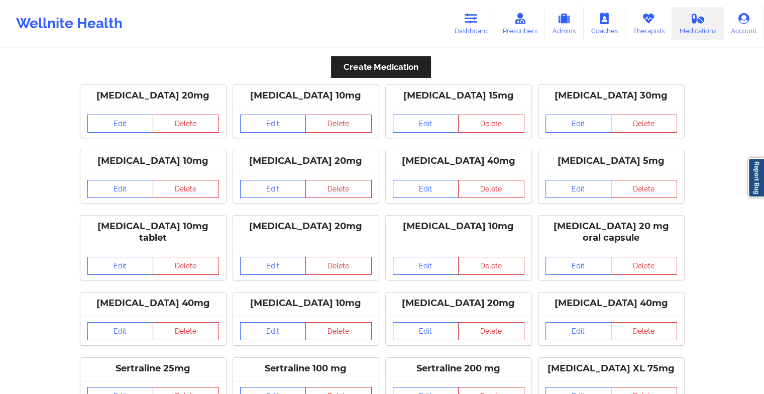
click at [650, 34] on link "Therapists" at bounding box center [648, 23] width 47 height 33
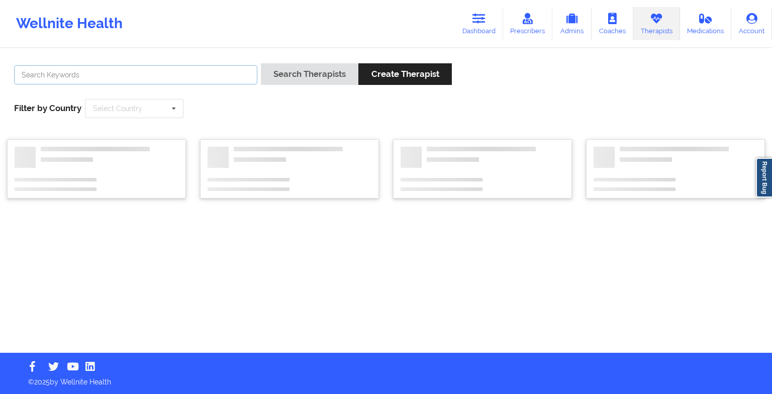
click at [190, 82] on input "text" at bounding box center [135, 74] width 243 height 19
type input "h"
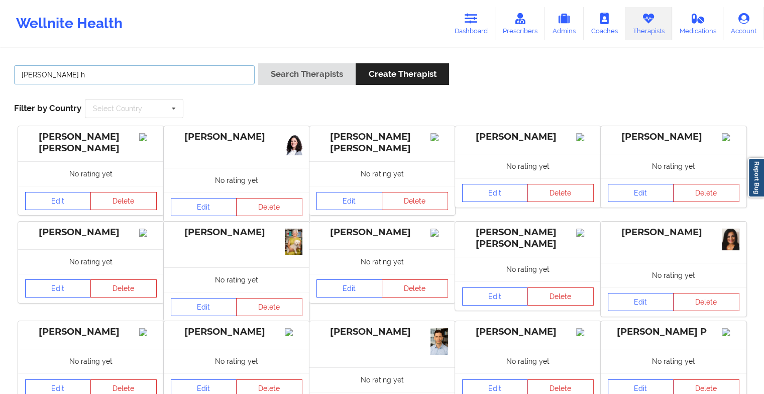
type input "[PERSON_NAME]"
click at [269, 65] on button "Search Therapists" at bounding box center [306, 74] width 97 height 22
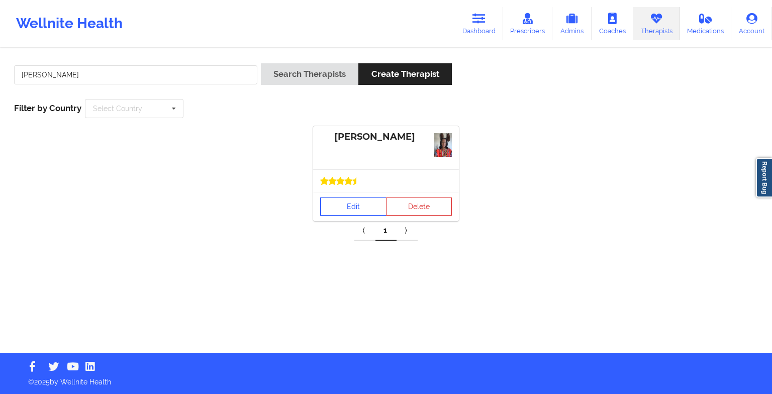
click at [356, 207] on link "Edit" at bounding box center [353, 206] width 66 height 18
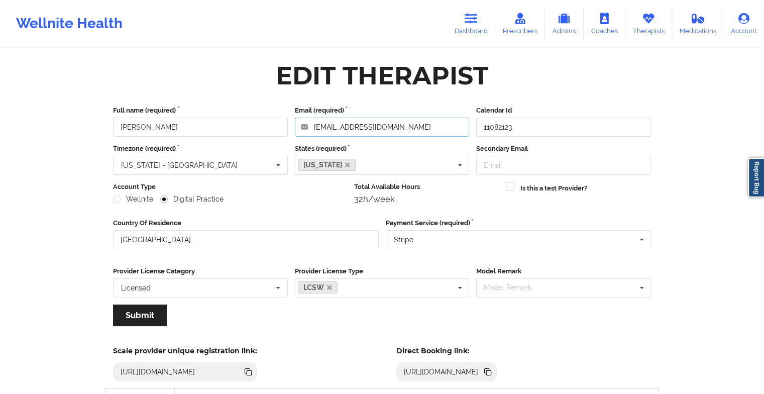
drag, startPoint x: 447, startPoint y: 124, endPoint x: 267, endPoint y: 107, distance: 180.6
click at [267, 107] on div "Full name (required) [PERSON_NAME] Email (required) [EMAIL_ADDRESS][DOMAIN_NAME…" at bounding box center [381, 120] width 545 height 31
click at [474, 19] on icon at bounding box center [471, 18] width 13 height 11
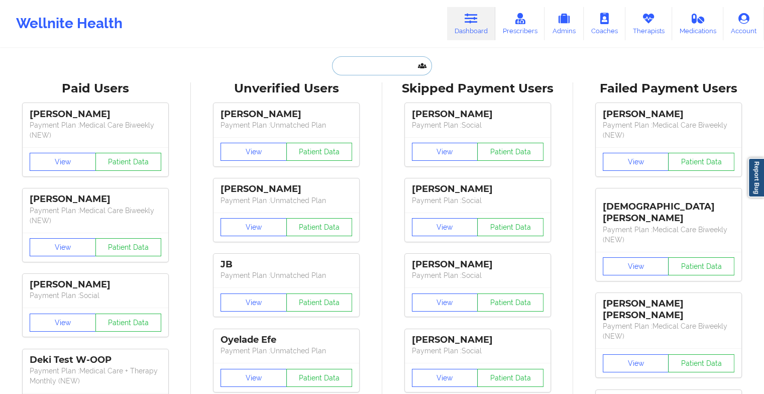
click at [360, 70] on input "text" at bounding box center [381, 65] width 99 height 19
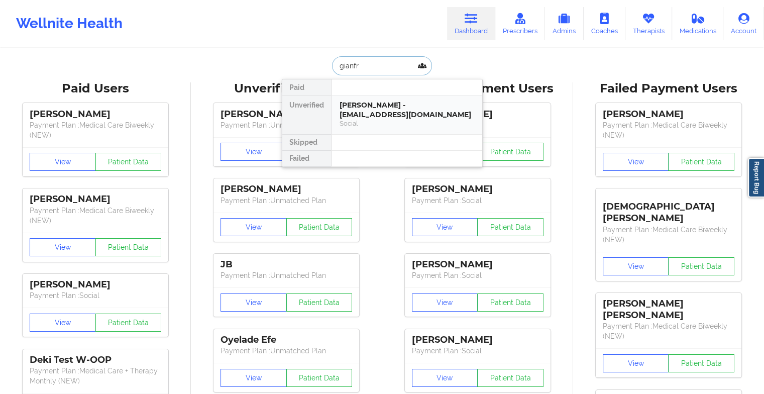
type input "gianfr"
click at [369, 147] on div at bounding box center [406, 143] width 151 height 16
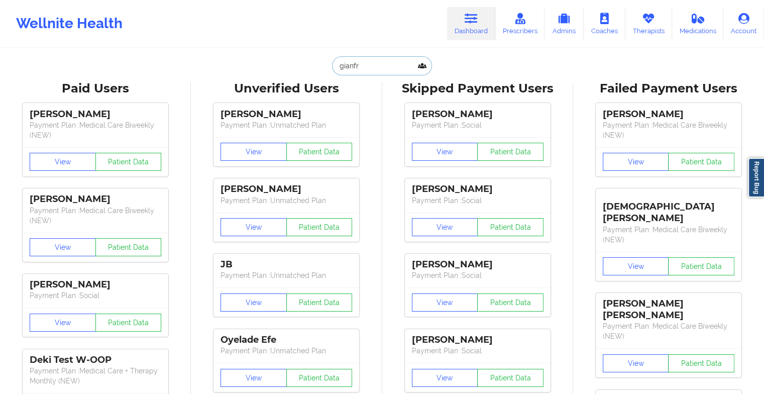
click at [378, 70] on input "gianfr" at bounding box center [381, 65] width 99 height 19
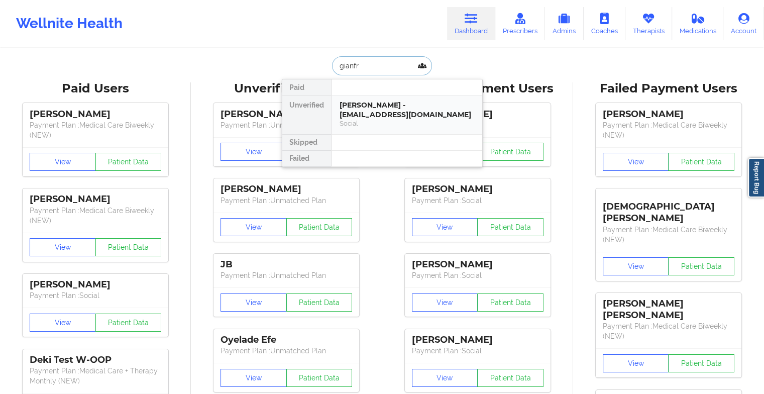
click at [369, 108] on div "[PERSON_NAME] - [EMAIL_ADDRESS][DOMAIN_NAME]" at bounding box center [407, 109] width 135 height 19
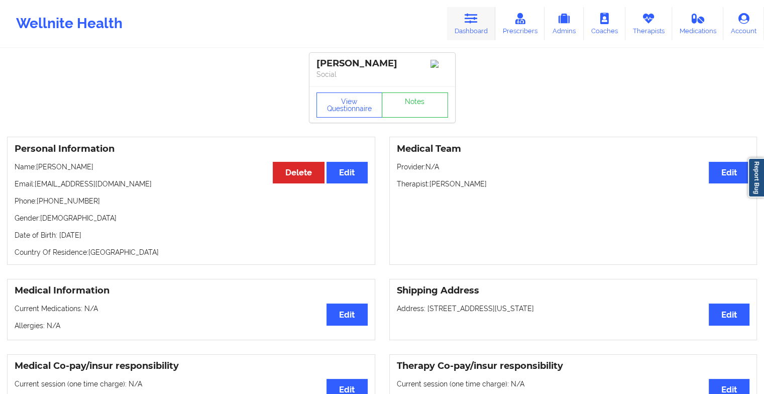
click at [478, 21] on icon at bounding box center [471, 18] width 13 height 11
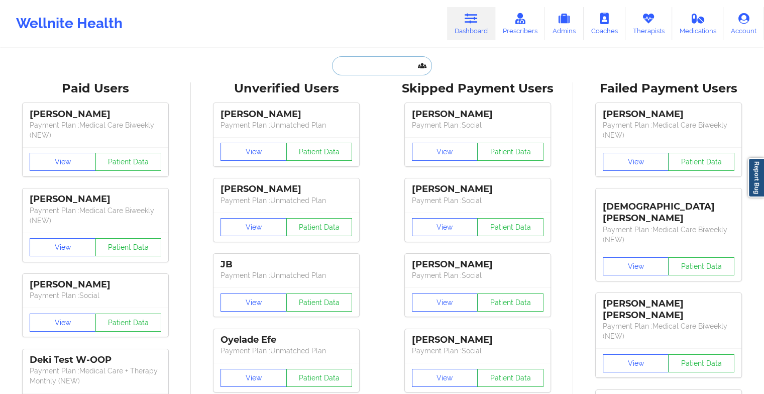
click at [381, 64] on input "text" at bounding box center [381, 65] width 99 height 19
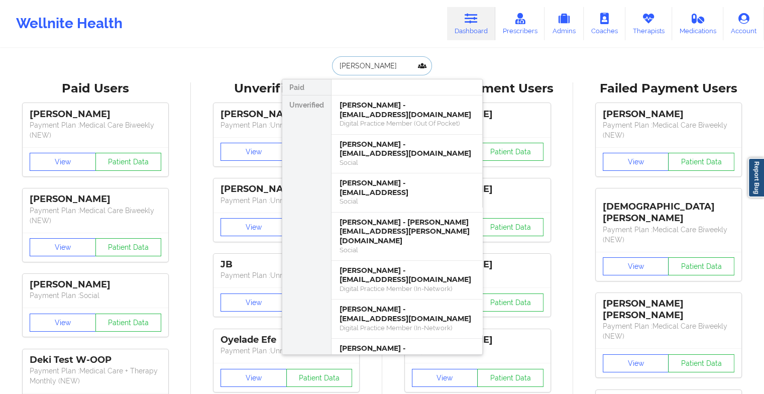
type input "[PERSON_NAME]"
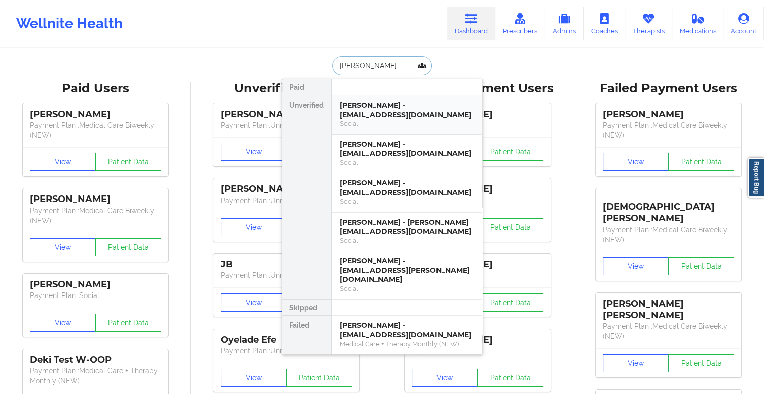
click at [370, 112] on div "[PERSON_NAME] - [EMAIL_ADDRESS][DOMAIN_NAME]" at bounding box center [407, 109] width 135 height 19
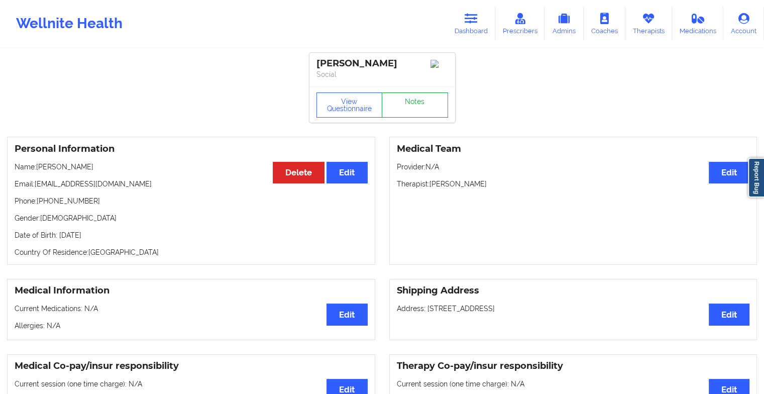
click at [423, 103] on link "Notes" at bounding box center [415, 104] width 66 height 25
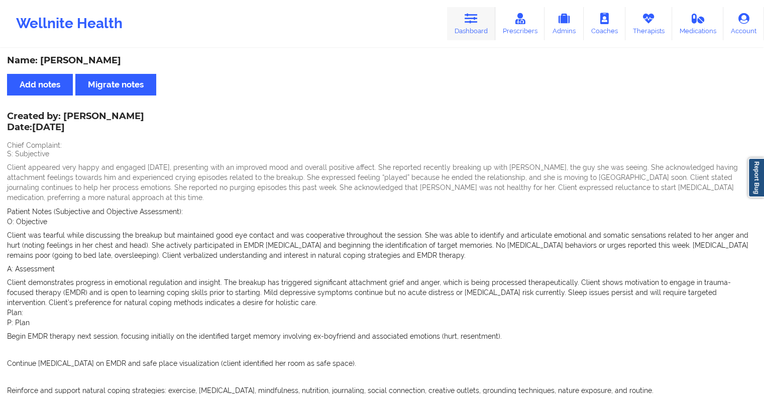
click at [475, 29] on link "Dashboard" at bounding box center [471, 23] width 48 height 33
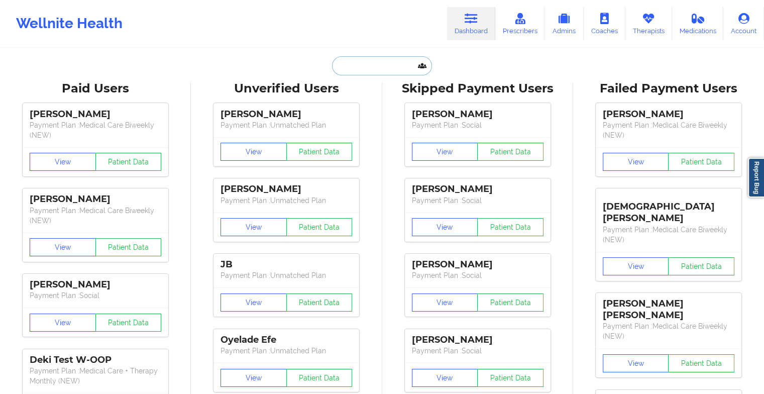
click at [382, 70] on input "text" at bounding box center [381, 65] width 99 height 19
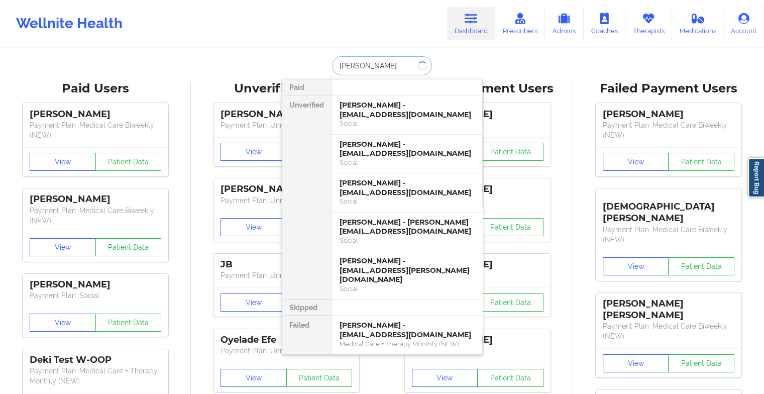
type input "[PERSON_NAME]"
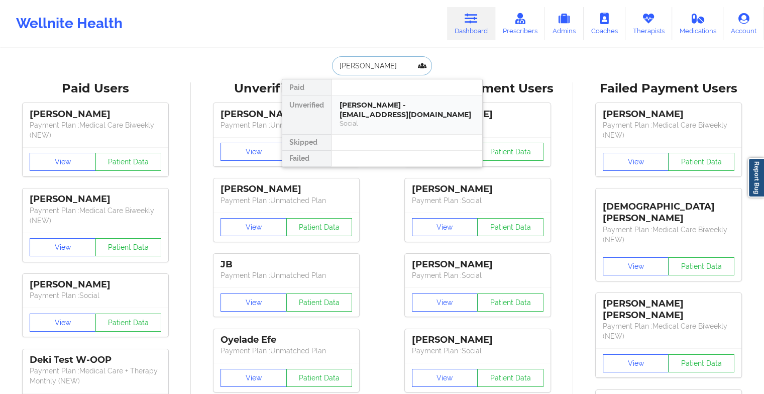
click at [409, 110] on div "[PERSON_NAME] - [EMAIL_ADDRESS][DOMAIN_NAME]" at bounding box center [407, 109] width 135 height 19
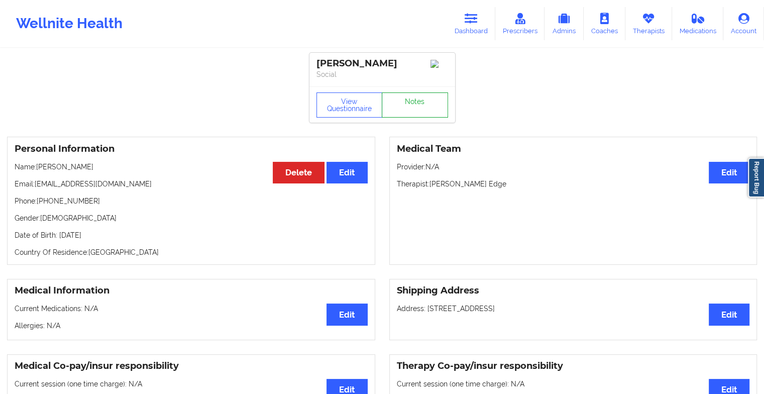
click at [414, 111] on link "Notes" at bounding box center [415, 104] width 66 height 25
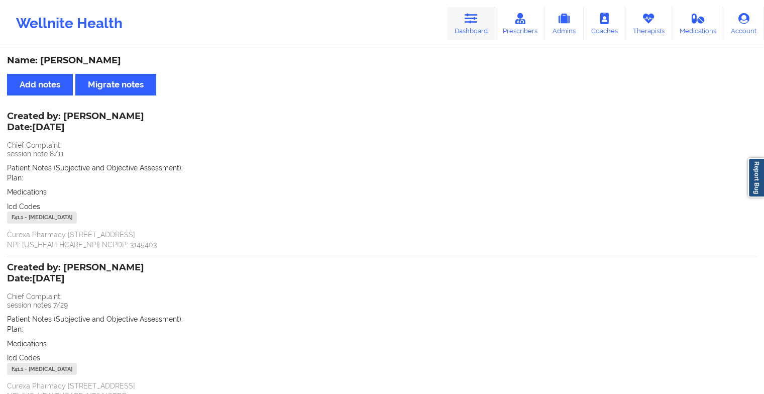
click at [484, 24] on link "Dashboard" at bounding box center [471, 23] width 48 height 33
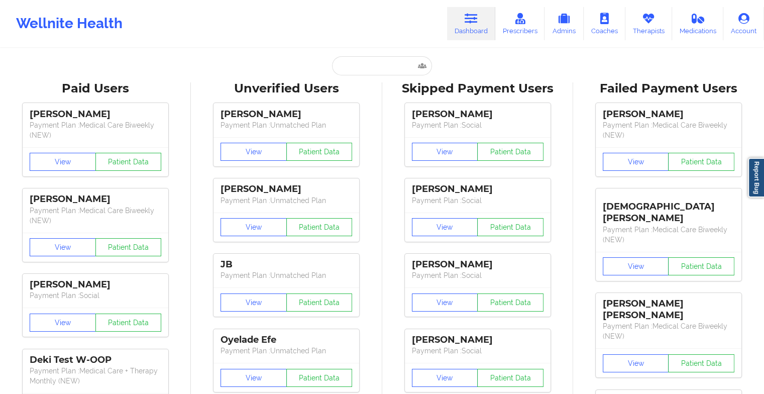
click at [360, 68] on input "text" at bounding box center [381, 65] width 99 height 19
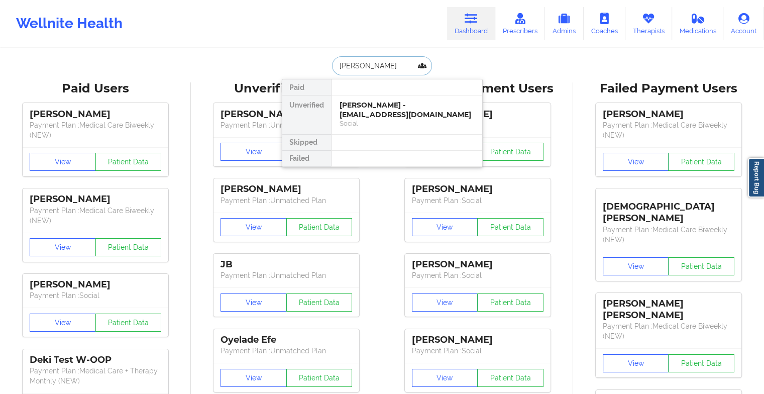
type input "[PERSON_NAME]"
click at [414, 102] on div "Charles Argento - [EMAIL_ADDRESS][DOMAIN_NAME]" at bounding box center [407, 109] width 135 height 19
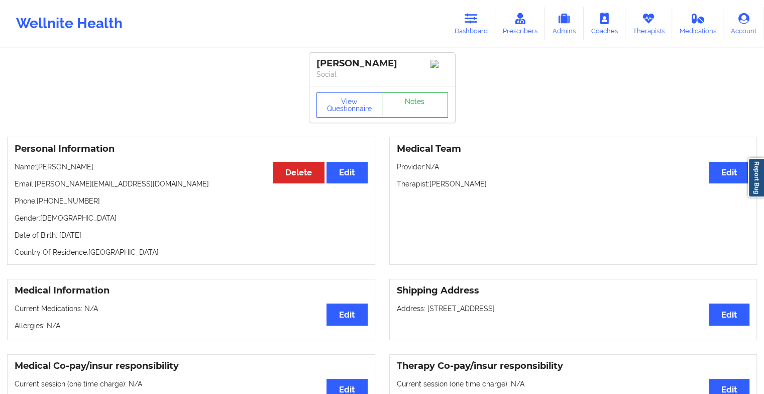
click at [413, 103] on link "Notes" at bounding box center [415, 104] width 66 height 25
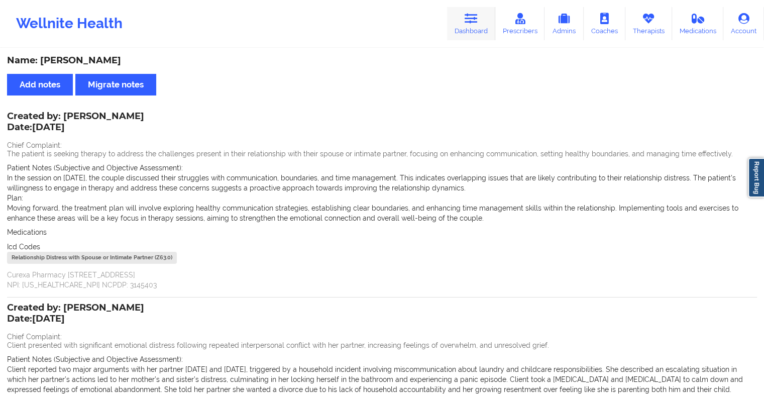
click at [477, 31] on link "Dashboard" at bounding box center [471, 23] width 48 height 33
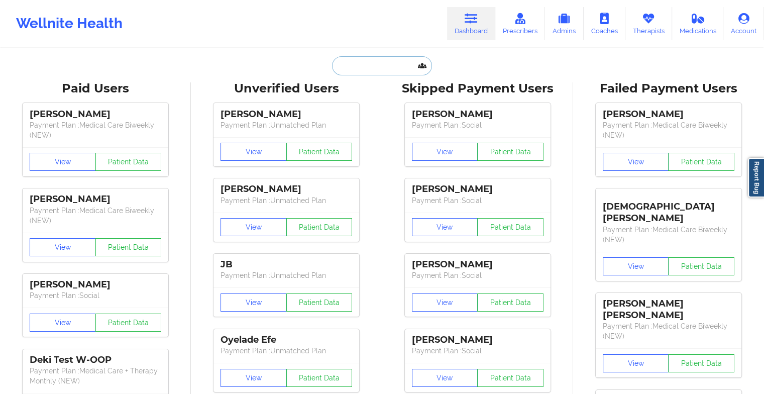
click at [386, 69] on input "text" at bounding box center [381, 65] width 99 height 19
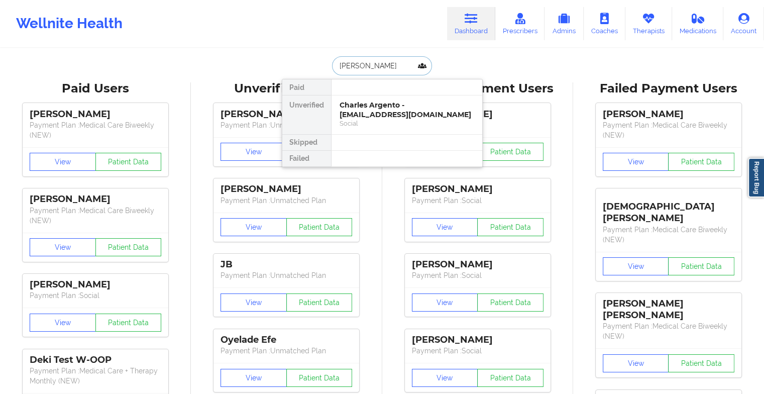
type input "[PERSON_NAME]"
click at [382, 113] on div "[PERSON_NAME] - [EMAIL_ADDRESS][DOMAIN_NAME]" at bounding box center [407, 109] width 135 height 19
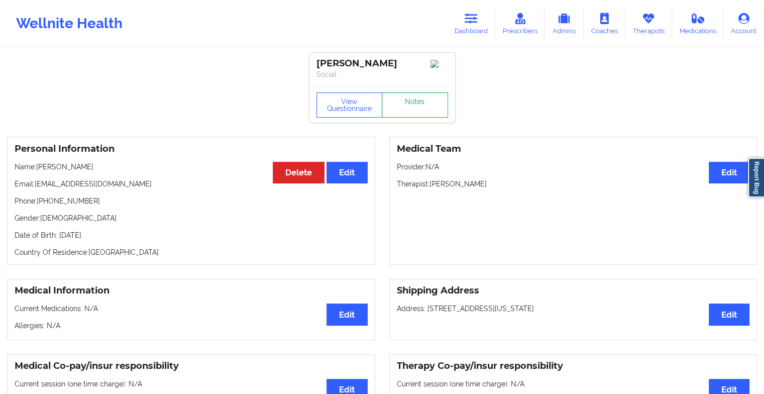
click at [413, 102] on link "Notes" at bounding box center [415, 104] width 66 height 25
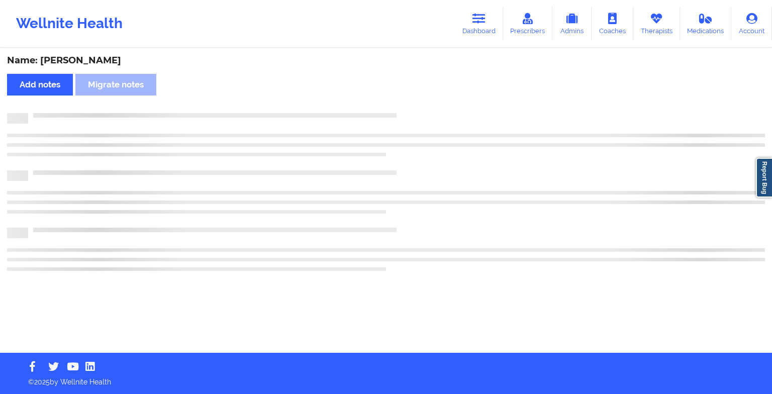
click at [413, 102] on div "Name: [PERSON_NAME] Add notes Migrate notes" at bounding box center [386, 200] width 772 height 303
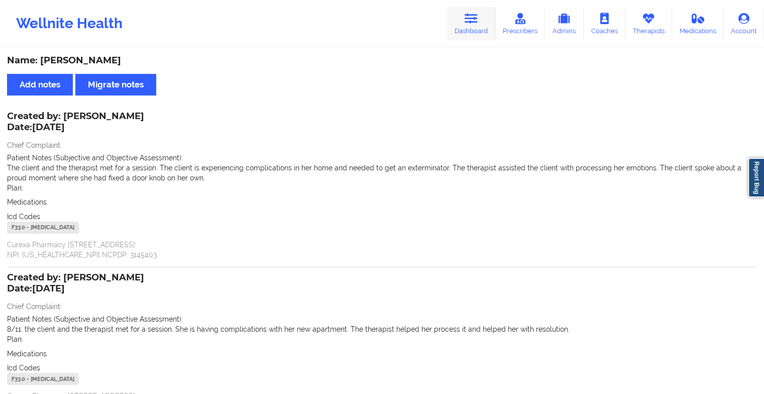
click at [476, 25] on link "Dashboard" at bounding box center [471, 23] width 48 height 33
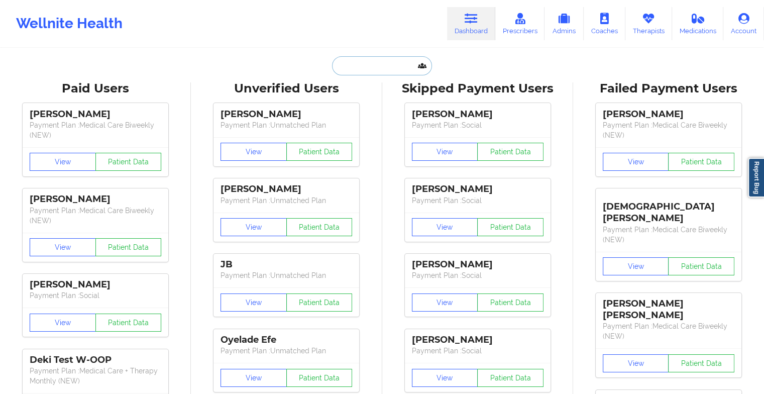
click at [380, 61] on input "text" at bounding box center [381, 65] width 99 height 19
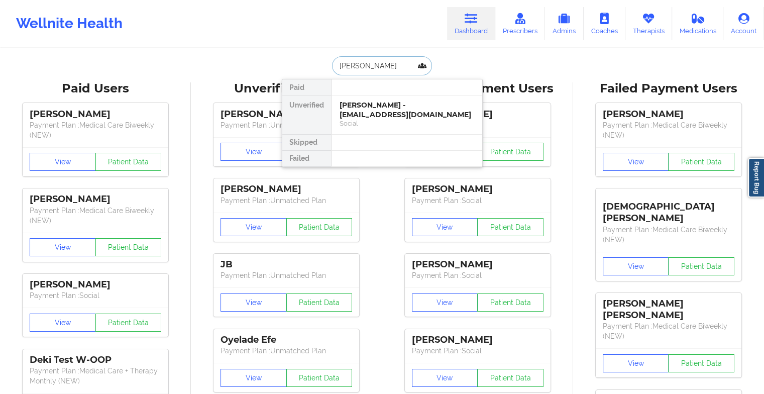
type input "[PERSON_NAME]"
click at [375, 114] on div "[PERSON_NAME] - [EMAIL_ADDRESS][DOMAIN_NAME]" at bounding box center [407, 109] width 135 height 19
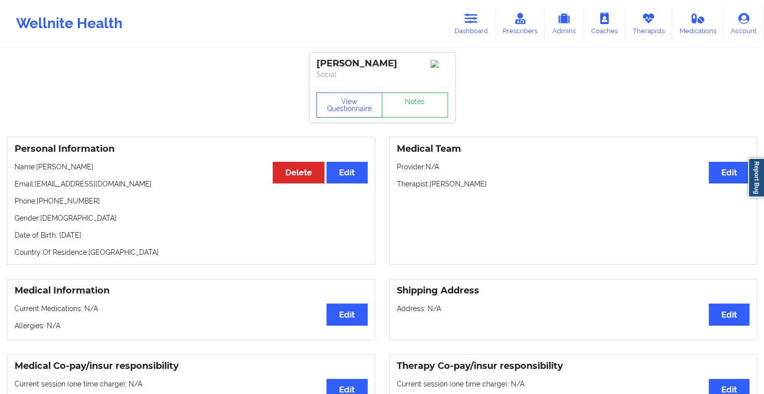
click at [406, 105] on div "View Questionnaire Notes" at bounding box center [382, 104] width 146 height 36
click at [406, 105] on link "Notes" at bounding box center [415, 104] width 66 height 25
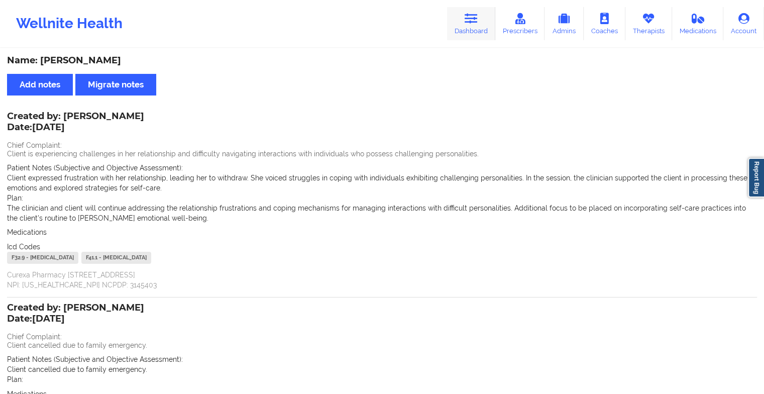
click at [474, 19] on icon at bounding box center [471, 18] width 13 height 11
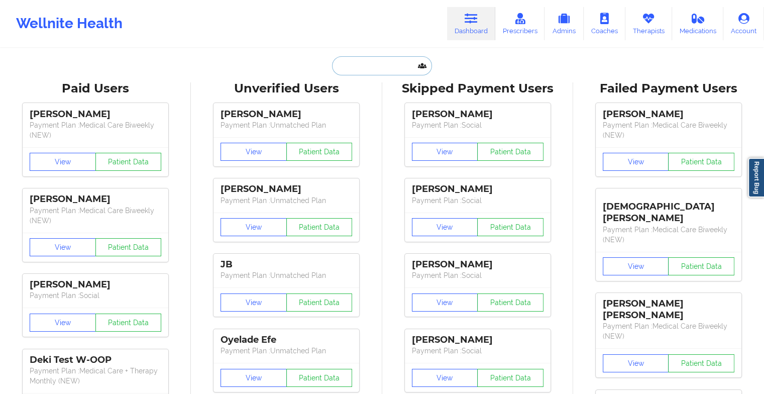
click at [375, 67] on input "text" at bounding box center [381, 65] width 99 height 19
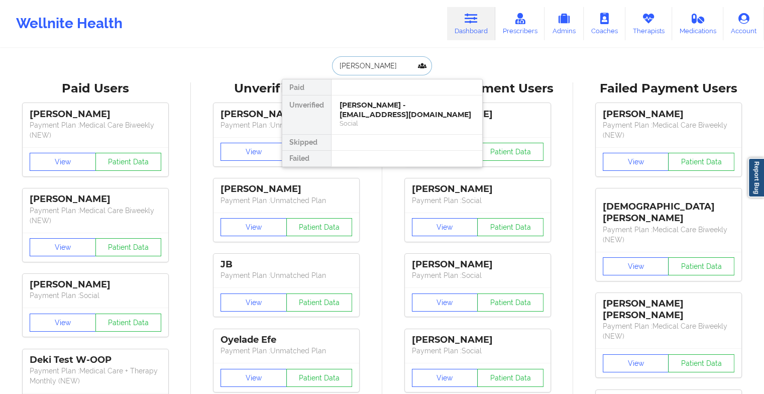
type input "[PERSON_NAME]"
click at [373, 119] on div "Digital Practice Member (In-Network)" at bounding box center [407, 123] width 135 height 9
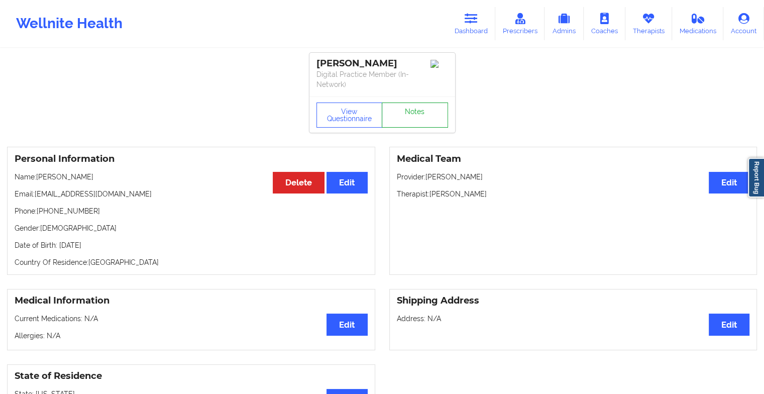
click at [419, 108] on link "Notes" at bounding box center [415, 114] width 66 height 25
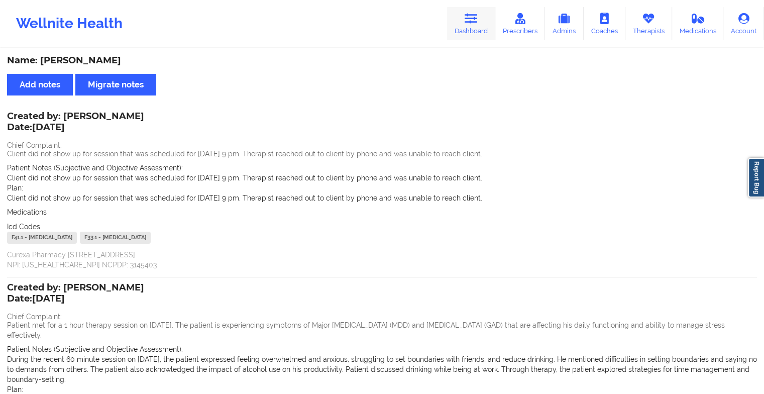
click at [472, 23] on icon at bounding box center [471, 18] width 13 height 11
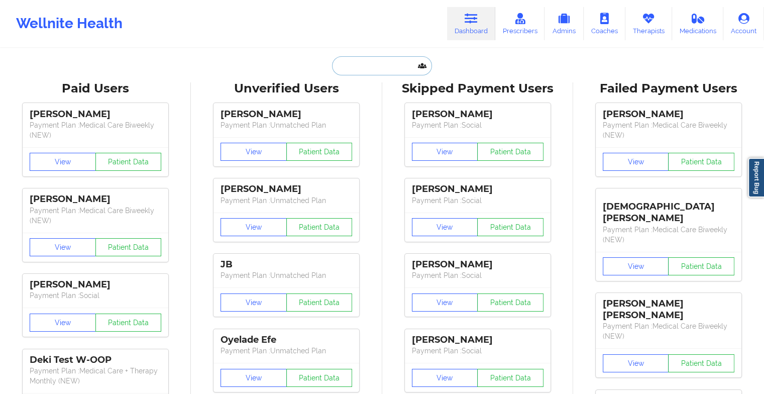
click at [376, 66] on input "text" at bounding box center [381, 65] width 99 height 19
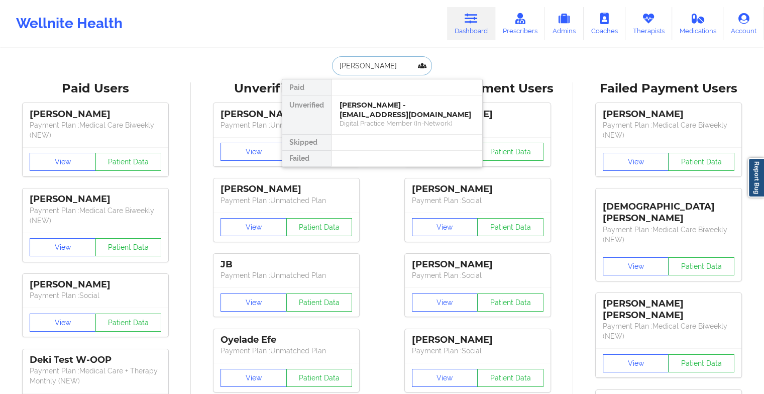
type input "[PERSON_NAME]"
click at [416, 104] on div "[PERSON_NAME] - [EMAIL_ADDRESS][DOMAIN_NAME]" at bounding box center [407, 109] width 135 height 19
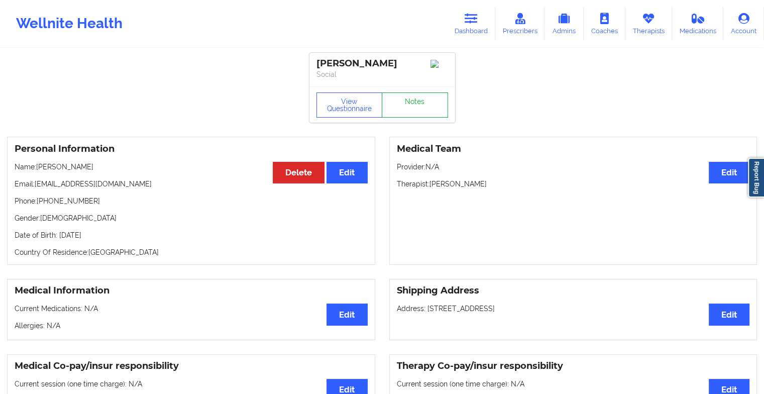
click at [403, 106] on link "Notes" at bounding box center [415, 104] width 66 height 25
